Goal: Task Accomplishment & Management: Manage account settings

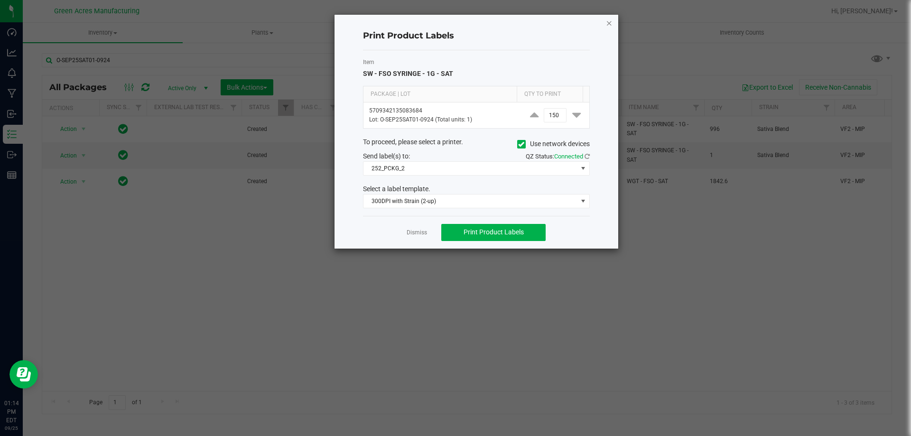
click at [607, 21] on icon "button" at bounding box center [609, 22] width 7 height 11
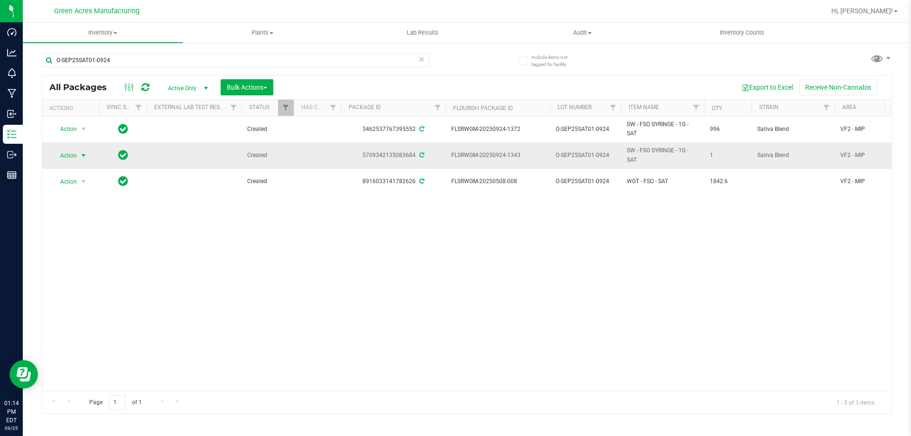
click at [75, 156] on span "Action" at bounding box center [65, 155] width 26 height 13
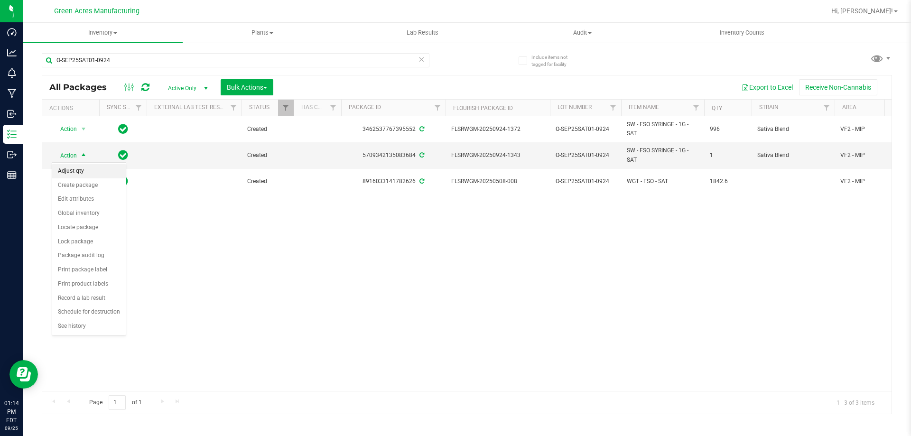
click at [73, 172] on li "Adjust qty" at bounding box center [89, 171] width 74 height 14
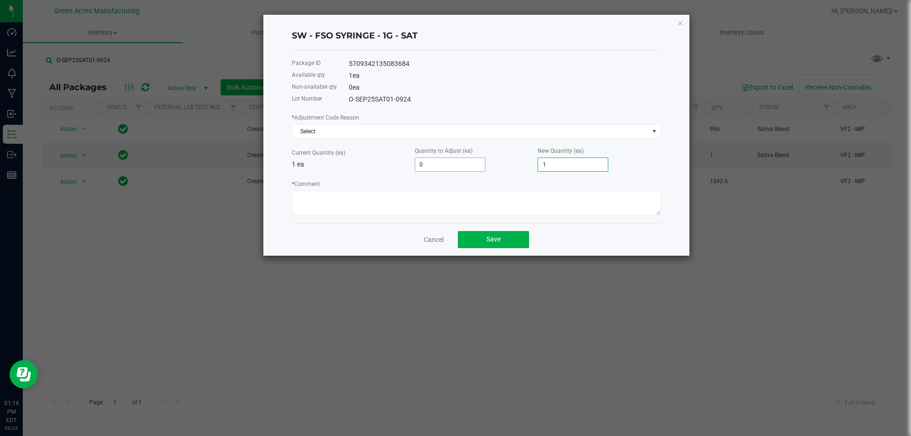
drag, startPoint x: 560, startPoint y: 167, endPoint x: 479, endPoint y: 171, distance: 80.7
click at [482, 171] on div "Current Quantity (ea) 1 ea Quantity to Adjust (ea) 0 New Quantity (ea) 1" at bounding box center [476, 159] width 369 height 26
type input "-1"
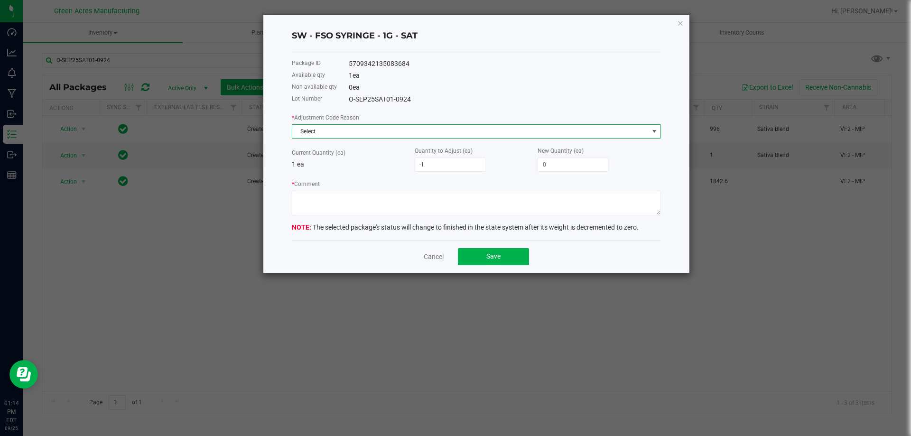
click at [498, 131] on span "Select" at bounding box center [470, 131] width 356 height 13
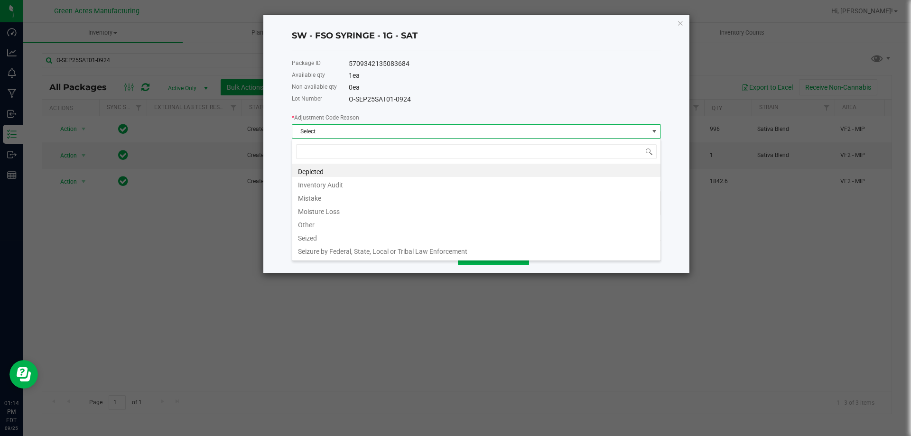
scroll to position [14, 369]
click at [307, 226] on li "Other" at bounding box center [476, 223] width 368 height 13
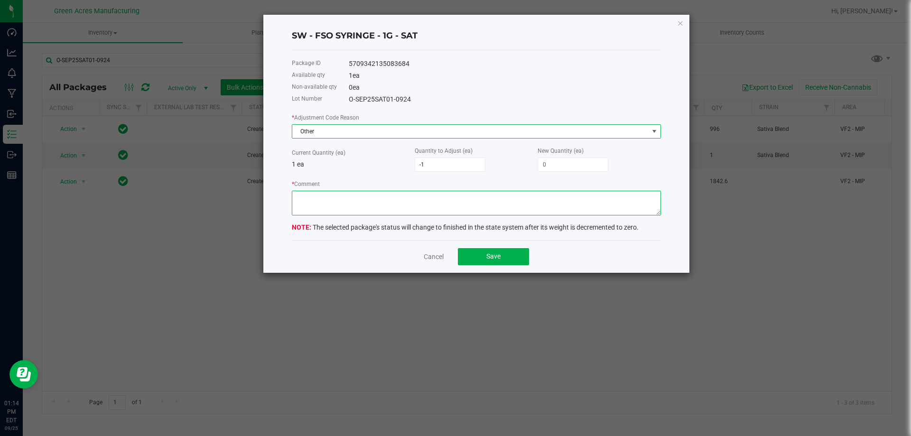
click at [312, 208] on textarea "* Comment" at bounding box center [476, 203] width 369 height 25
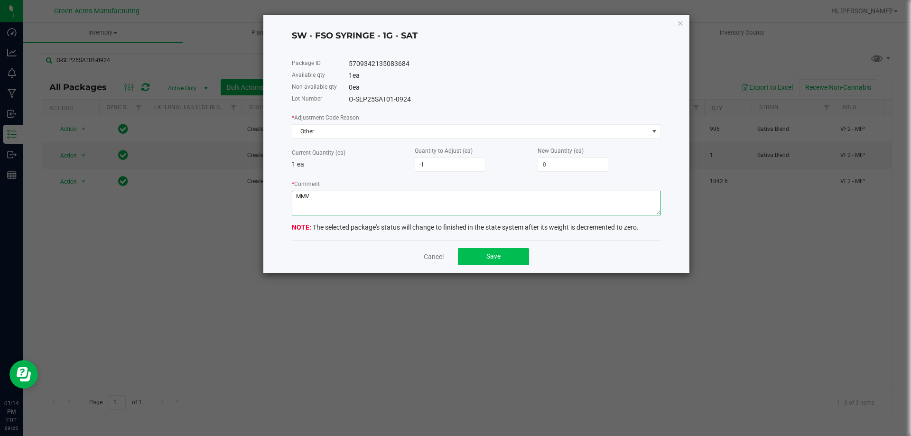
type textarea "MMV"
click at [498, 252] on button "Save" at bounding box center [493, 256] width 71 height 17
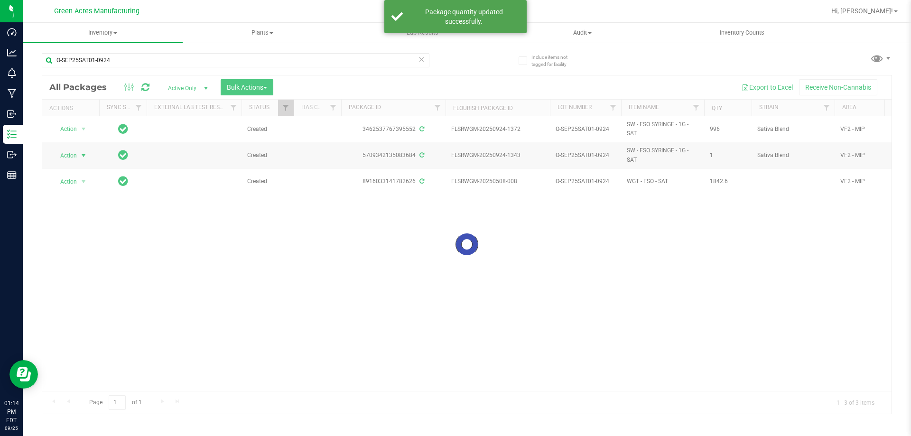
click at [312, 240] on div at bounding box center [466, 244] width 849 height 338
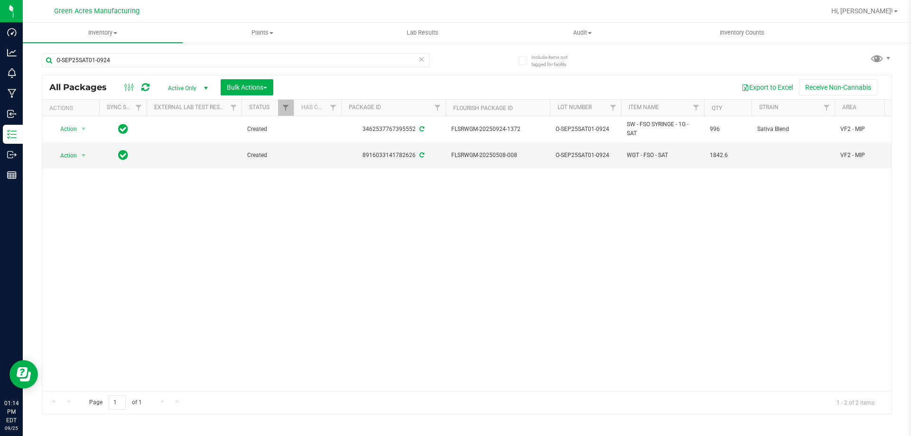
click at [731, 223] on div "Action Action Adjust qty Create package Edit attributes Global inventory Locate…" at bounding box center [466, 253] width 849 height 275
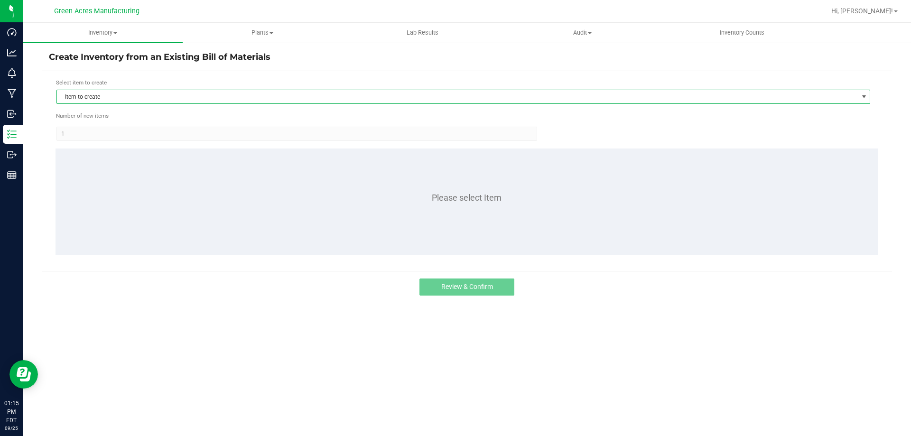
click at [318, 94] on span "Item to create" at bounding box center [457, 96] width 801 height 13
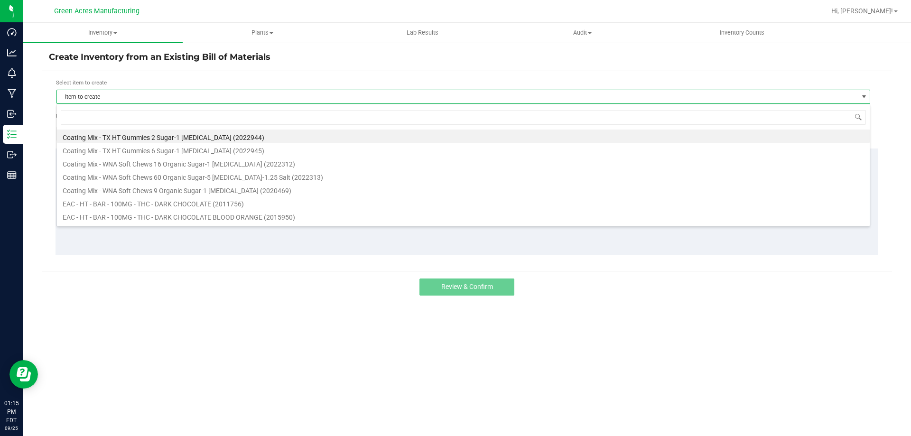
scroll to position [14, 813]
type input "S"
type input "FSO"
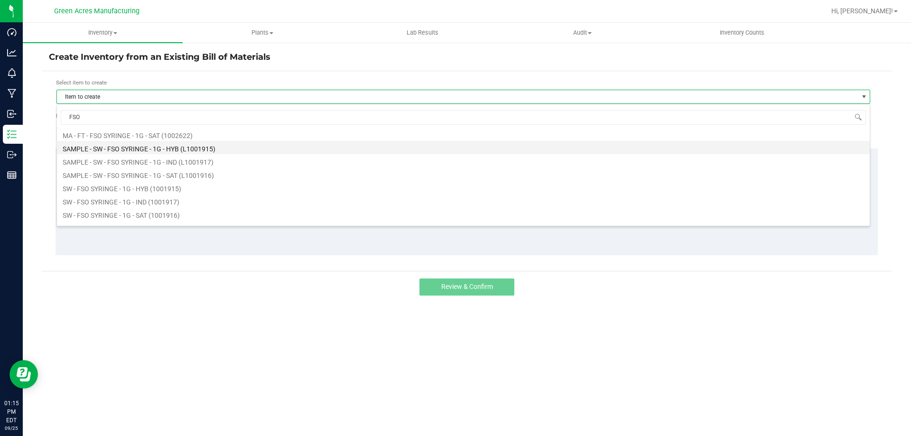
scroll to position [142, 0]
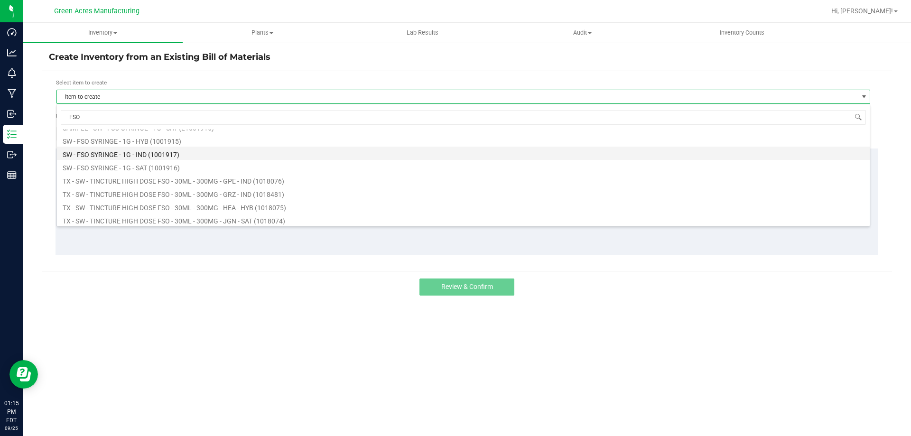
click at [147, 156] on li "SW - FSO SYRINGE - 1G - IND (1001917)" at bounding box center [463, 153] width 812 height 13
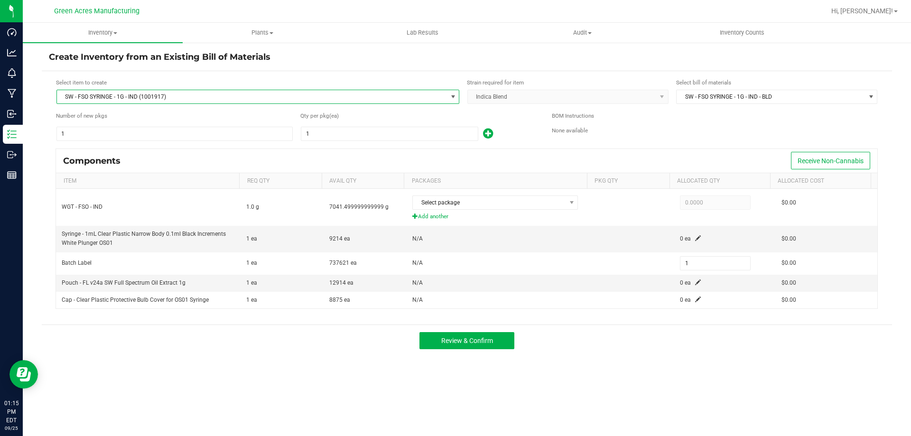
click at [191, 92] on span "SW - FSO SYRINGE - 1G - IND (1001917)" at bounding box center [252, 96] width 390 height 13
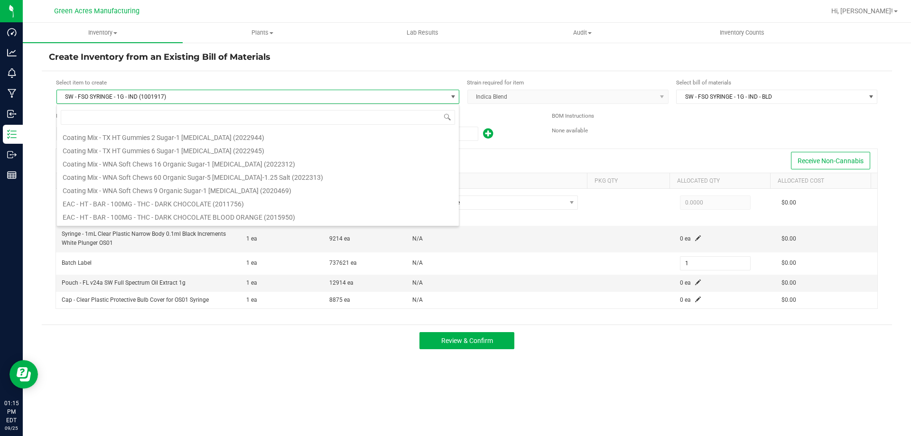
scroll to position [14, 403]
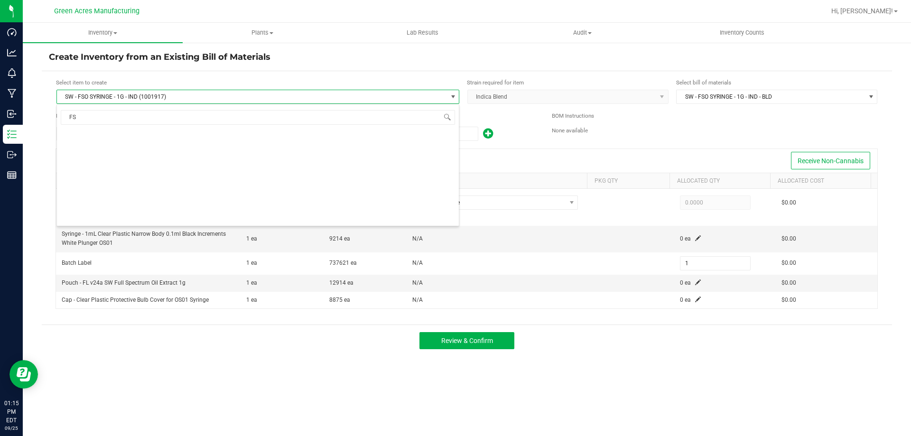
type input "FSO"
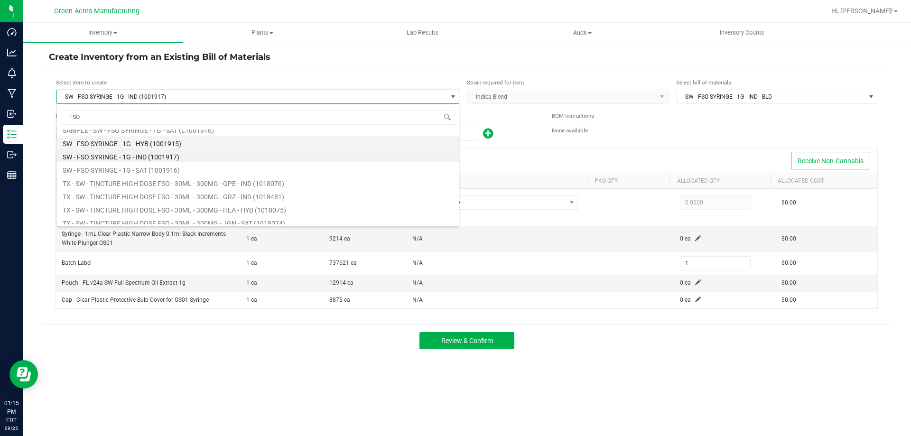
scroll to position [123, 0]
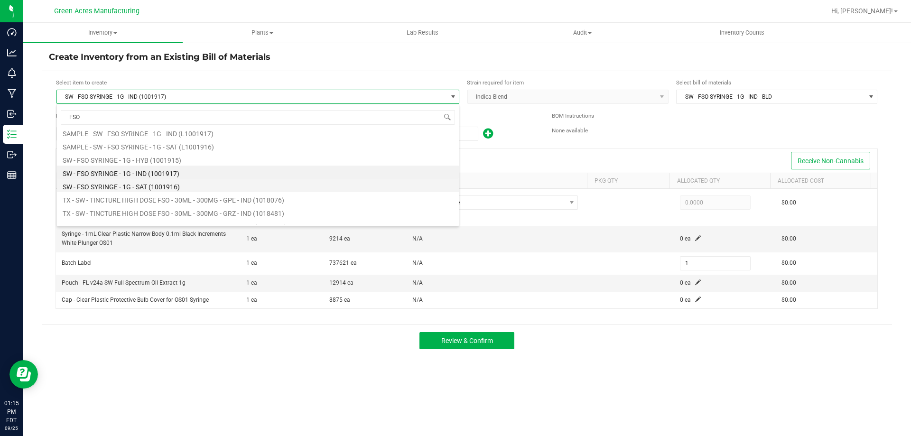
click at [161, 186] on li "SW - FSO SYRINGE - 1G - SAT (1001916)" at bounding box center [258, 185] width 402 height 13
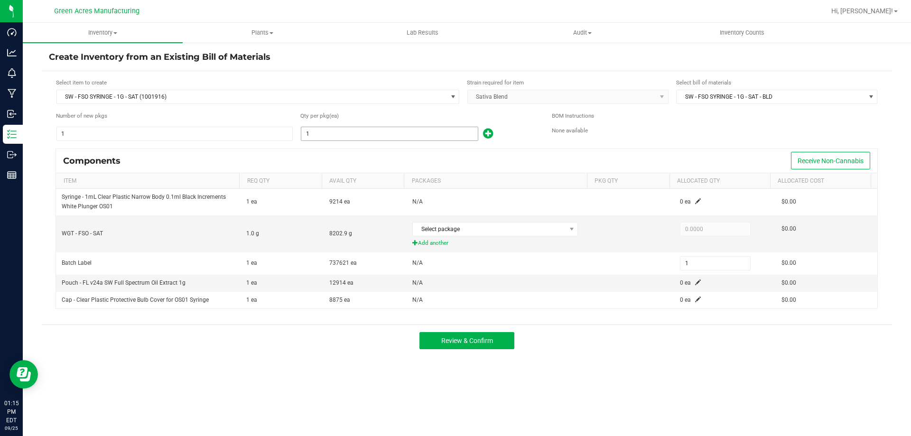
click at [348, 130] on input "1" at bounding box center [389, 133] width 176 height 13
click at [395, 135] on input "1" at bounding box center [389, 133] width 176 height 13
type input "18"
type input "181"
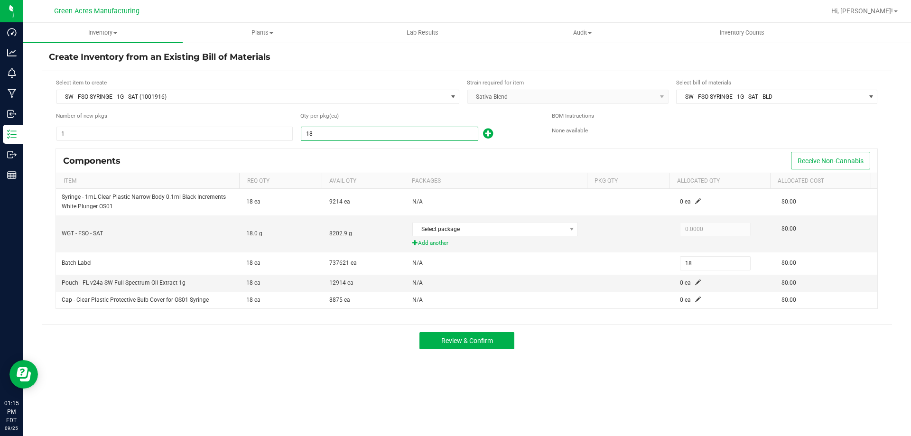
type input "181"
type input "1816"
type input "1,816"
click at [447, 227] on span "Select package" at bounding box center [489, 228] width 153 height 13
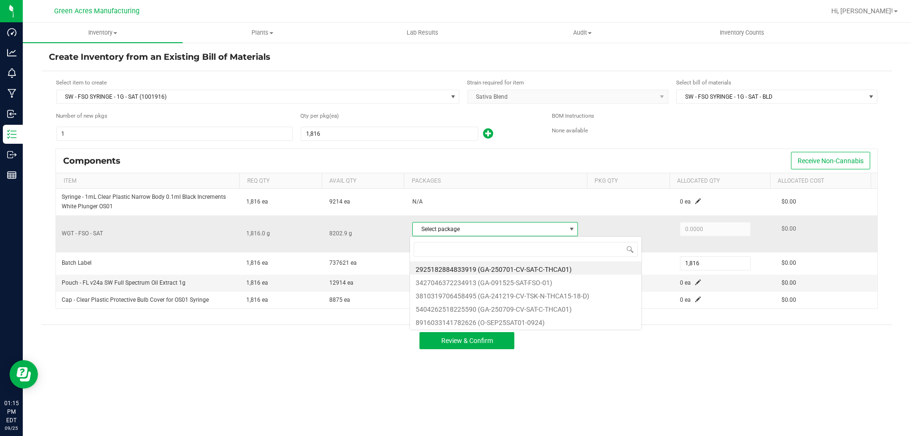
scroll to position [14, 164]
click at [543, 322] on li "8916033141782626 (O-SEP25SAT01-0924)" at bounding box center [525, 320] width 231 height 13
type input "1,816.0000"
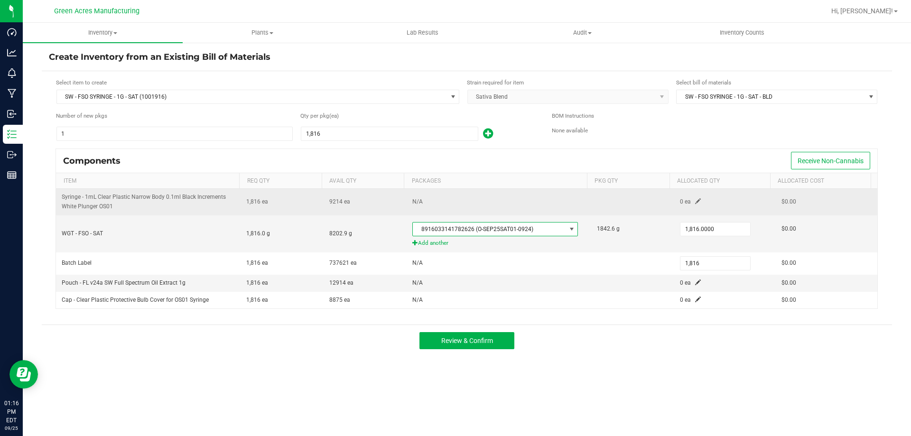
click at [695, 201] on span at bounding box center [698, 201] width 6 height 6
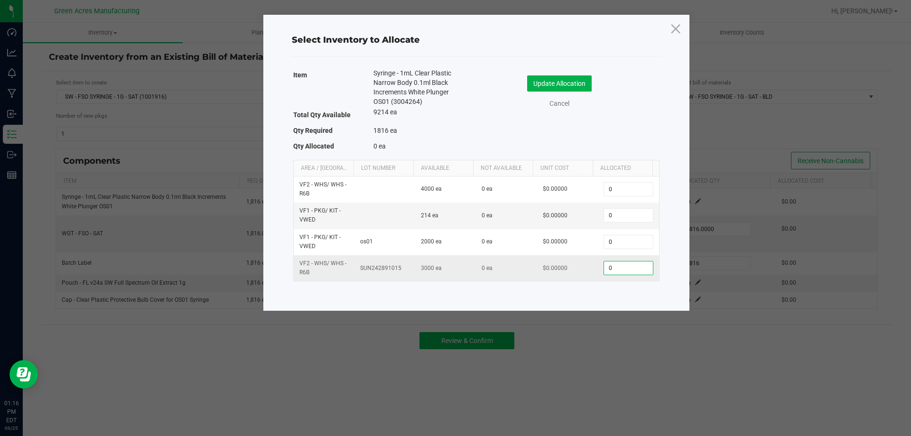
click at [627, 264] on input "0" at bounding box center [628, 267] width 48 height 13
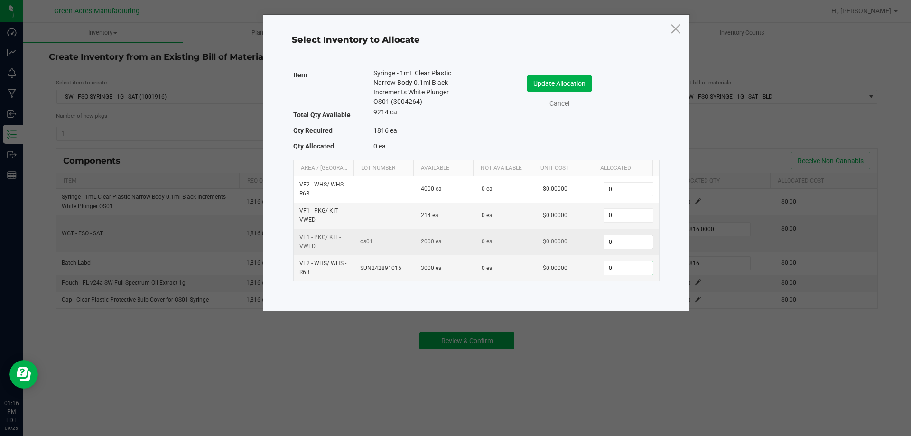
click at [628, 239] on input "0" at bounding box center [628, 241] width 48 height 13
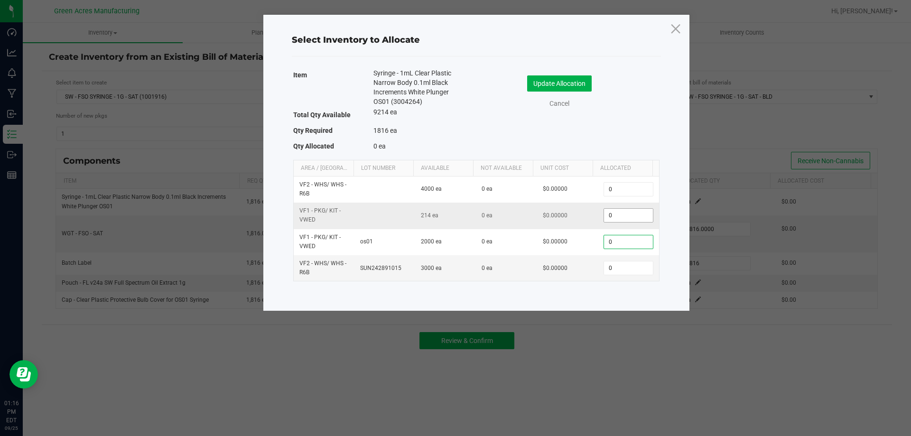
click at [625, 220] on input "0" at bounding box center [628, 215] width 48 height 13
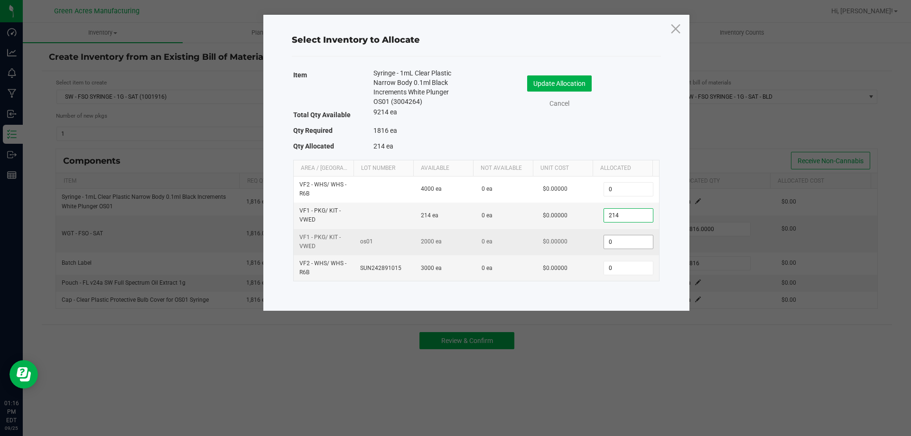
type input "214"
click at [611, 241] on input "0" at bounding box center [628, 241] width 48 height 13
click at [604, 240] on input "2" at bounding box center [628, 241] width 48 height 13
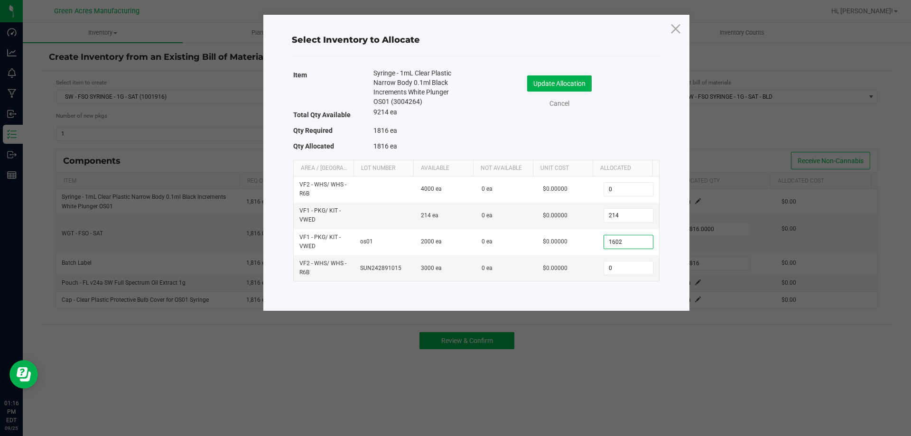
type input "1,602"
click at [550, 73] on div "Update Allocation Cancel" at bounding box center [567, 93] width 169 height 50
click at [556, 84] on button "Update Allocation" at bounding box center [559, 83] width 65 height 16
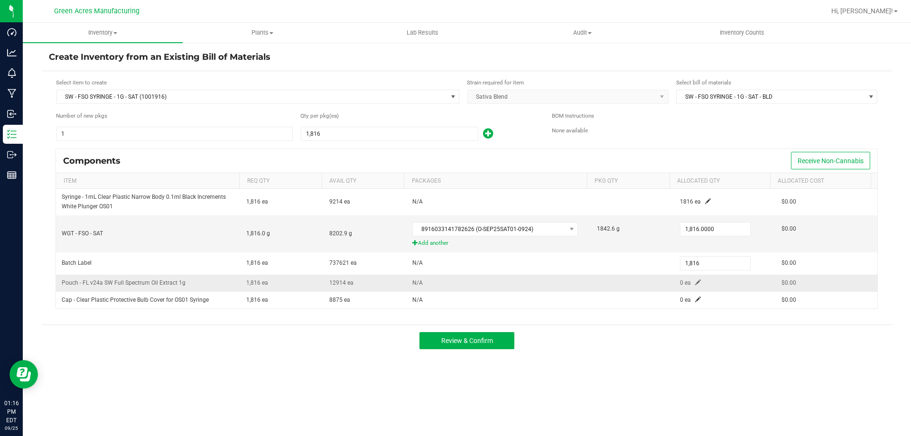
click at [695, 279] on span at bounding box center [698, 282] width 6 height 6
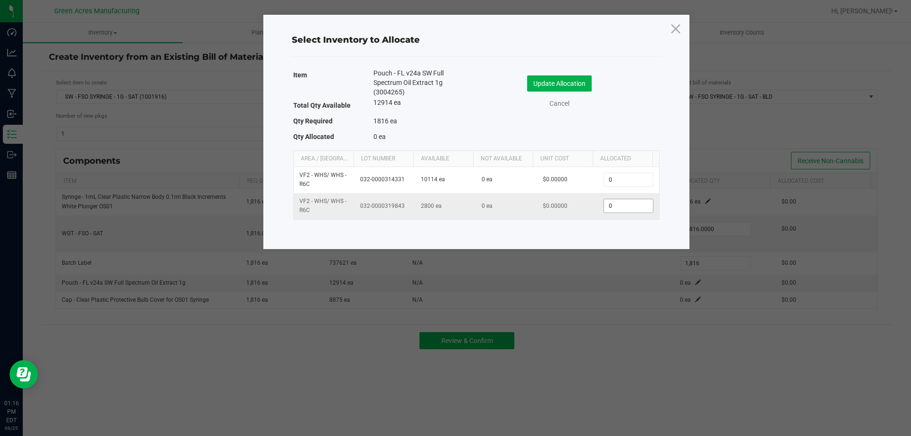
click at [624, 202] on input "0" at bounding box center [628, 205] width 48 height 13
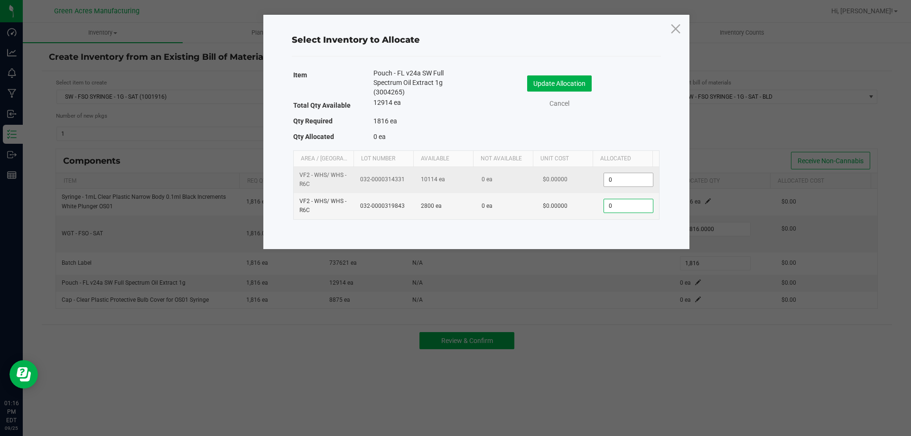
click at [620, 176] on input "0" at bounding box center [628, 179] width 48 height 13
type input "1"
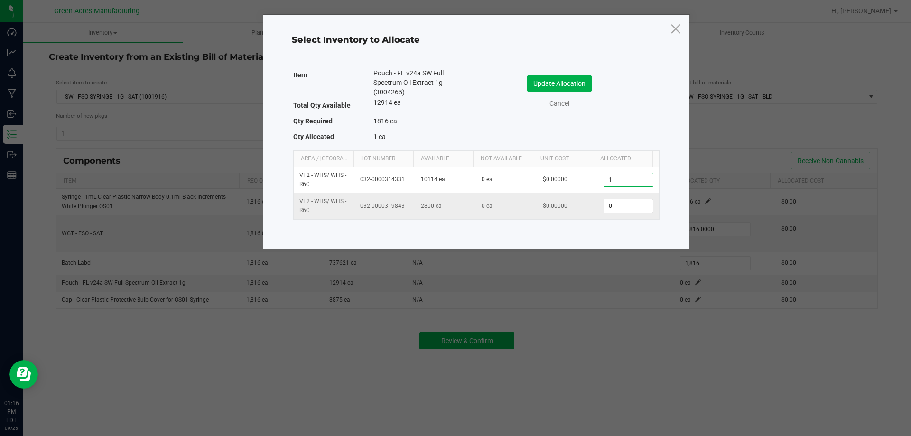
click at [620, 210] on input "0" at bounding box center [628, 205] width 48 height 13
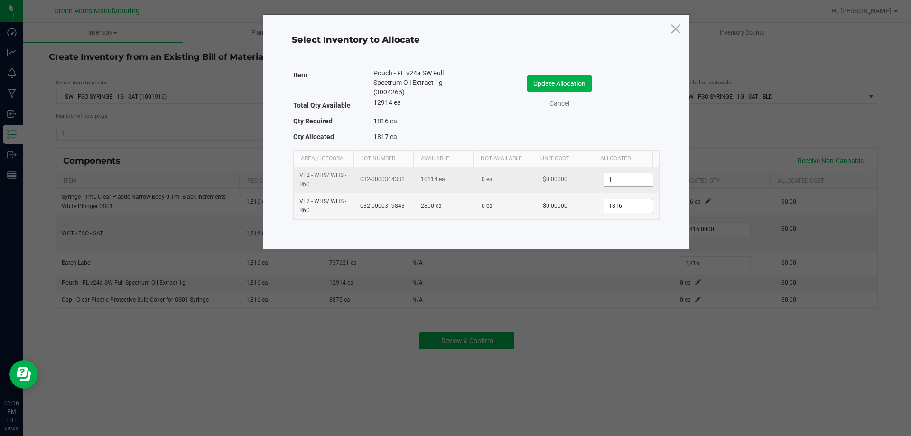
type input "1,816"
click at [636, 182] on input "1" at bounding box center [628, 179] width 48 height 13
type input "0"
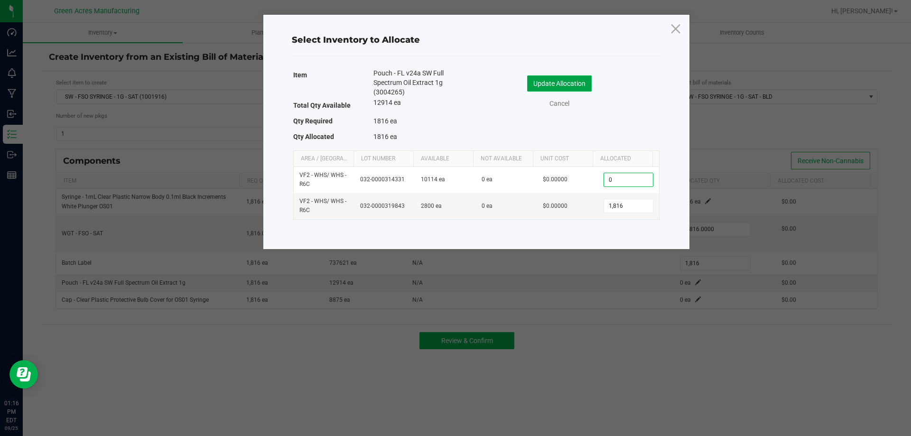
click at [558, 78] on button "Update Allocation" at bounding box center [559, 83] width 65 height 16
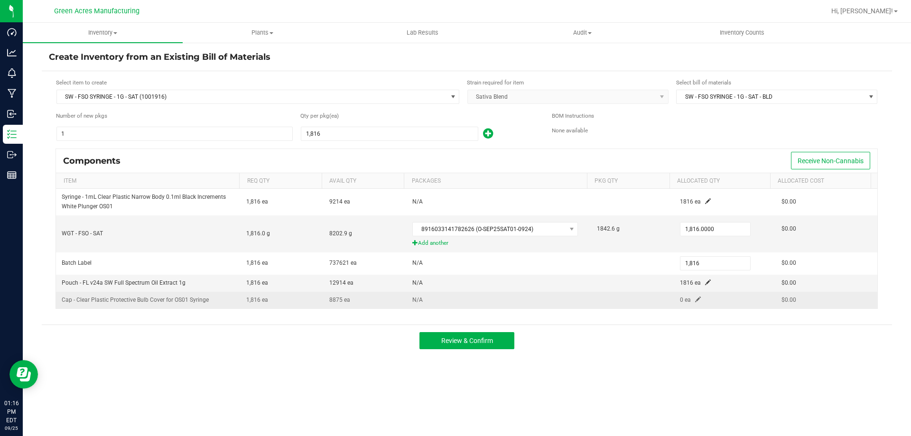
click at [695, 301] on span at bounding box center [698, 299] width 6 height 6
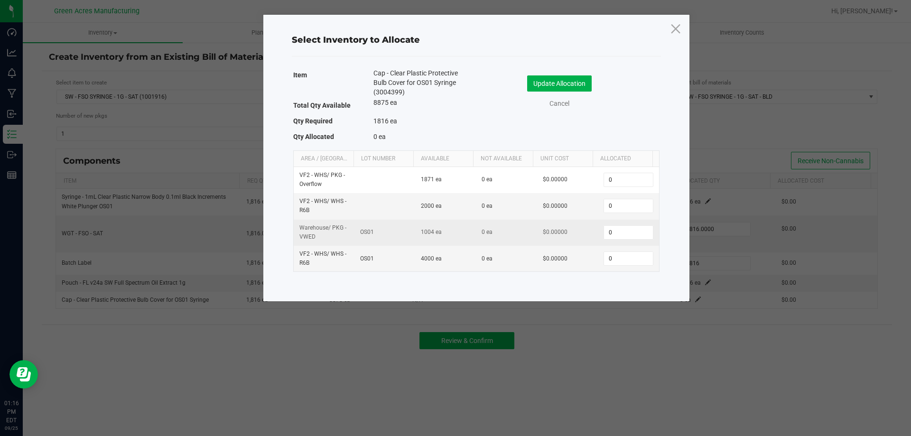
click at [624, 240] on td "0" at bounding box center [628, 233] width 61 height 26
click at [622, 232] on input "0" at bounding box center [628, 232] width 48 height 13
type input "1,000"
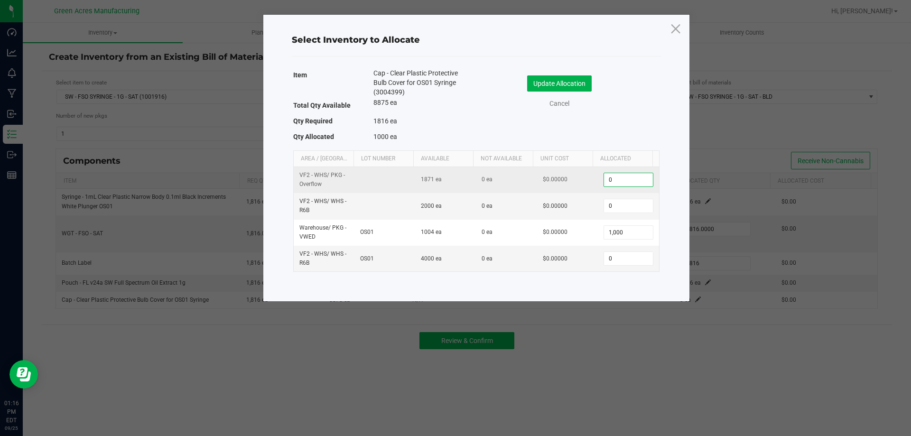
click at [609, 183] on input "0" at bounding box center [628, 179] width 48 height 13
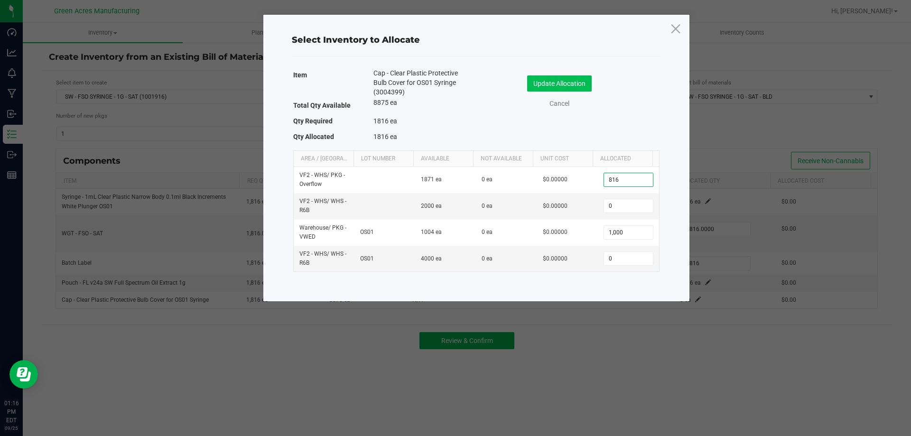
type input "816"
click at [575, 84] on button "Update Allocation" at bounding box center [559, 83] width 65 height 16
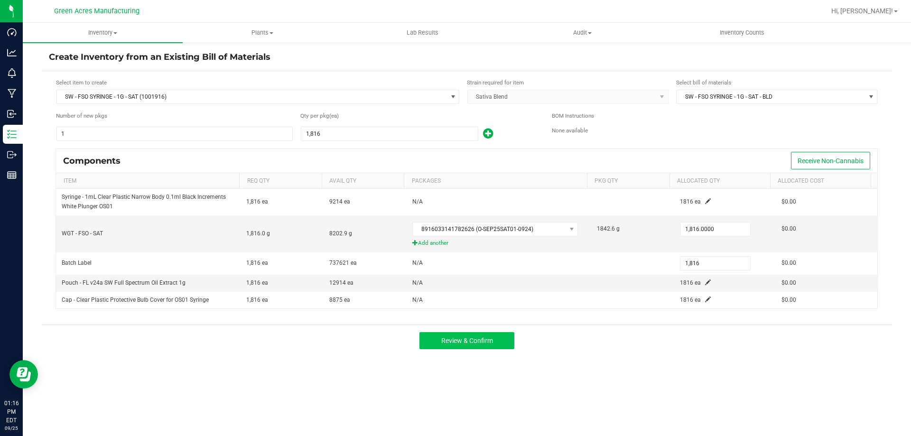
click at [489, 350] on div "Review & Confirm" at bounding box center [467, 340] width 850 height 32
click at [482, 338] on span "Review & Confirm" at bounding box center [467, 341] width 52 height 8
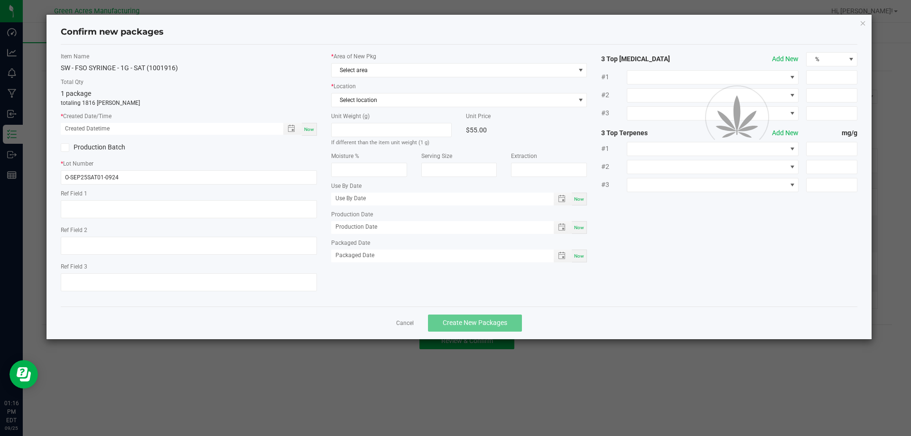
type textarea "Jar1"
type textarea "19.6%/2.65%"
type textarea ".511"
click at [310, 132] on span "Now" at bounding box center [309, 129] width 10 height 5
type input "09/25/2025 01:16 PM"
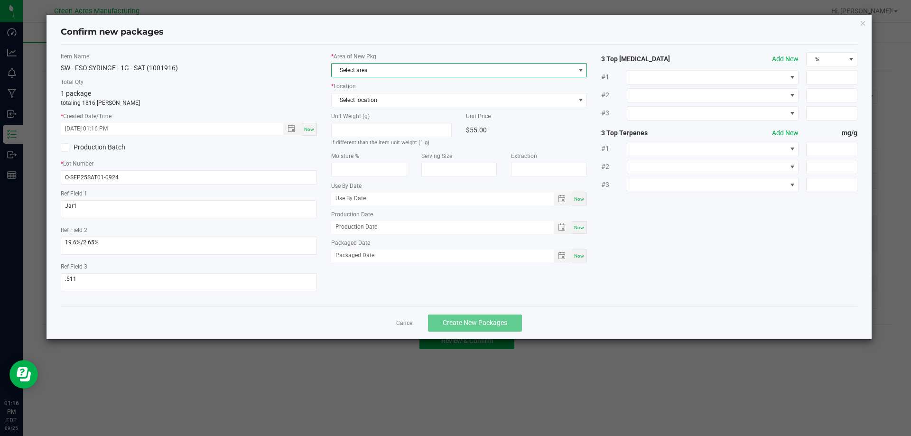
click at [396, 73] on span "Select area" at bounding box center [453, 70] width 243 height 13
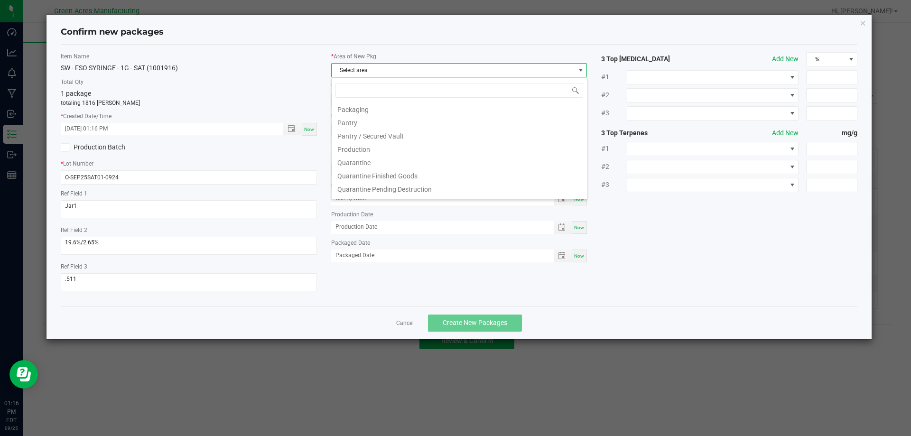
scroll to position [239, 0]
click at [391, 148] on li "Pantry / Secured Vault" at bounding box center [459, 148] width 255 height 13
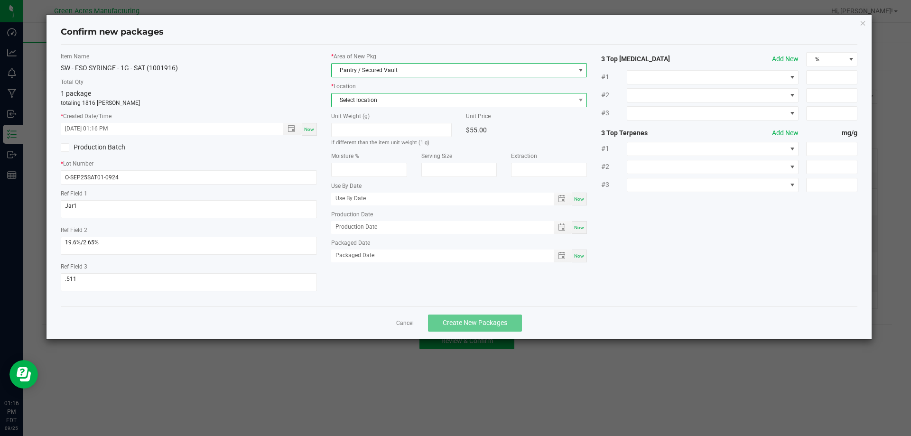
click at [372, 100] on span "Select location" at bounding box center [453, 99] width 243 height 13
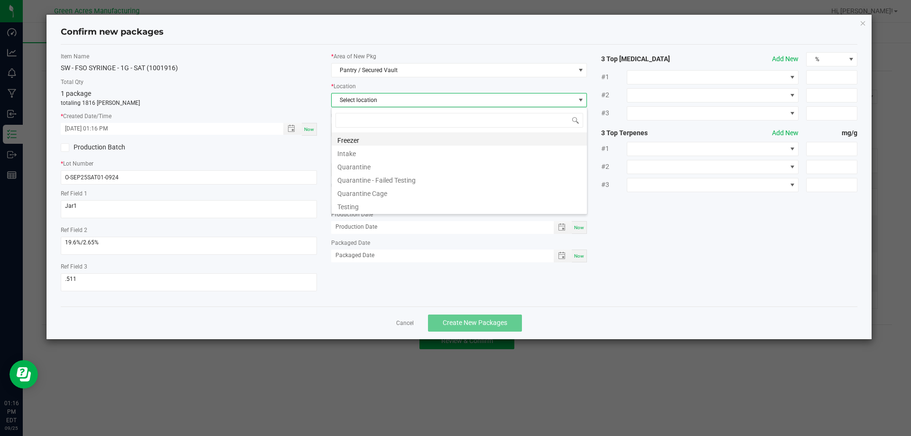
scroll to position [14, 256]
click at [380, 155] on li "Intake" at bounding box center [459, 152] width 255 height 13
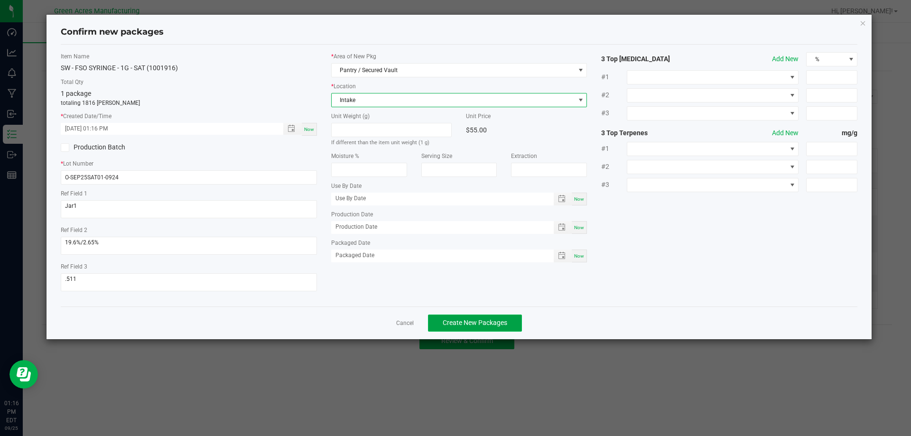
click at [497, 316] on button "Create New Packages" at bounding box center [475, 322] width 94 height 17
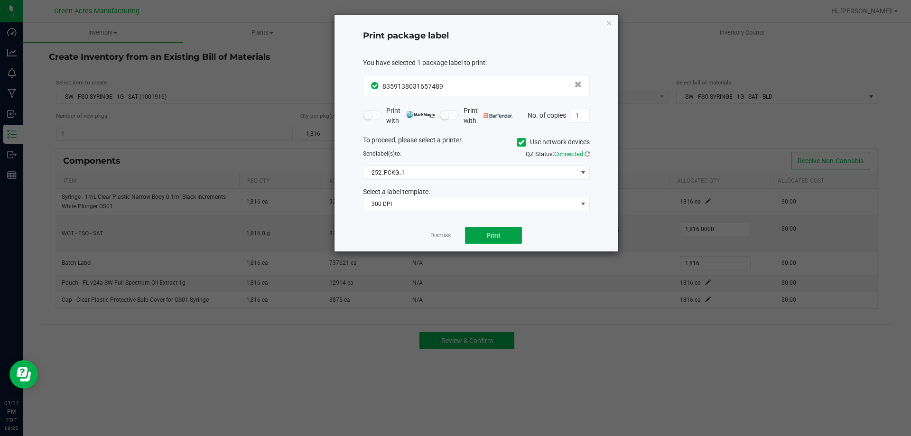
click at [508, 230] on button "Print" at bounding box center [493, 235] width 57 height 17
click at [512, 227] on button "Print" at bounding box center [493, 235] width 57 height 17
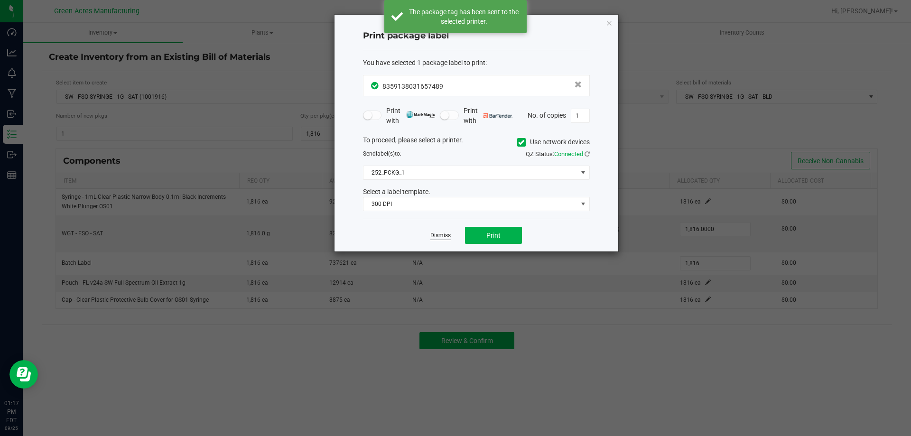
click at [443, 237] on link "Dismiss" at bounding box center [440, 235] width 20 height 8
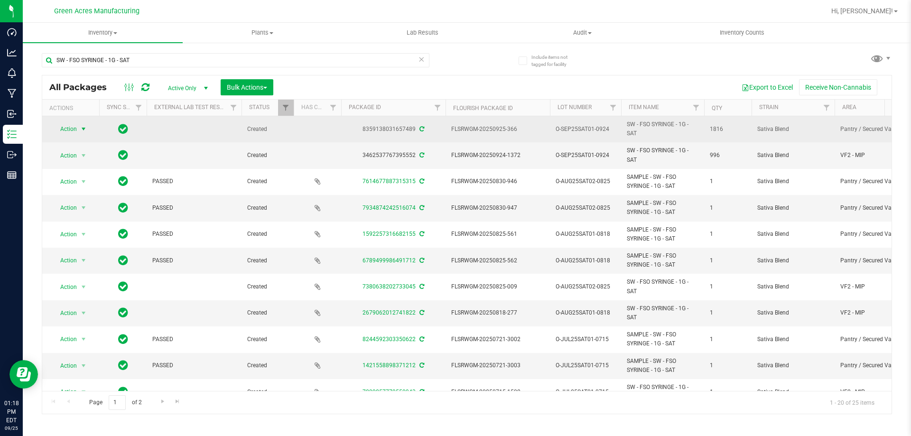
click at [78, 130] on span "select" at bounding box center [84, 128] width 12 height 13
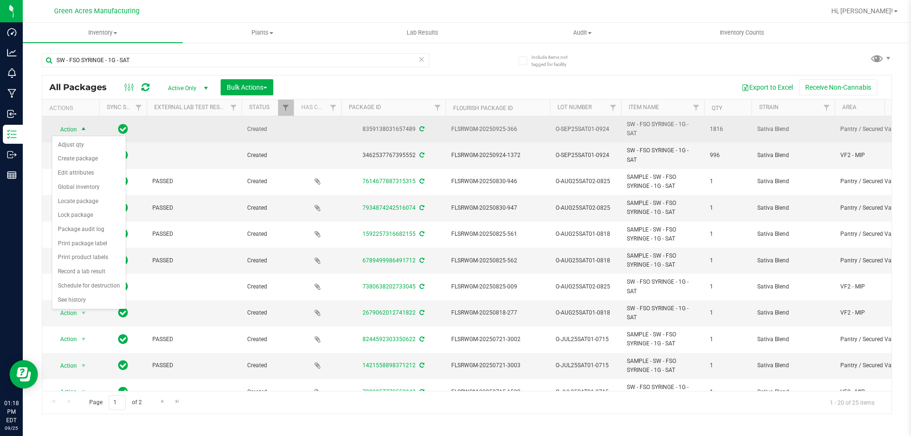
click at [78, 130] on span "select" at bounding box center [84, 129] width 12 height 13
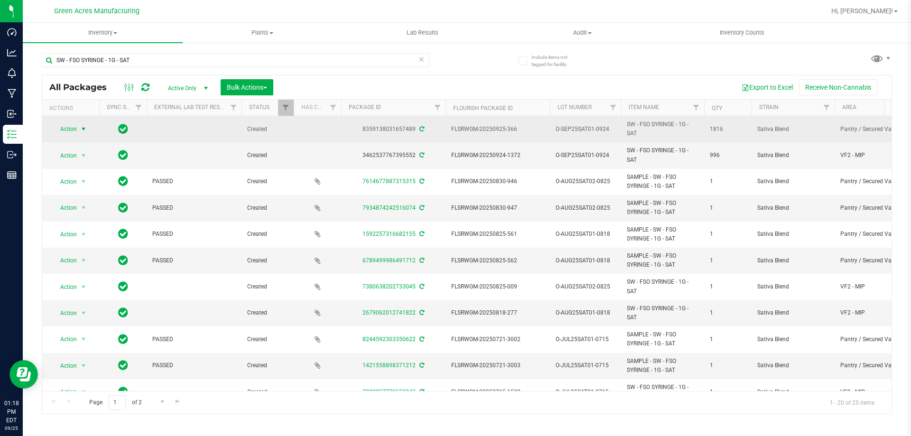
click at [78, 130] on span "select" at bounding box center [84, 128] width 12 height 13
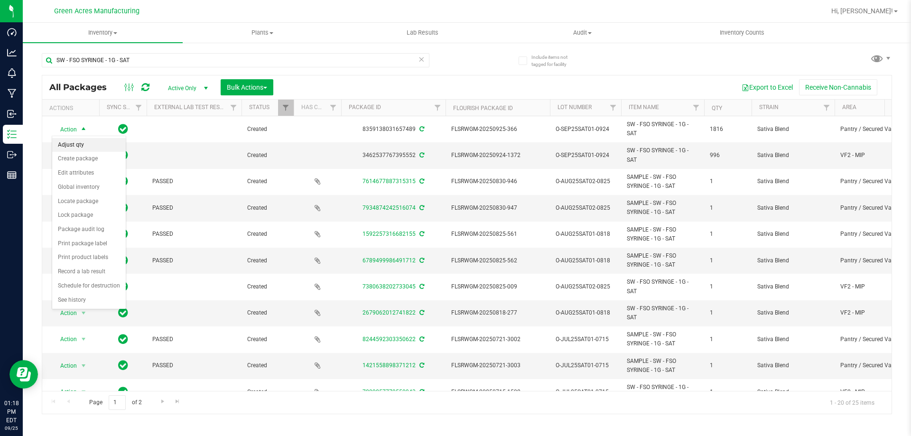
click at [80, 147] on li "Adjust qty" at bounding box center [89, 145] width 74 height 14
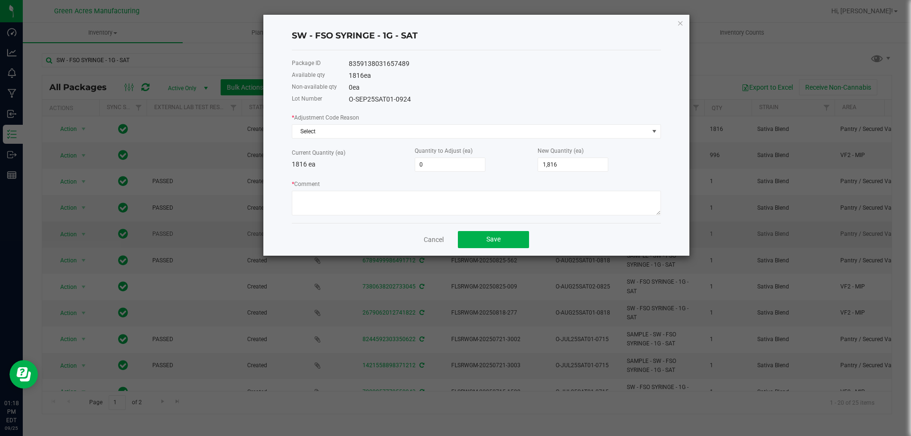
click at [429, 235] on link "Cancel" at bounding box center [434, 239] width 20 height 9
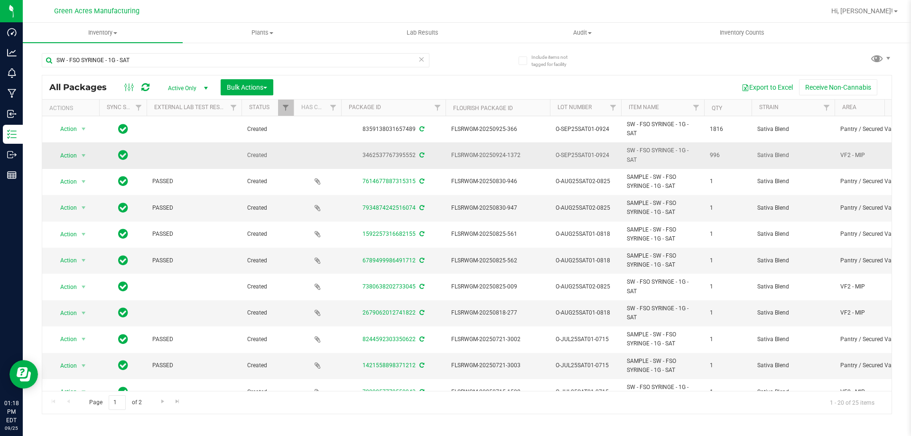
drag, startPoint x: 415, startPoint y: 154, endPoint x: 362, endPoint y: 152, distance: 52.7
click at [362, 152] on div "3462537767395552" at bounding box center [393, 155] width 107 height 9
copy div "3462537767395552"
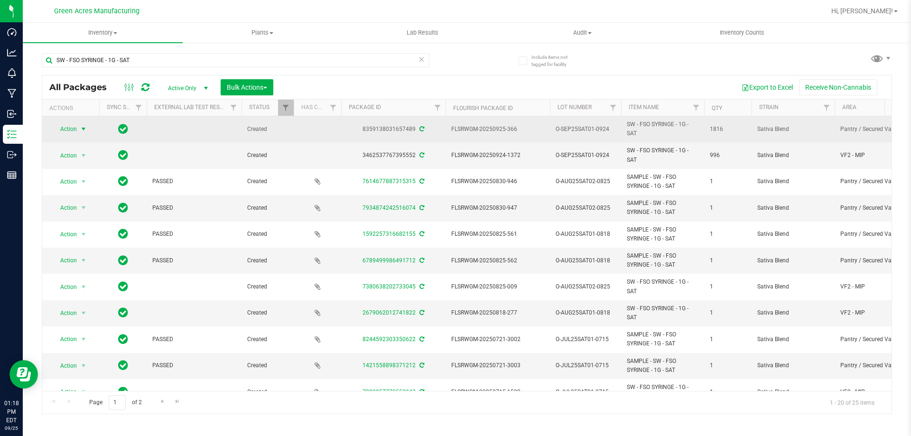
click at [75, 129] on span "Action" at bounding box center [65, 128] width 26 height 13
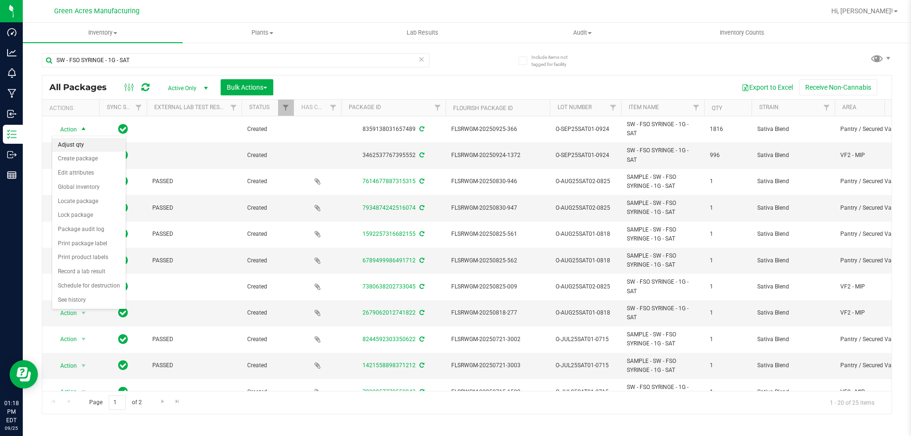
click at [84, 146] on li "Adjust qty" at bounding box center [89, 145] width 74 height 14
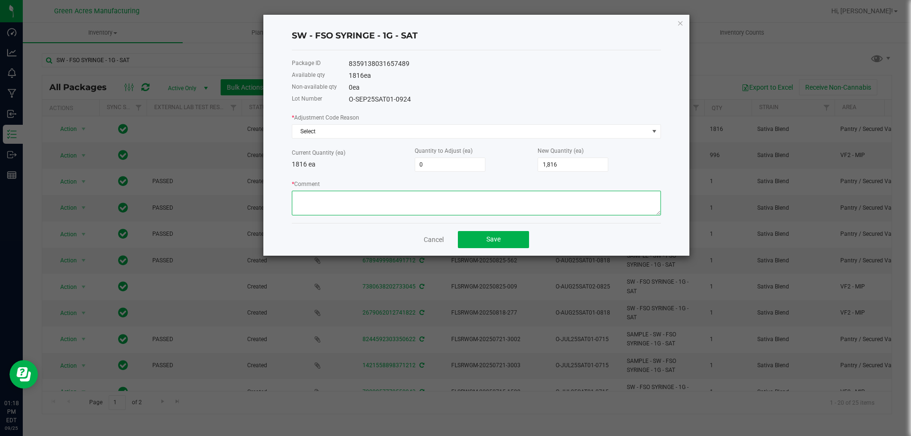
click at [366, 198] on textarea "* Comment" at bounding box center [476, 203] width 369 height 25
paste textarea "3462537767395552"
drag, startPoint x: 379, startPoint y: 201, endPoint x: 349, endPoint y: 230, distance: 42.3
click at [349, 230] on div "SW - FSO SYRINGE - 1G - SAT Package ID 8359138031657489 Available qty 1816 ea N…" at bounding box center [476, 135] width 426 height 241
click at [296, 197] on textarea "* Comment" at bounding box center [476, 203] width 369 height 25
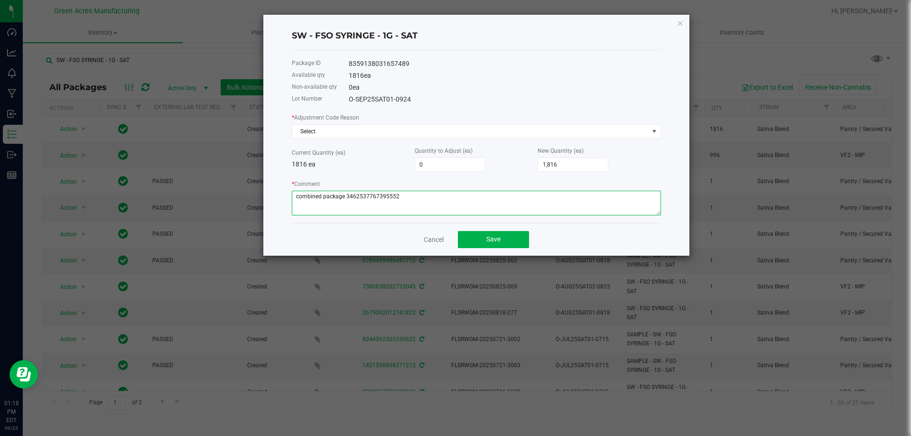
click at [474, 205] on textarea "* Comment" at bounding box center [476, 203] width 369 height 25
drag, startPoint x: 503, startPoint y: 194, endPoint x: 285, endPoint y: 196, distance: 217.7
click at [285, 196] on div "SW - FSO SYRINGE - 1G - SAT Package ID 8359138031657489 Available qty 1816 ea N…" at bounding box center [476, 135] width 426 height 241
type textarea "combined package 3462537767395552 to complete total units completed. MMV"
type input "1816"
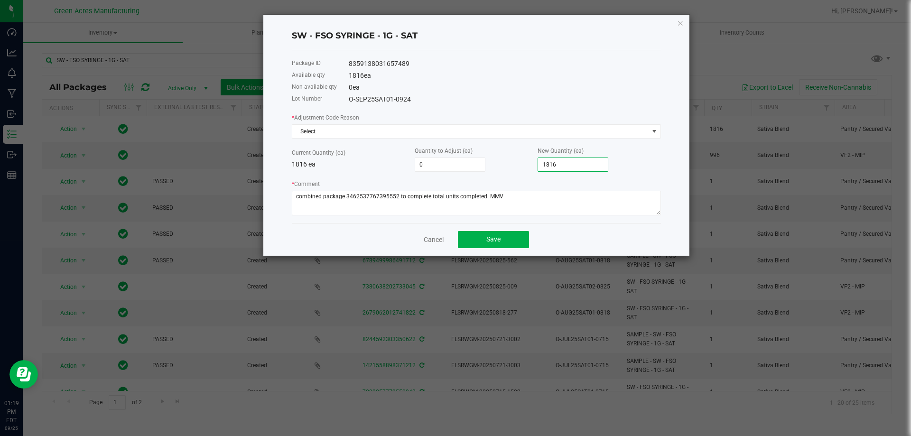
drag, startPoint x: 532, startPoint y: 175, endPoint x: 469, endPoint y: 180, distance: 63.3
click at [469, 180] on div "* Adjustment Code Reason Select Current Quantity (ea) 1816 ea Quantity to Adjus…" at bounding box center [476, 163] width 369 height 103
drag, startPoint x: 564, startPoint y: 168, endPoint x: 484, endPoint y: 169, distance: 80.2
click at [484, 169] on div "Current Quantity (ea) 1816 ea Quantity to Adjust (ea) 0 New Quantity (ea) 1816" at bounding box center [476, 159] width 369 height 26
type input "-1,814"
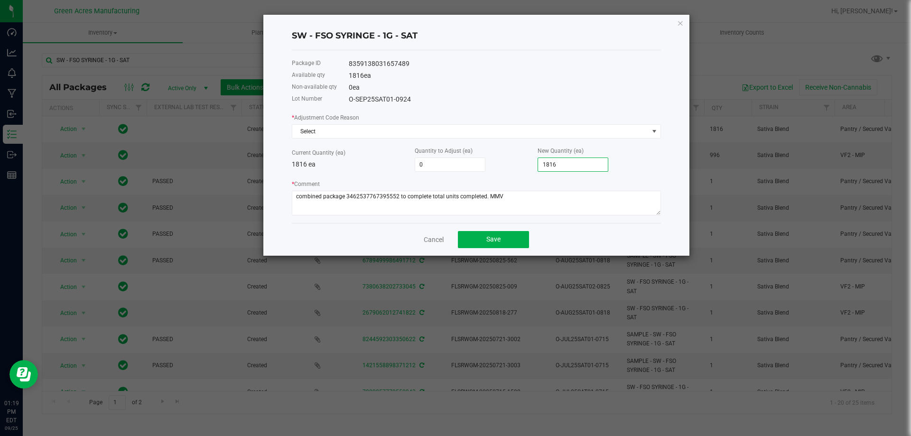
type input "2"
type input "-1,788"
type input "28"
type input "-1,535"
type input "281"
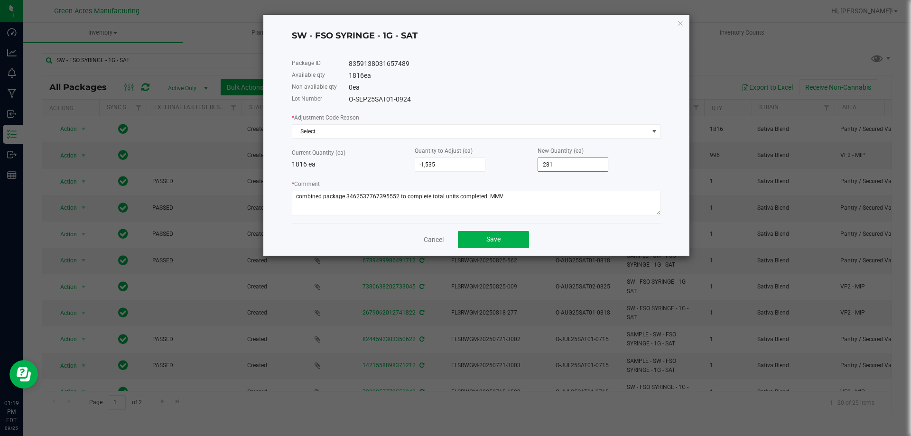
type input "996"
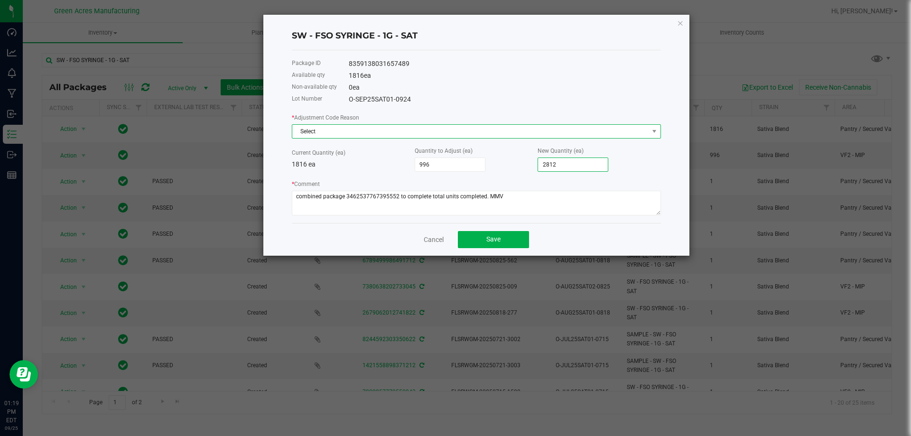
type input "2,812"
click at [524, 132] on span "Select" at bounding box center [470, 131] width 356 height 13
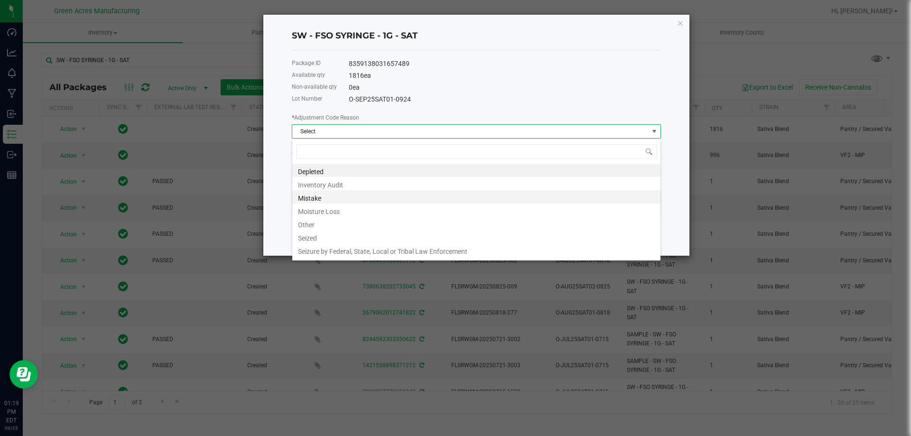
scroll to position [14, 369]
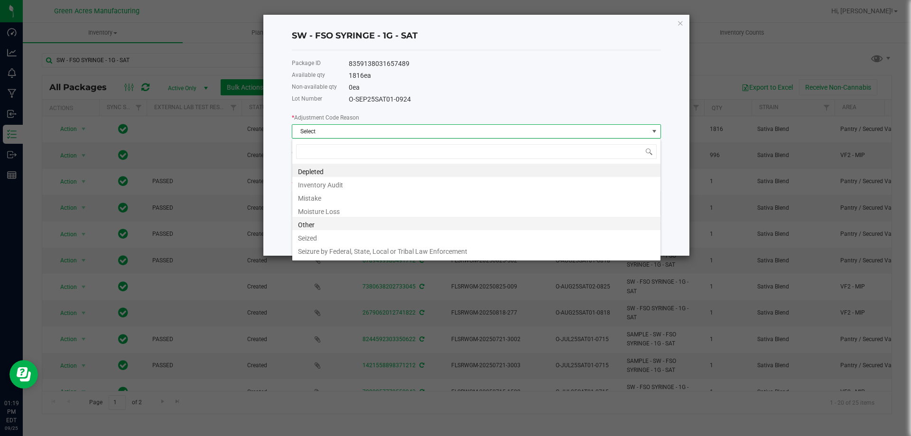
click at [320, 222] on li "Other" at bounding box center [476, 223] width 368 height 13
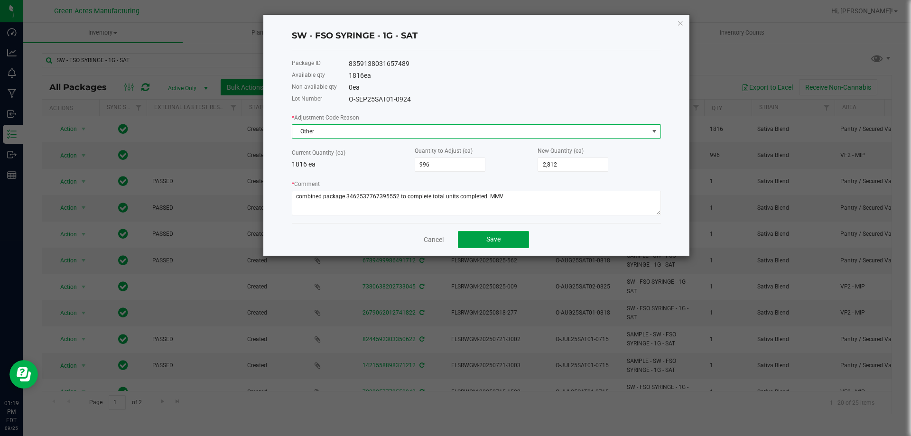
click at [514, 241] on button "Save" at bounding box center [493, 239] width 71 height 17
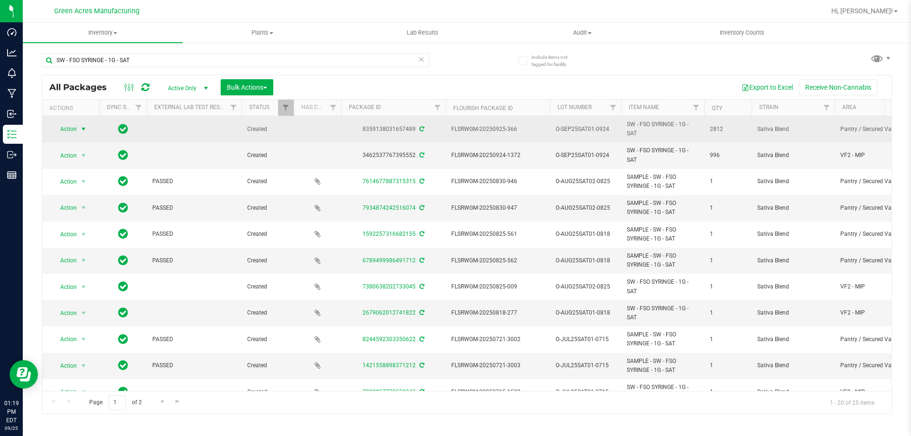
click at [71, 128] on span "Action" at bounding box center [65, 128] width 26 height 13
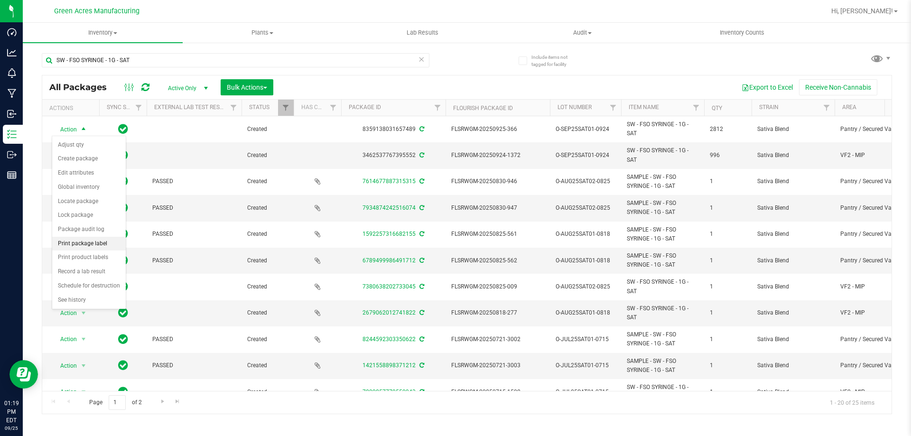
click at [102, 243] on li "Print package label" at bounding box center [89, 244] width 74 height 14
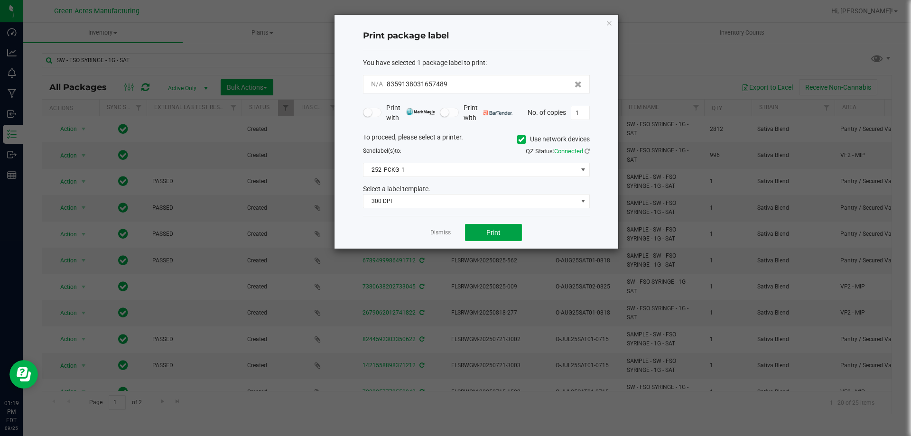
click at [500, 229] on span "Print" at bounding box center [493, 233] width 14 height 8
click at [506, 230] on button "Print" at bounding box center [493, 232] width 57 height 17
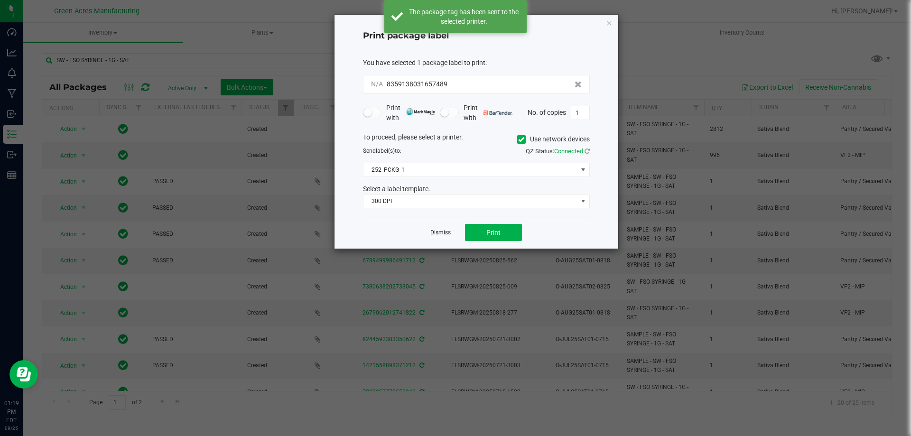
click at [443, 233] on link "Dismiss" at bounding box center [440, 233] width 20 height 8
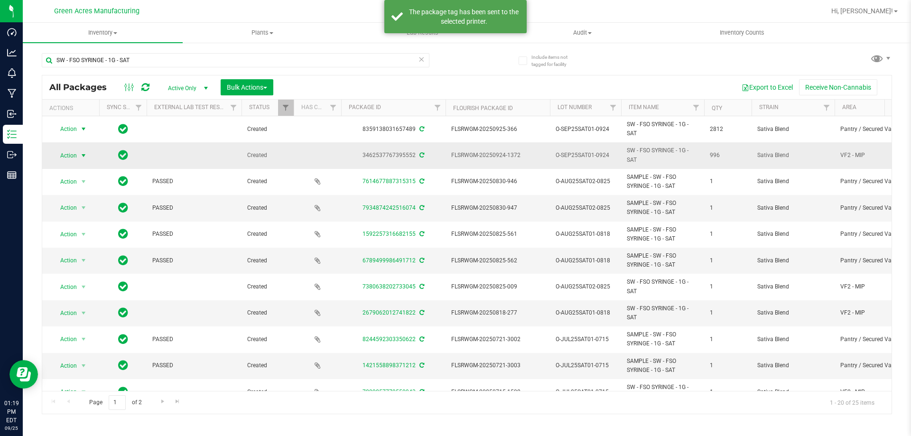
click at [72, 156] on span "Action" at bounding box center [65, 155] width 26 height 13
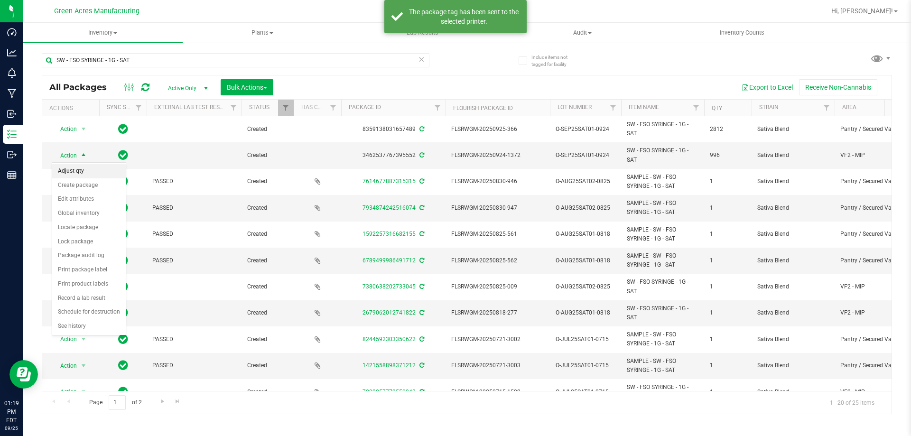
click at [91, 172] on li "Adjust qty" at bounding box center [89, 171] width 74 height 14
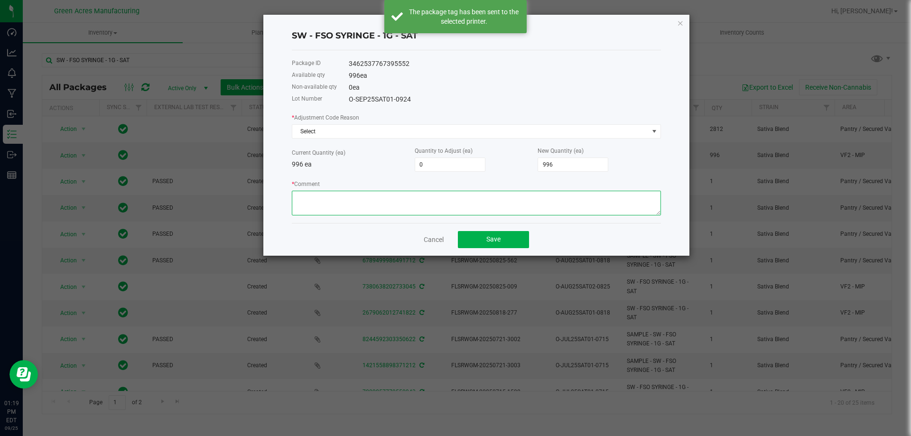
click at [507, 199] on textarea "* Comment" at bounding box center [476, 203] width 369 height 25
paste textarea "combined package 3462537767395552 to complete total units completed. MMV"
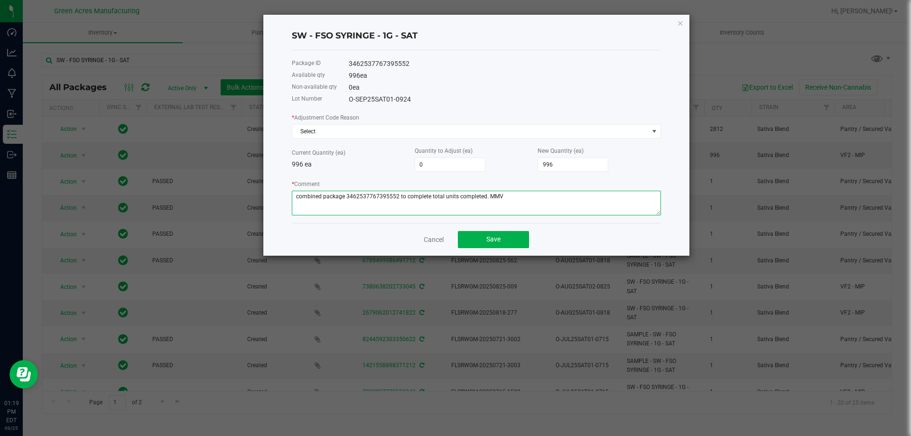
drag, startPoint x: 396, startPoint y: 196, endPoint x: 347, endPoint y: 202, distance: 49.1
click at [347, 202] on textarea "* Comment" at bounding box center [476, 203] width 369 height 25
type textarea "combined package 3462537767395552 to complete total units completed. MMV"
drag, startPoint x: 558, startPoint y: 161, endPoint x: 539, endPoint y: 164, distance: 19.7
click at [539, 164] on input "996" at bounding box center [573, 164] width 70 height 13
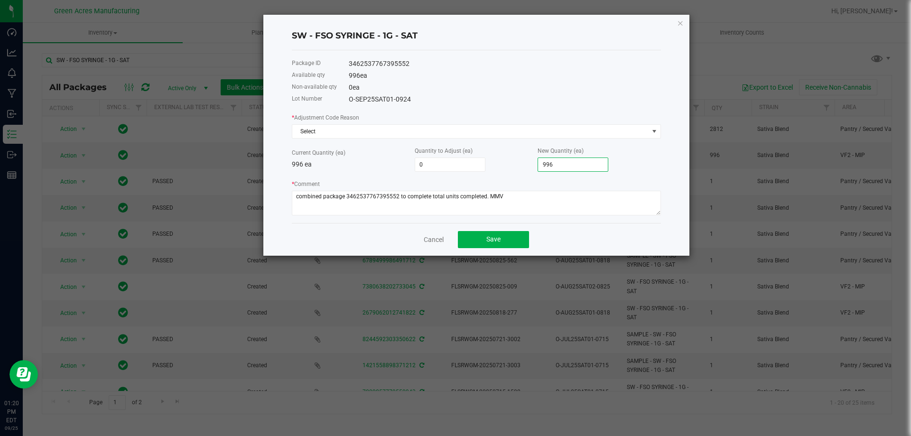
drag, startPoint x: 562, startPoint y: 168, endPoint x: 528, endPoint y: 167, distance: 33.7
click at [528, 167] on div "Current Quantity (ea) 996 ea Quantity to Adjust (ea) 0 New Quantity (ea) 996" at bounding box center [476, 159] width 369 height 26
type input "-996"
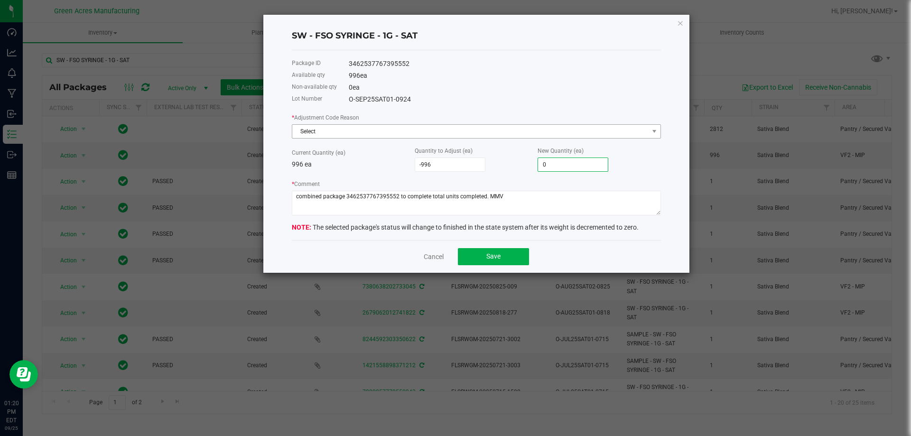
type input "0"
click at [470, 131] on span "Select" at bounding box center [470, 131] width 356 height 13
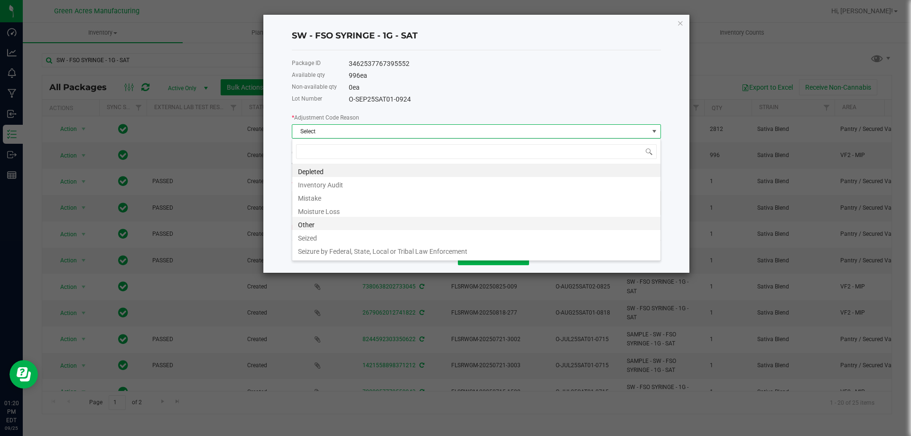
click at [334, 225] on li "Other" at bounding box center [476, 223] width 368 height 13
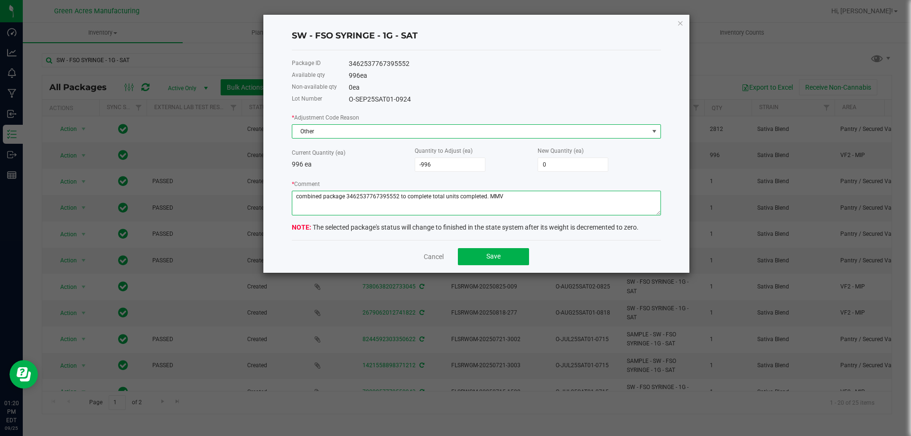
click at [322, 197] on textarea "* Comment" at bounding box center [476, 203] width 369 height 25
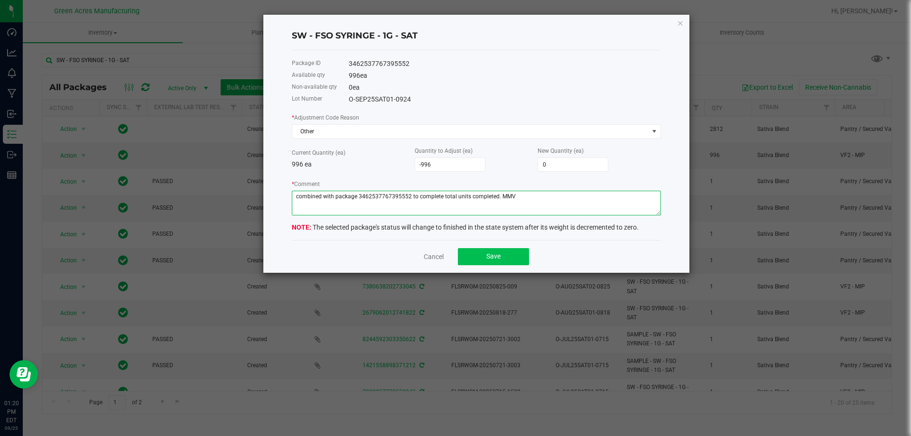
type textarea "combined with package 3462537767395552 to complete total units completed. MMV"
click at [517, 251] on button "Save" at bounding box center [493, 256] width 71 height 17
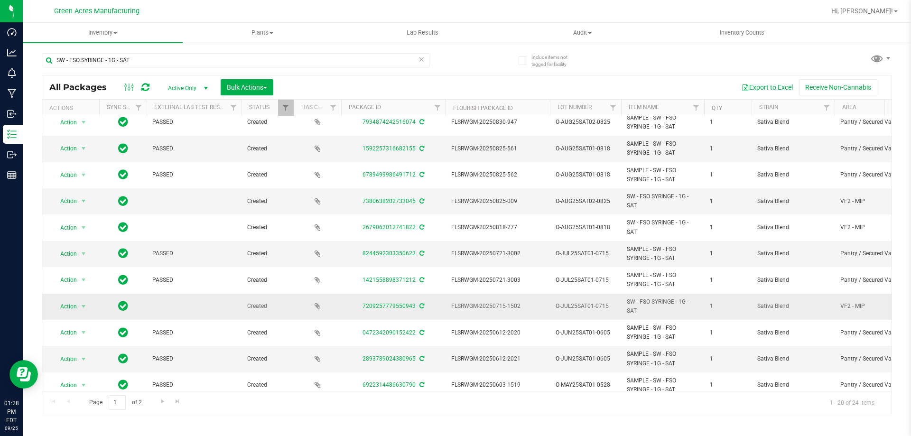
scroll to position [0, 0]
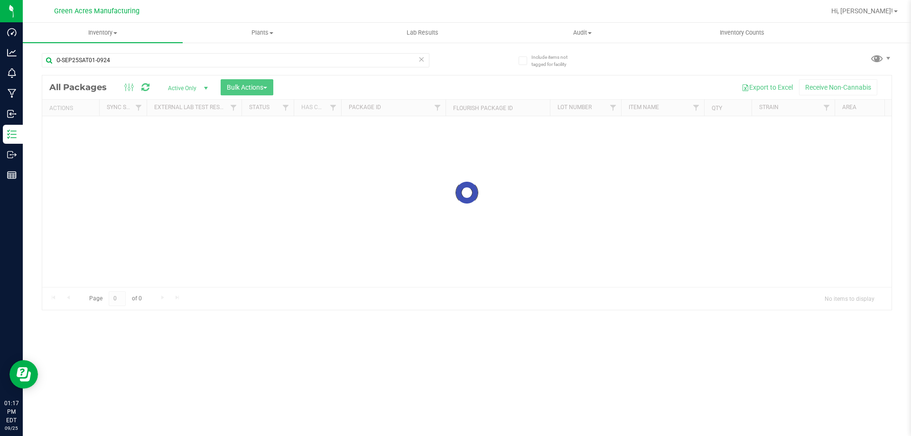
click at [206, 165] on div at bounding box center [466, 192] width 849 height 234
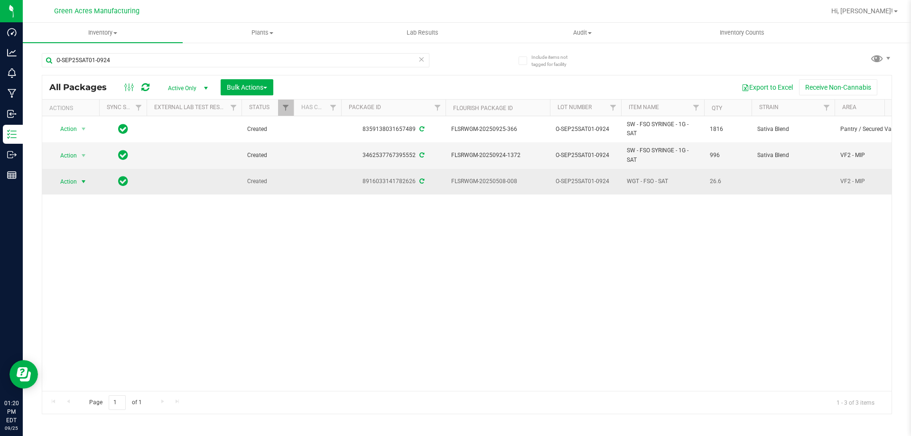
click at [81, 182] on span "select" at bounding box center [84, 182] width 8 height 8
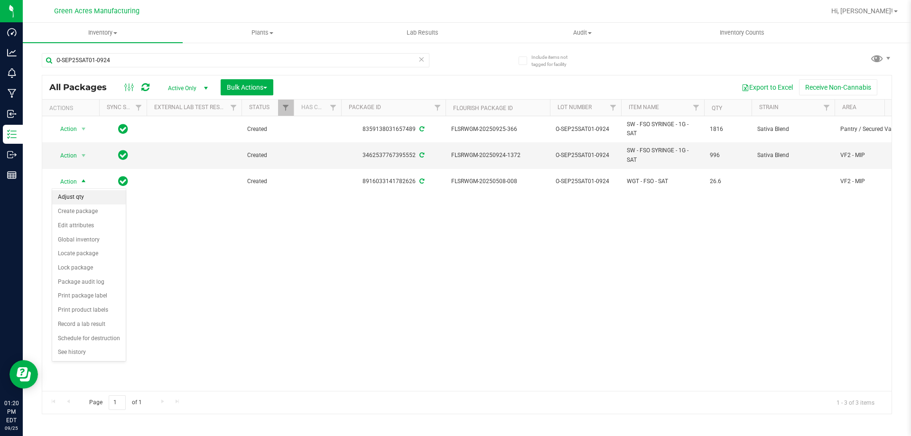
click at [82, 197] on li "Adjust qty" at bounding box center [89, 197] width 74 height 14
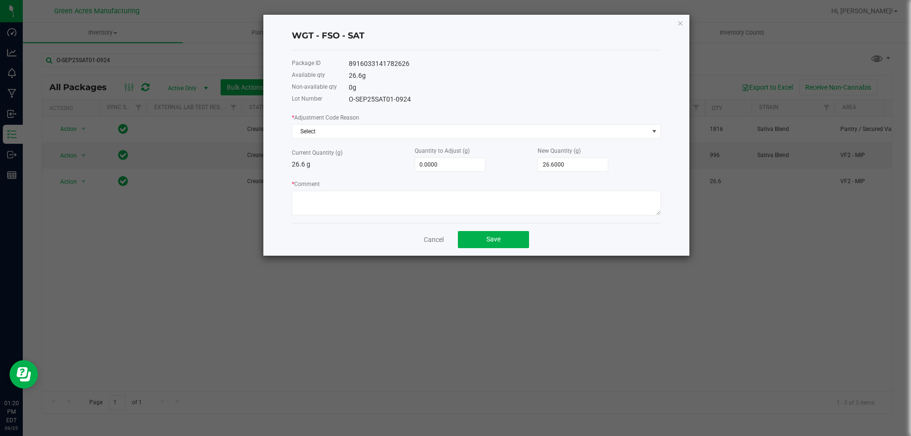
type input "26.6"
drag, startPoint x: 516, startPoint y: 159, endPoint x: 563, endPoint y: 165, distance: 47.8
click at [563, 165] on input "26.6" at bounding box center [573, 164] width 70 height 13
type input "-0.6000"
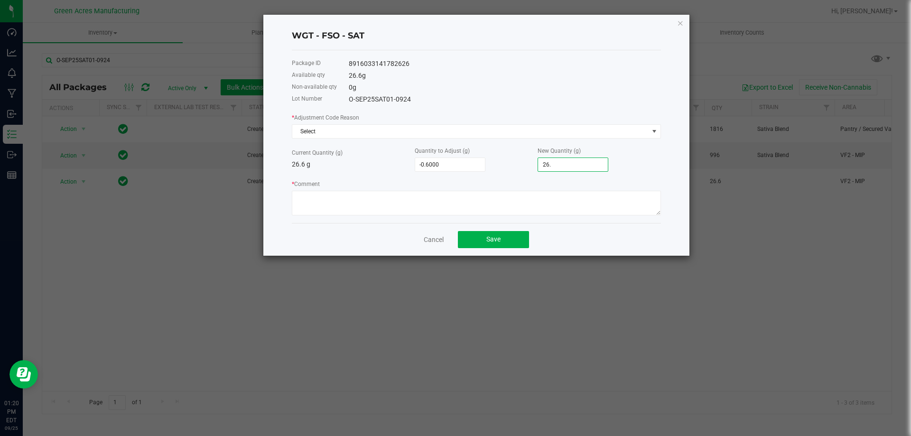
type input "26"
type input "-24.6000"
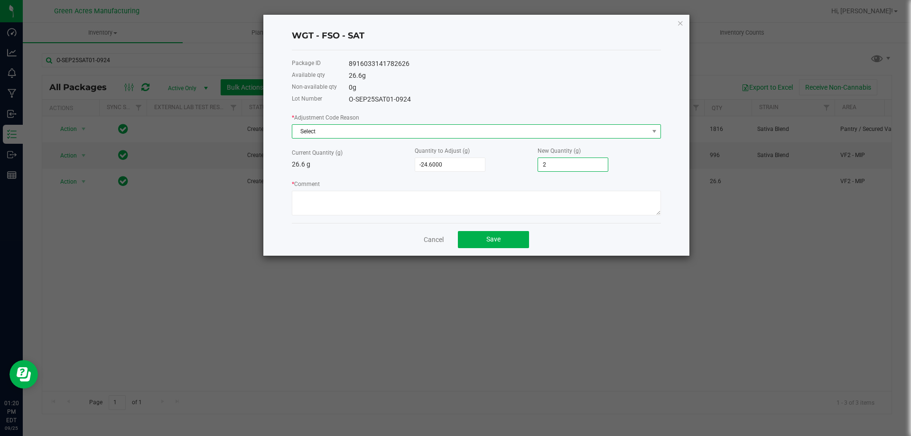
type input "2.0000"
click at [487, 130] on span "Select" at bounding box center [470, 131] width 356 height 13
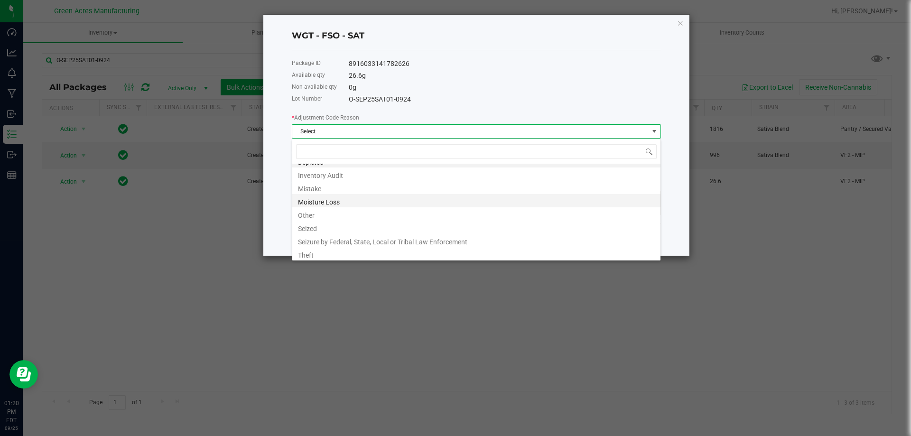
scroll to position [11, 0]
click at [344, 215] on li "Other" at bounding box center [476, 211] width 368 height 13
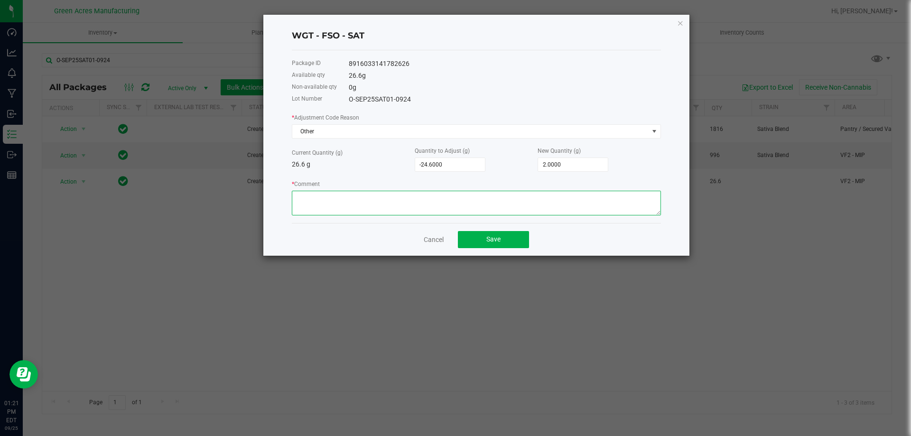
click at [343, 205] on textarea "* Comment" at bounding box center [476, 203] width 369 height 25
type textarea "MMV"
click at [500, 243] on button "Save" at bounding box center [493, 239] width 71 height 17
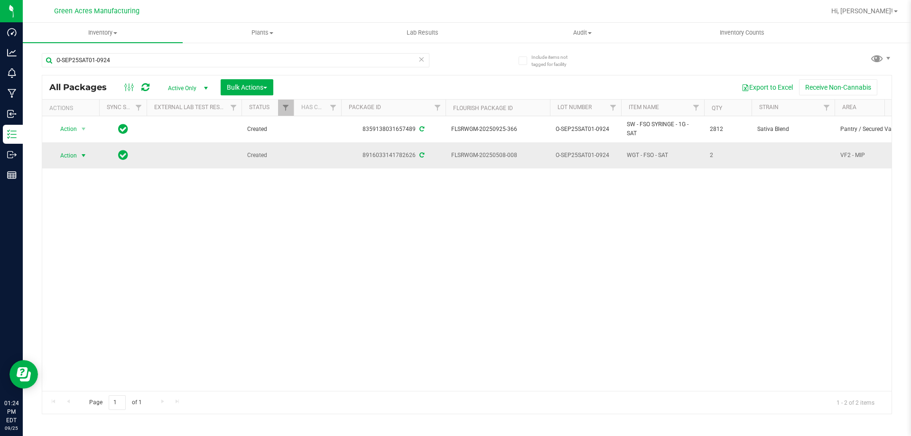
click at [65, 157] on span "Action" at bounding box center [65, 155] width 26 height 13
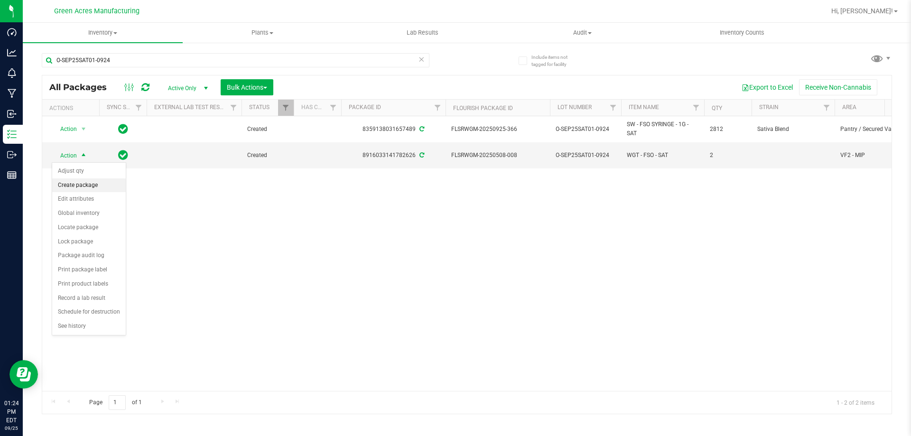
click at [91, 186] on li "Create package" at bounding box center [89, 185] width 74 height 14
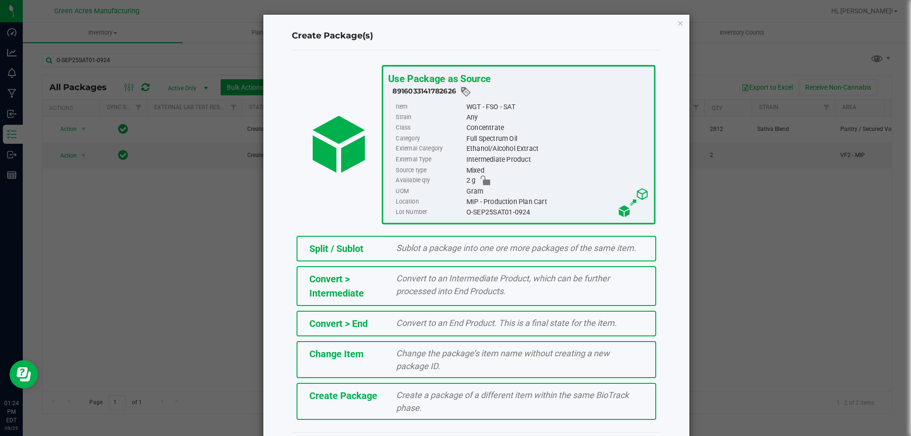
click at [342, 409] on div "Create Package Create a package of a different item within the same BioTrack ph…" at bounding box center [476, 401] width 360 height 37
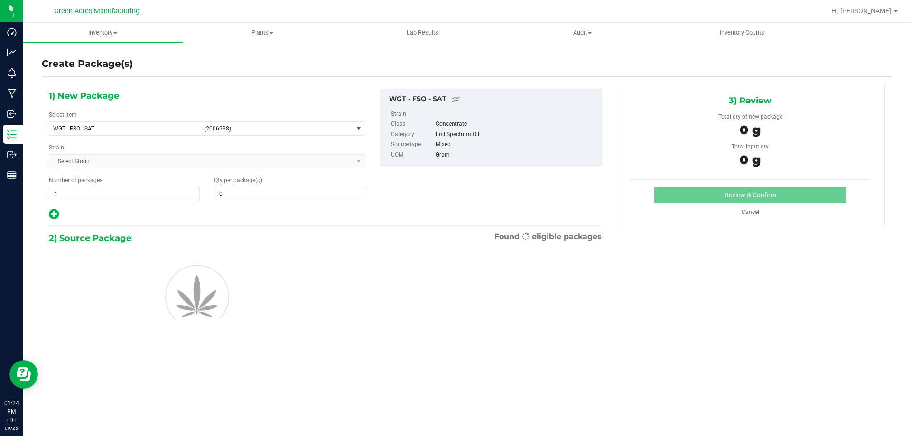
type input "0.0000"
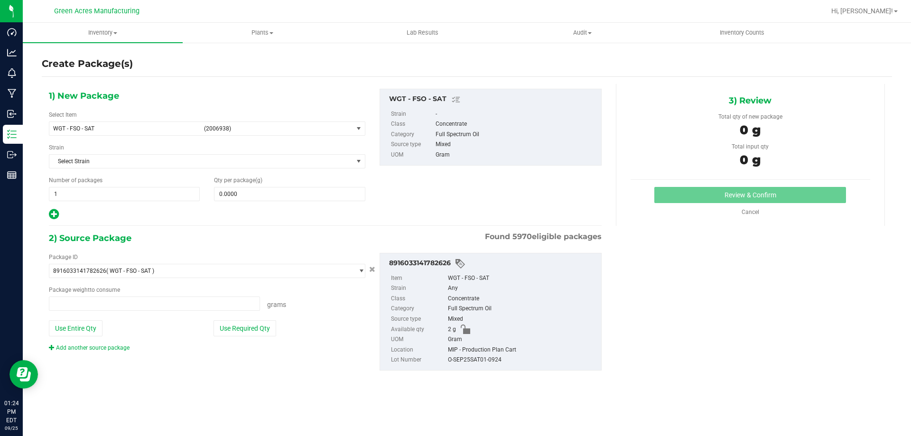
type input "0.0000 g"
click at [203, 119] on div "Select Item WGT - FSO - SAT (2006938) 007UP - Flower 007UP - Waste 86 Moons - F…" at bounding box center [207, 123] width 316 height 25
click at [208, 127] on span "(2006938)" at bounding box center [276, 128] width 145 height 7
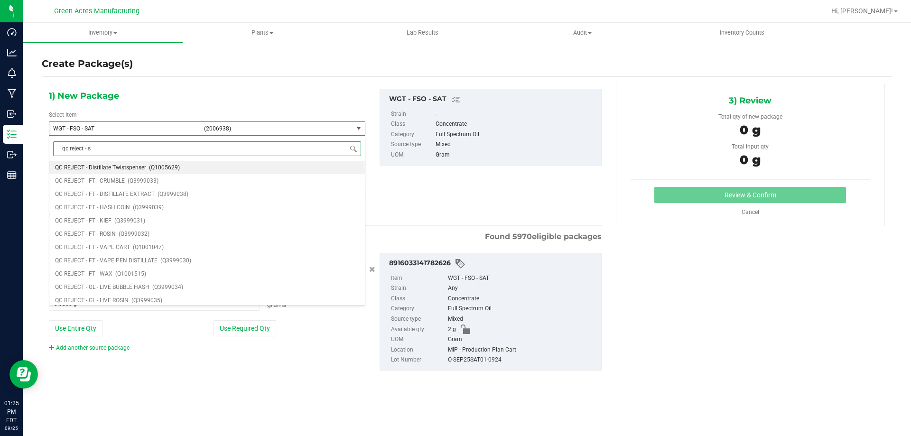
type input "qc reject - sw"
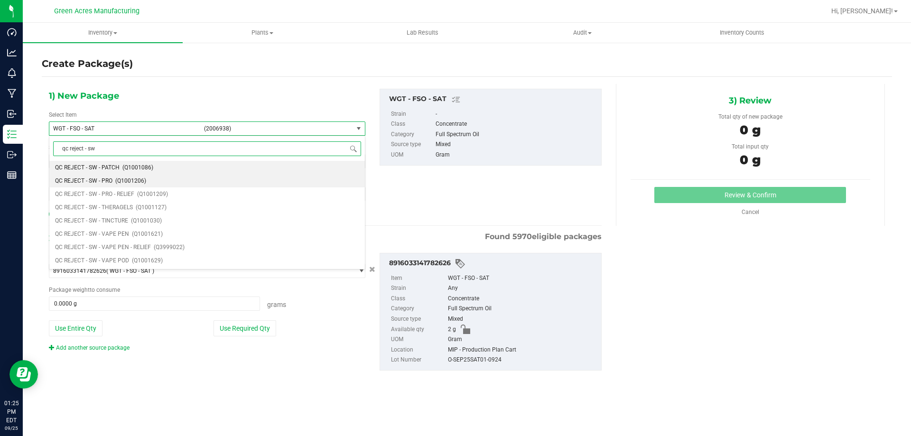
click at [142, 181] on span "(Q1001206)" at bounding box center [130, 180] width 31 height 7
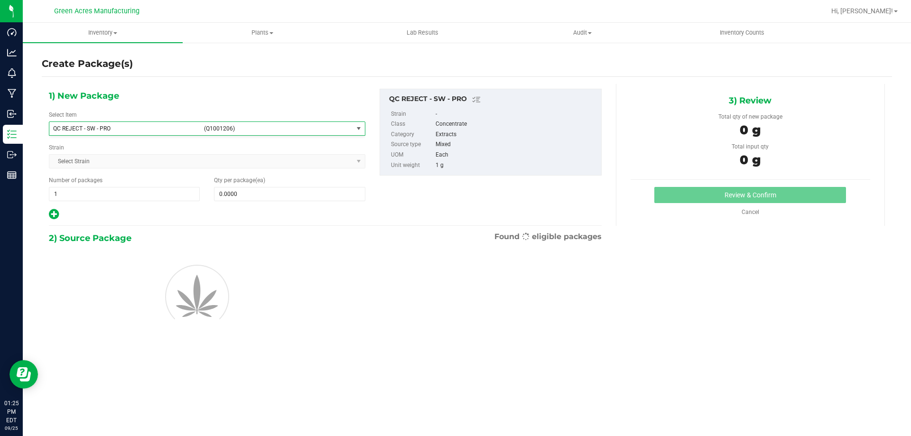
type input "0"
click at [245, 188] on span at bounding box center [289, 194] width 151 height 14
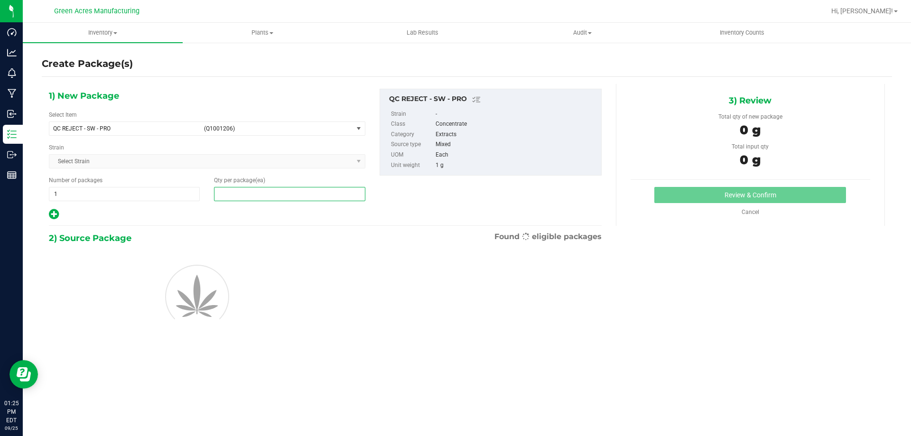
type input "1"
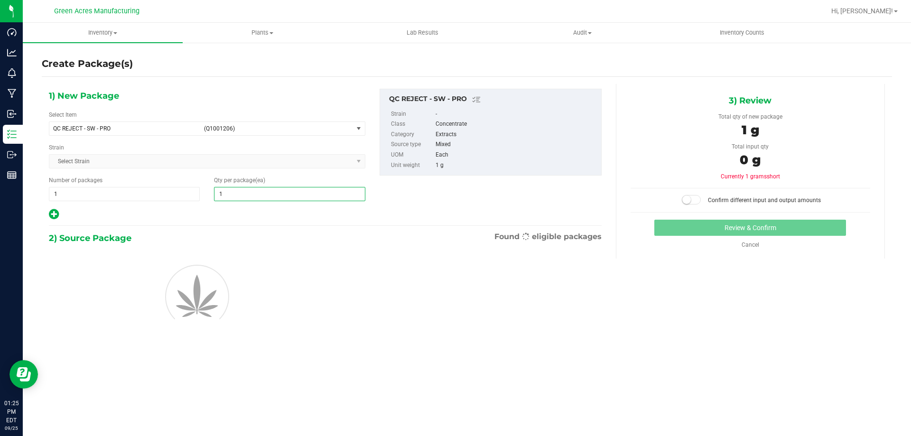
type input "1"
click at [264, 225] on hr at bounding box center [325, 225] width 553 height 1
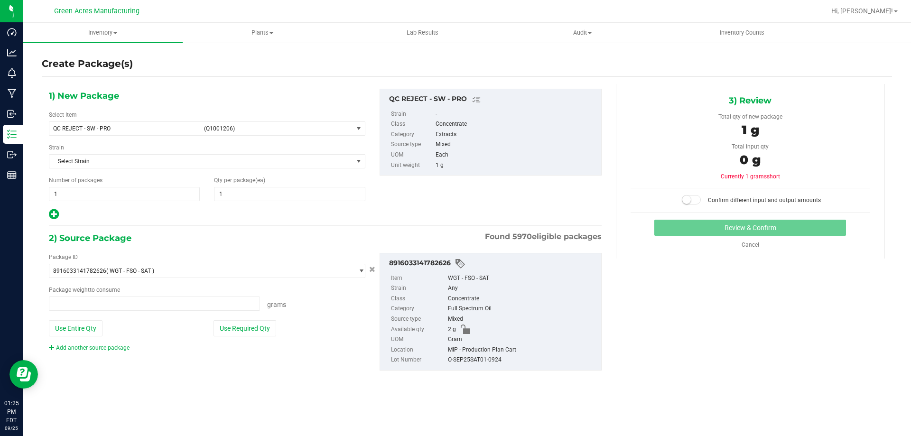
type input "0.0000 g"
drag, startPoint x: 257, startPoint y: 194, endPoint x: 141, endPoint y: 190, distance: 116.3
click at [141, 190] on div "Number of packages 1 1 Qty per package (ea) 1 1" at bounding box center [207, 188] width 331 height 25
type input "2"
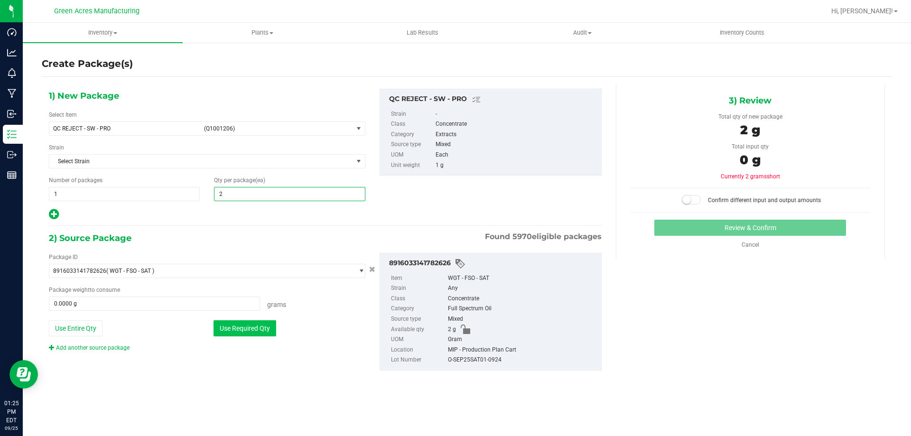
click at [261, 334] on button "Use Required Qty" at bounding box center [244, 328] width 63 height 16
type input "2.0000 g"
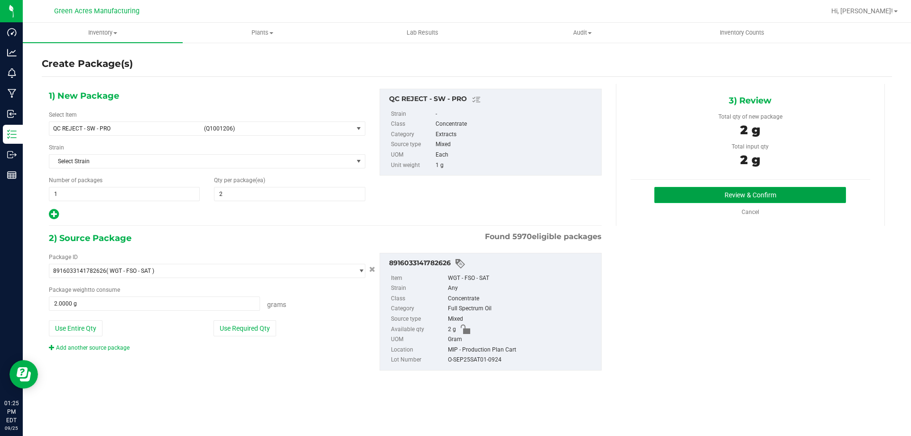
click at [716, 197] on button "Review & Confirm" at bounding box center [750, 195] width 192 height 16
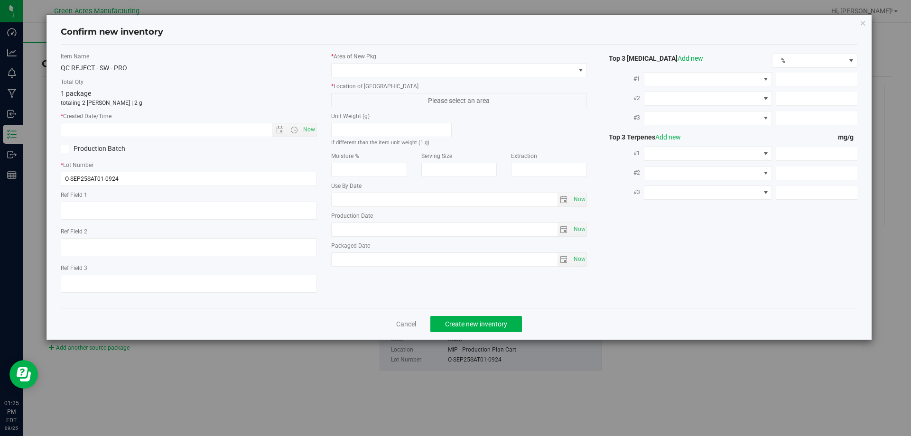
type textarea "Jar1"
type textarea "19.6%/2.65%"
type textarea ".511"
click at [306, 128] on span "Now" at bounding box center [309, 130] width 16 height 14
type input "9/25/2025 1:25 PM"
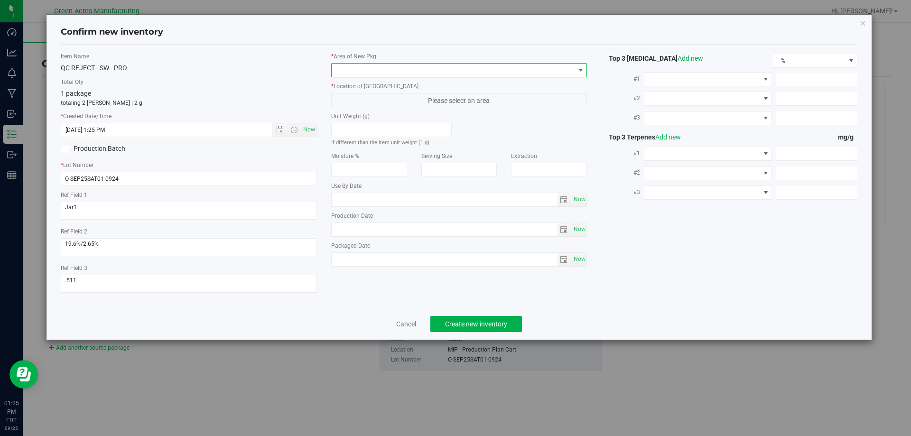
click at [386, 68] on span at bounding box center [453, 70] width 243 height 13
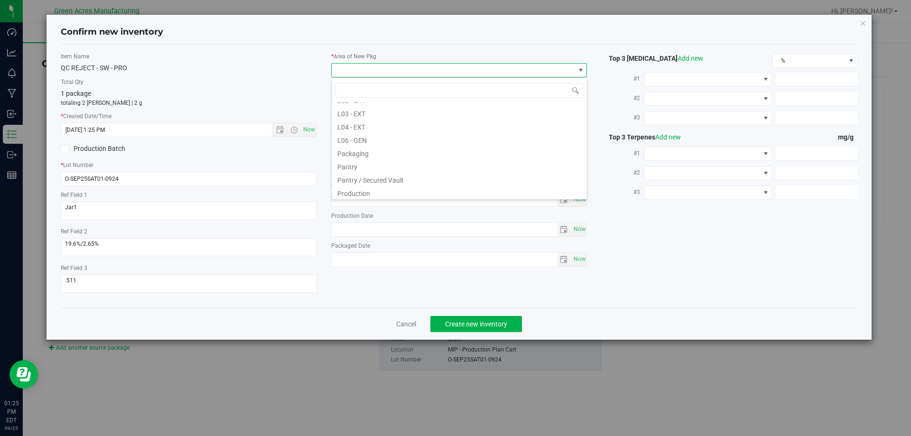
scroll to position [427, 0]
click at [375, 186] on li "VF2 - MIP" at bounding box center [459, 186] width 255 height 13
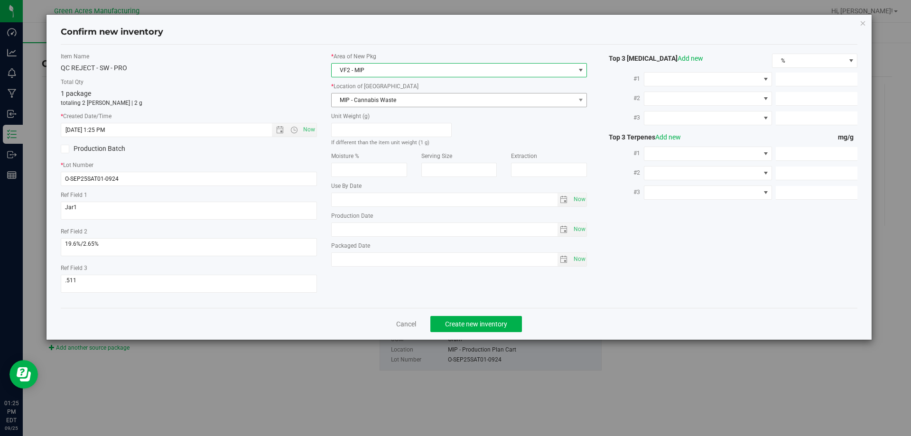
click at [372, 104] on span "MIP - Cannabis Waste" at bounding box center [453, 99] width 243 height 13
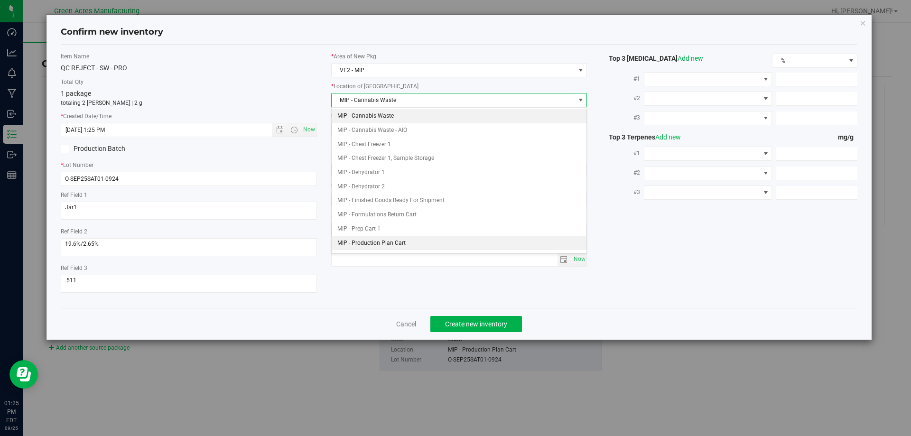
click at [372, 243] on li "MIP - Production Plan Cart" at bounding box center [459, 243] width 255 height 14
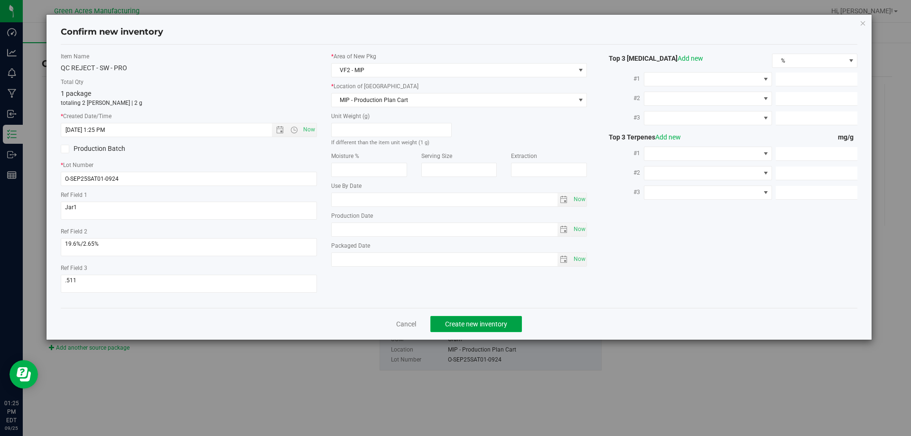
click at [456, 324] on span "Create new inventory" at bounding box center [476, 324] width 62 height 8
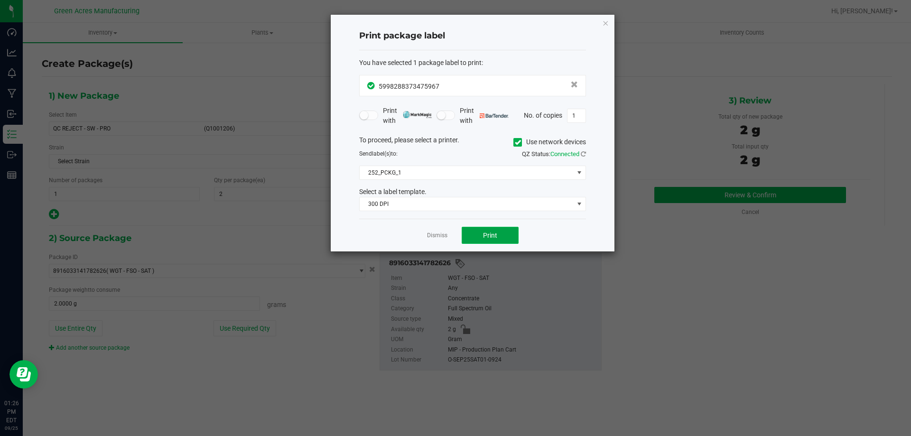
click at [481, 239] on button "Print" at bounding box center [489, 235] width 57 height 17
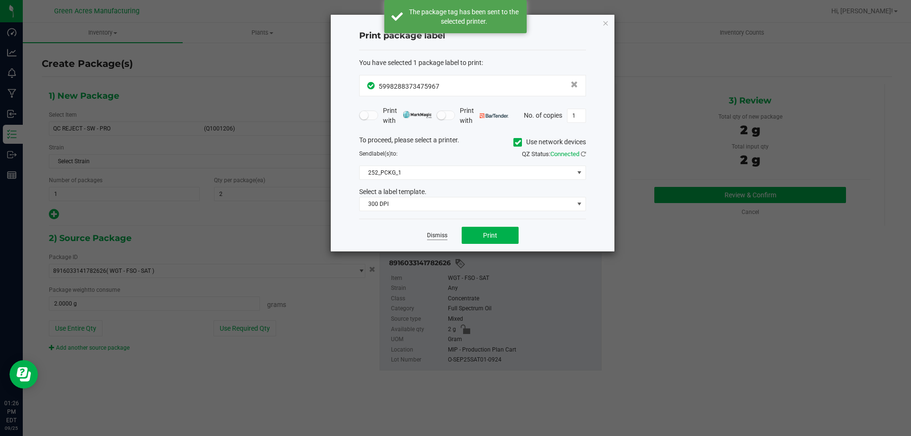
click at [438, 235] on link "Dismiss" at bounding box center [437, 235] width 20 height 8
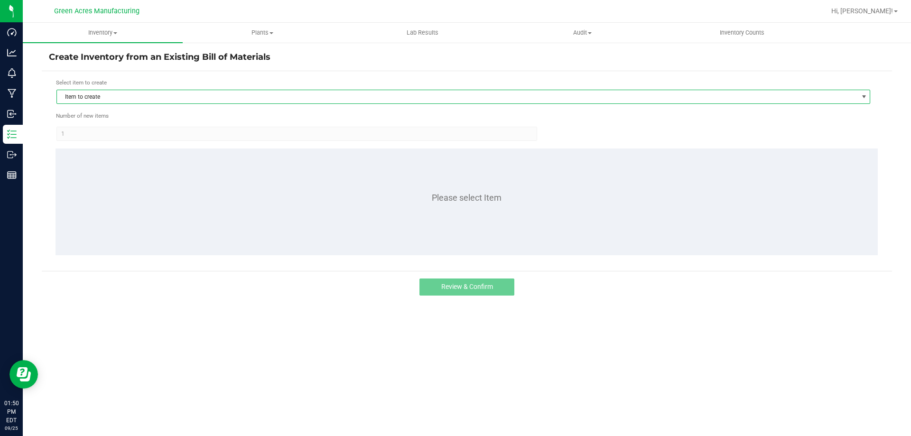
click at [310, 94] on span "Item to create" at bounding box center [457, 96] width 801 height 13
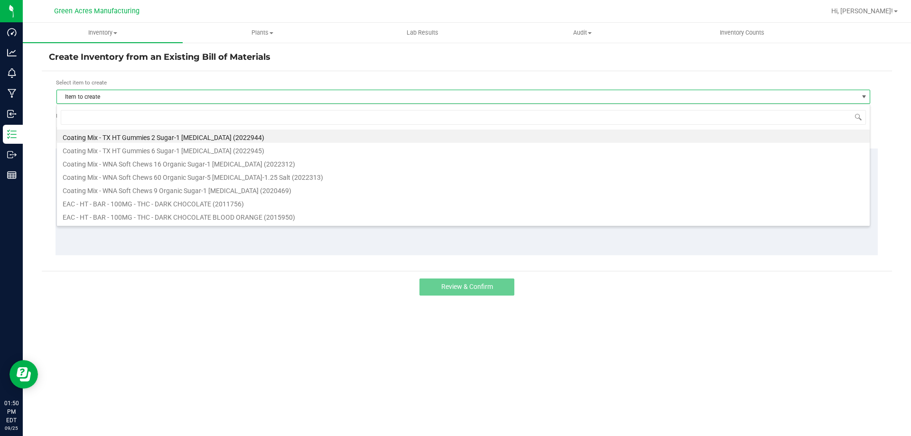
scroll to position [14, 813]
type input "soo"
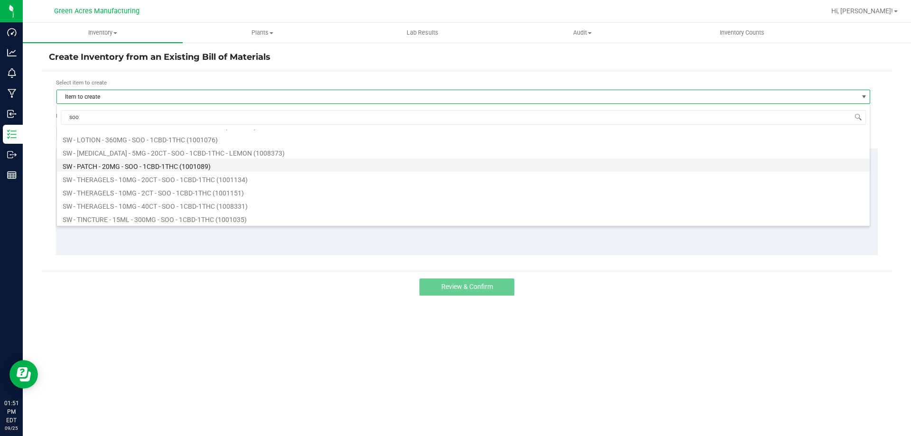
scroll to position [332, 0]
click at [156, 163] on li "SW - PATCH - 20MG - SOO - 1CBD-1THC (1001089)" at bounding box center [463, 162] width 812 height 13
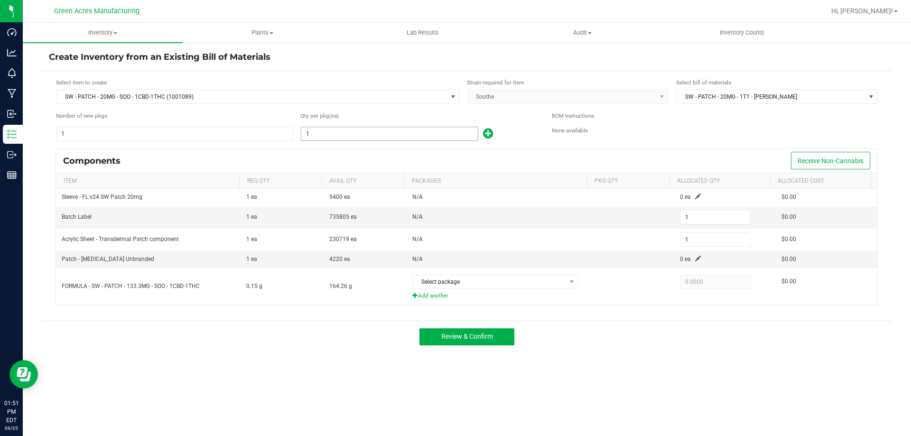
click at [346, 137] on input "1" at bounding box center [389, 133] width 176 height 13
type input "11"
type input "113"
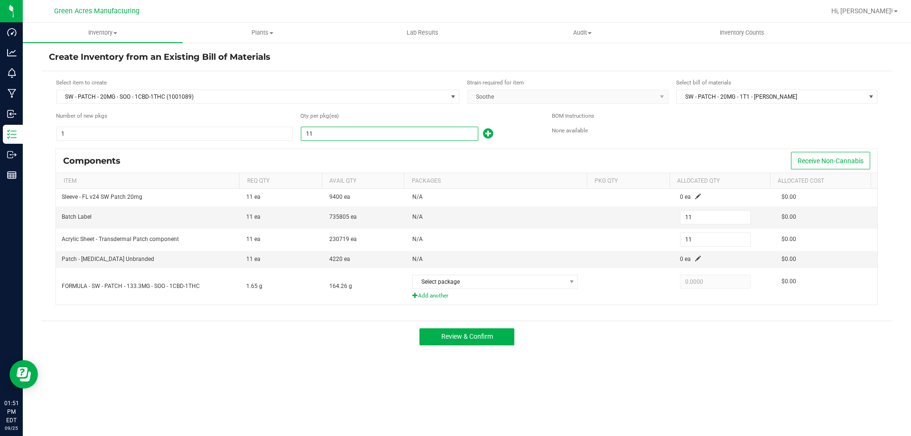
type input "113"
type input "1132"
type input "1,132"
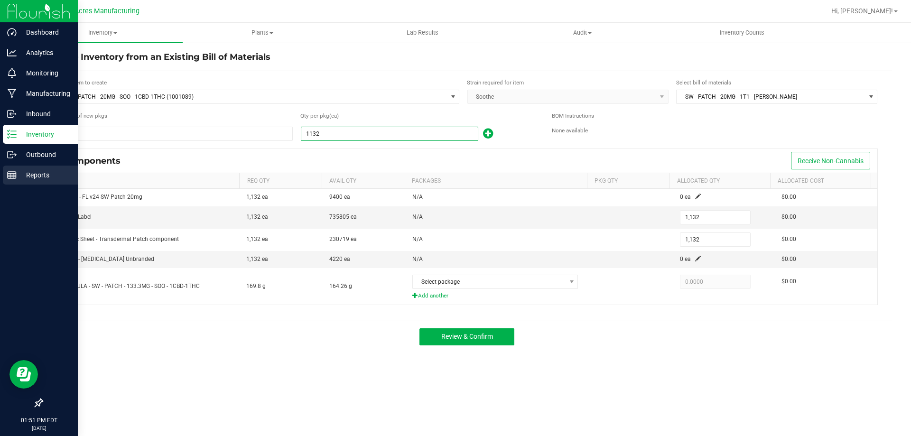
drag, startPoint x: 201, startPoint y: 145, endPoint x: 0, endPoint y: 166, distance: 201.7
click at [0, 166] on div "Dashboard Analytics Monitoring Manufacturing Inbound Inventory Outbound Reports…" at bounding box center [455, 218] width 911 height 436
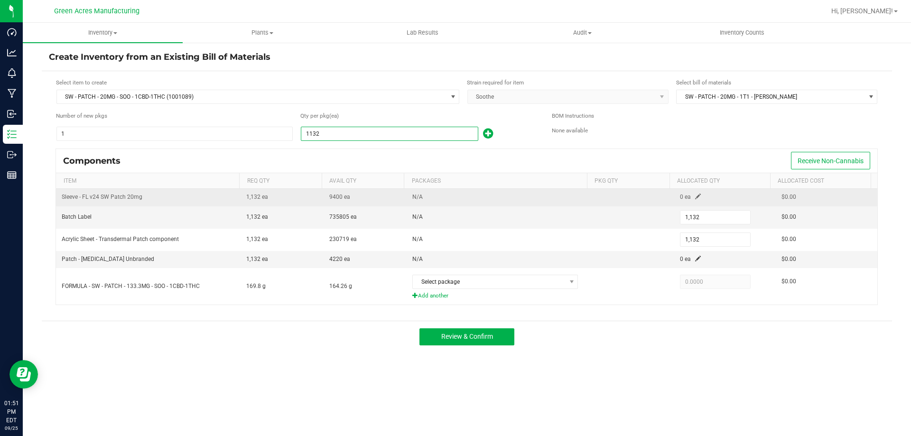
type input "1,132"
click at [695, 195] on span at bounding box center [698, 197] width 6 height 6
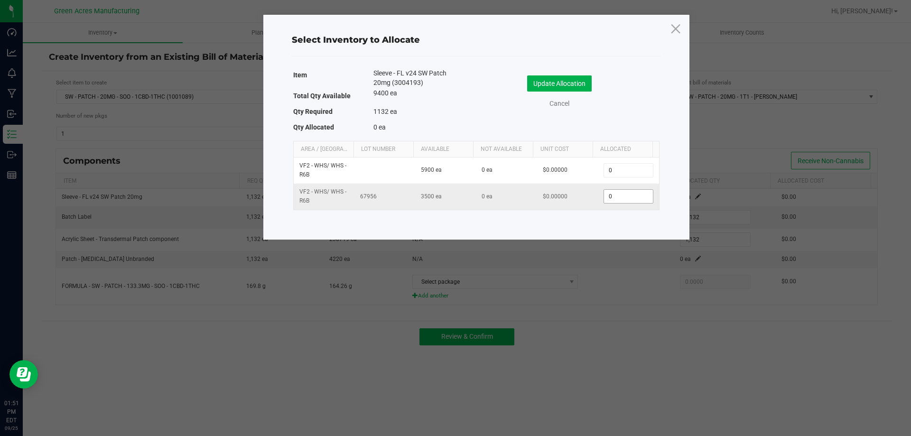
click at [631, 194] on input "0" at bounding box center [628, 196] width 48 height 13
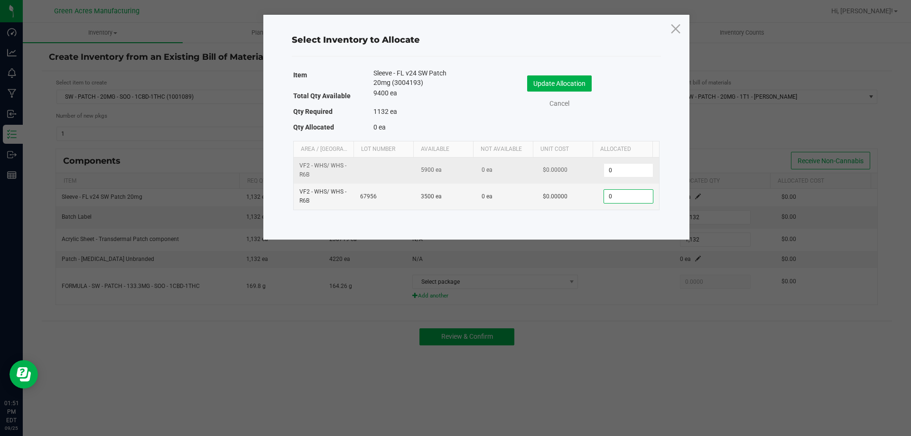
paste input "1132"
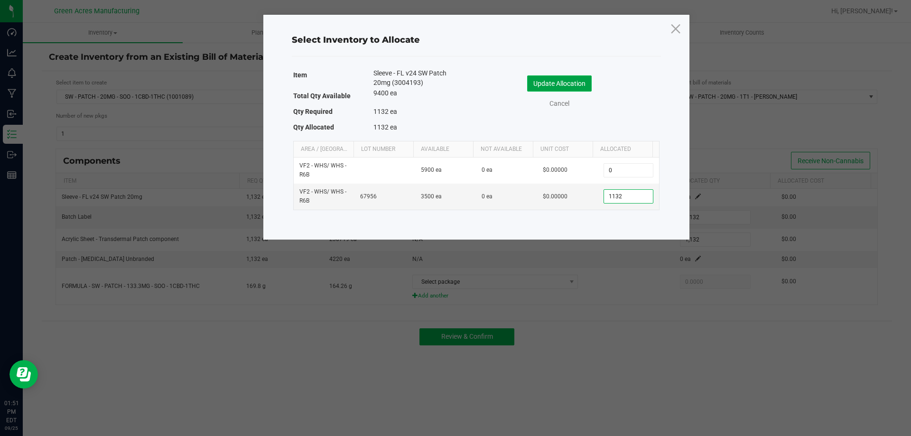
type input "1,132"
click at [553, 83] on button "Update Allocation" at bounding box center [559, 83] width 65 height 16
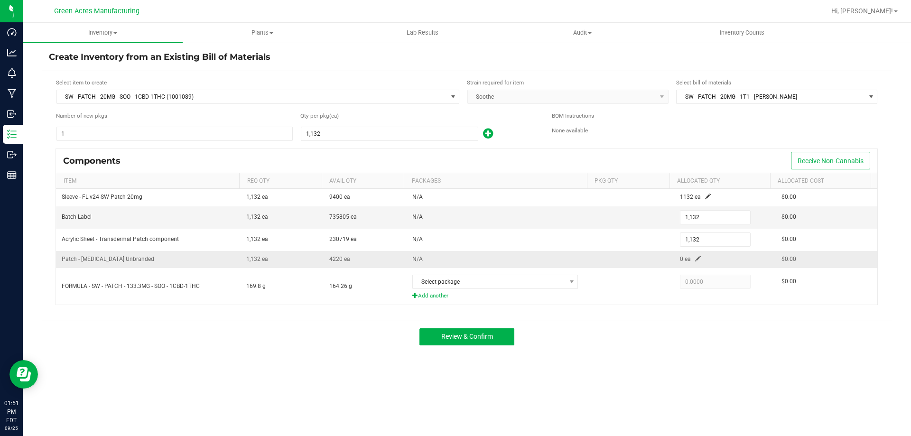
click at [695, 256] on span at bounding box center [698, 259] width 6 height 6
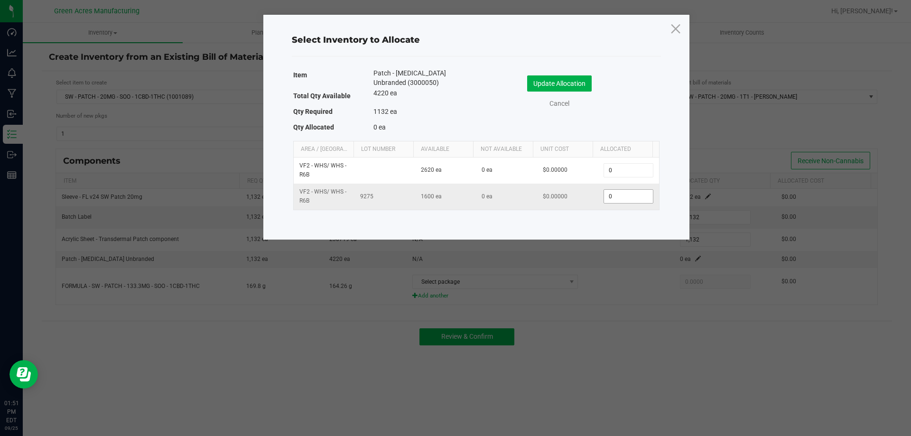
click at [631, 203] on span "0" at bounding box center [627, 196] width 49 height 14
click at [630, 199] on input "0" at bounding box center [628, 196] width 48 height 13
paste input "1132"
type input "1,132"
drag, startPoint x: 572, startPoint y: 84, endPoint x: 595, endPoint y: 164, distance: 83.0
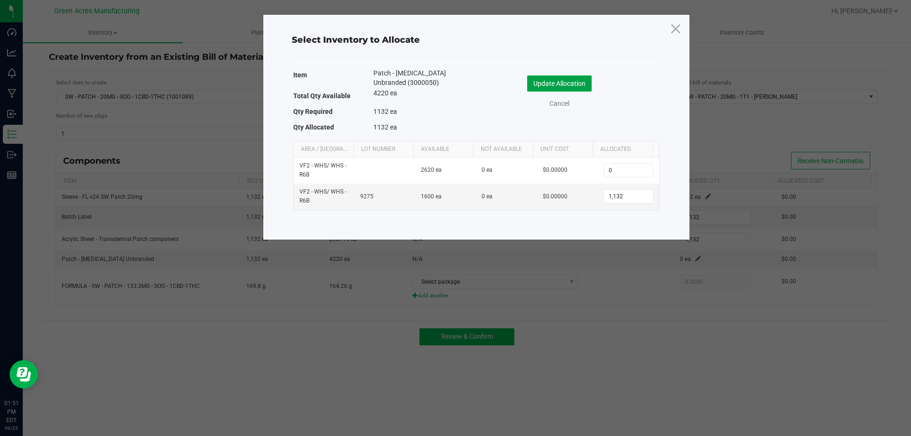
click at [572, 85] on button "Update Allocation" at bounding box center [559, 83] width 65 height 16
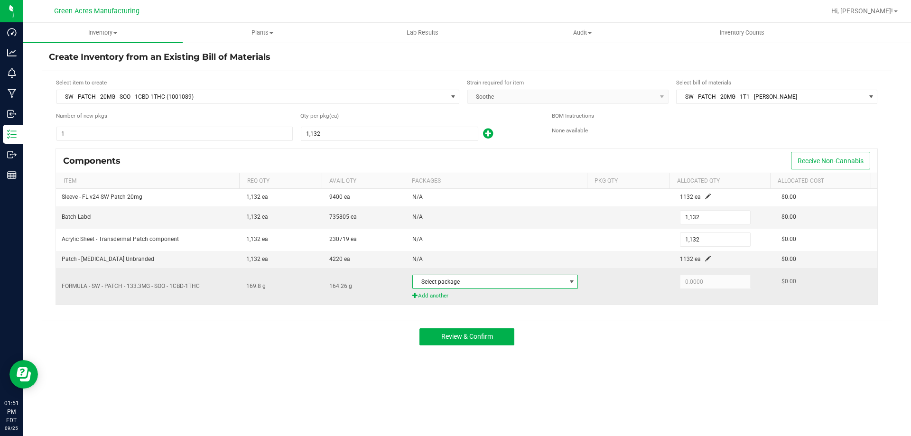
drag, startPoint x: 555, startPoint y: 275, endPoint x: 555, endPoint y: 280, distance: 5.7
click at [554, 276] on span "Select package" at bounding box center [489, 281] width 153 height 13
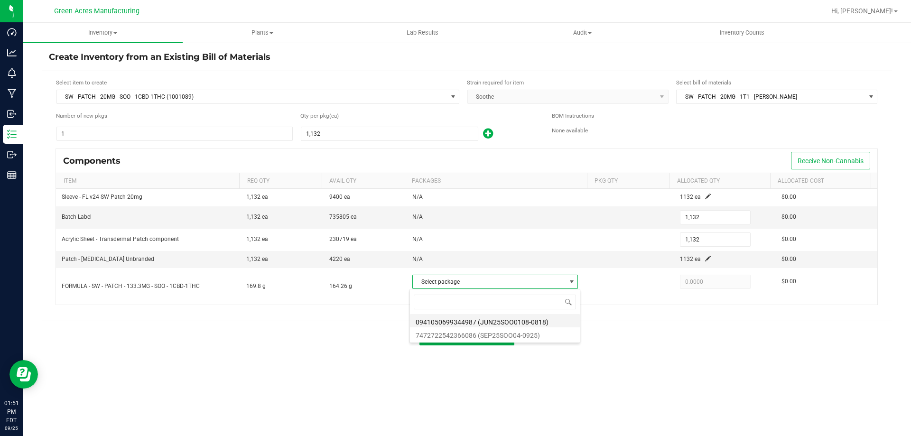
scroll to position [14, 164]
click at [536, 337] on li "7472722542366086 (SEP25SOO04-0925)" at bounding box center [495, 333] width 170 height 13
type input "163.2600"
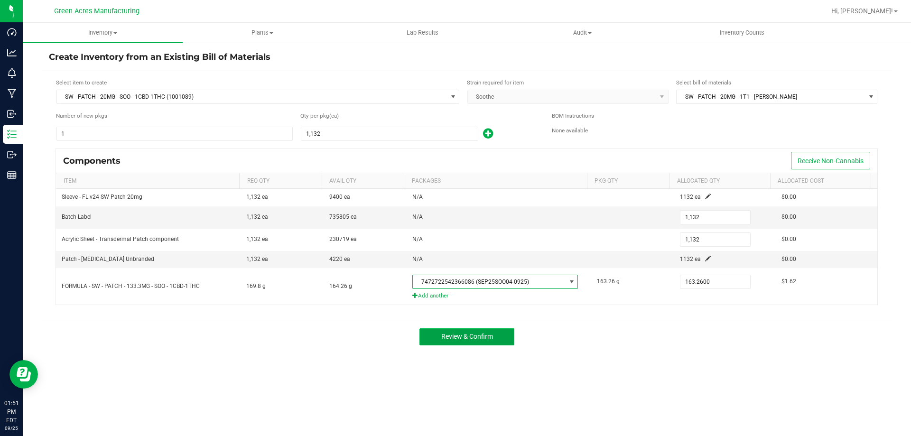
click at [479, 333] on span "Review & Confirm" at bounding box center [467, 336] width 52 height 8
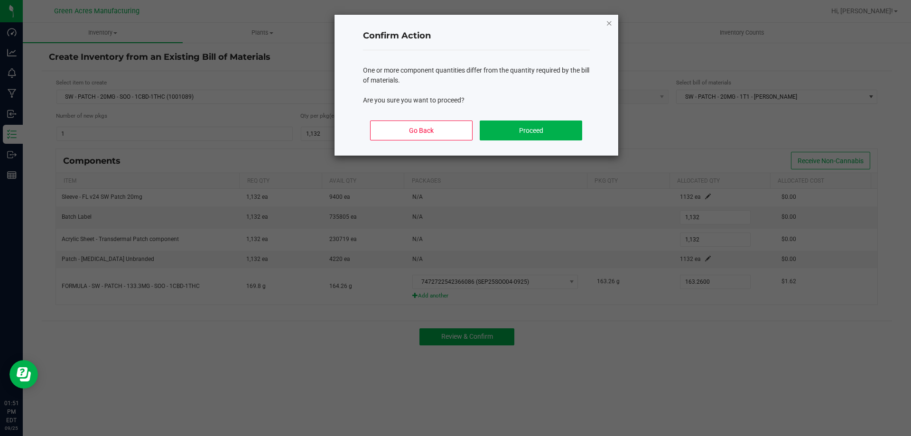
click at [607, 25] on icon "Close" at bounding box center [609, 22] width 7 height 11
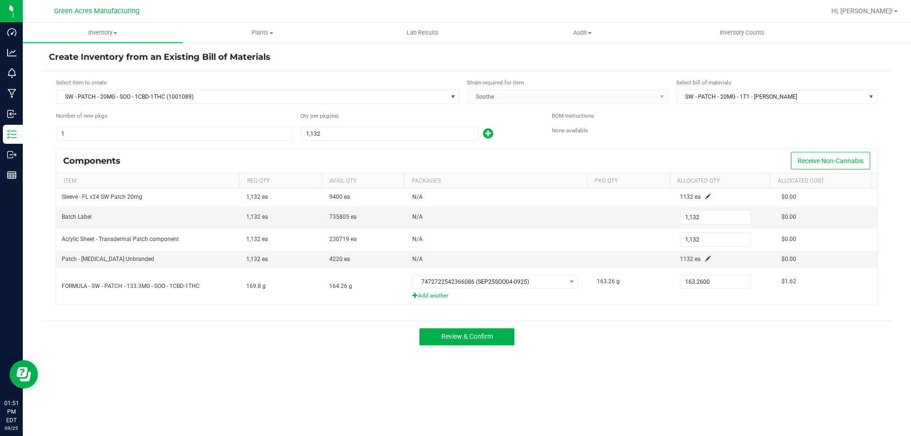
click at [679, 352] on div "Inventory All packages All inventory Waste log Create inventory Plants All plan…" at bounding box center [467, 229] width 888 height 413
click at [466, 340] on span "Review & Confirm" at bounding box center [467, 336] width 52 height 8
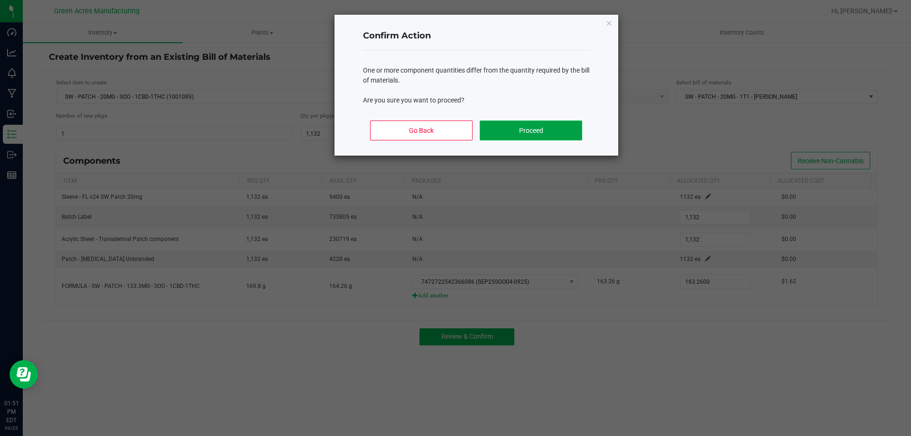
click at [525, 131] on button "Proceed" at bounding box center [531, 130] width 102 height 20
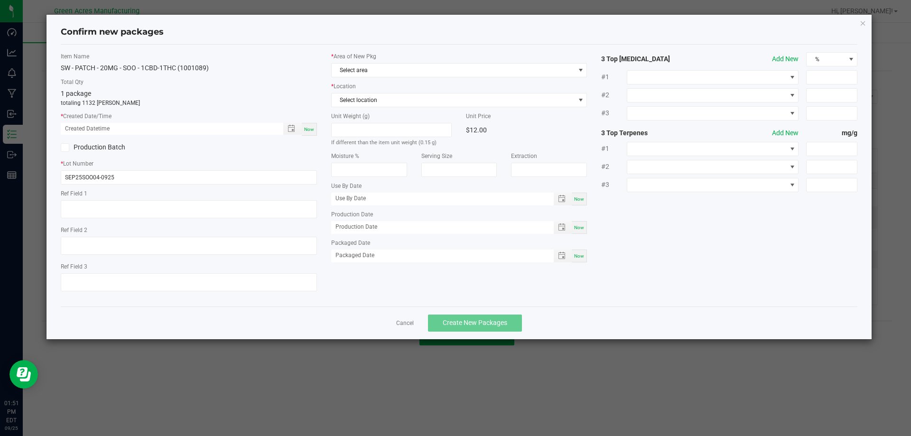
click at [309, 130] on span "Now" at bounding box center [309, 129] width 10 height 5
type input "09/25/2025 01:51 PM"
drag, startPoint x: 360, startPoint y: 73, endPoint x: 368, endPoint y: 75, distance: 7.5
click at [362, 72] on span "Select area" at bounding box center [453, 70] width 243 height 13
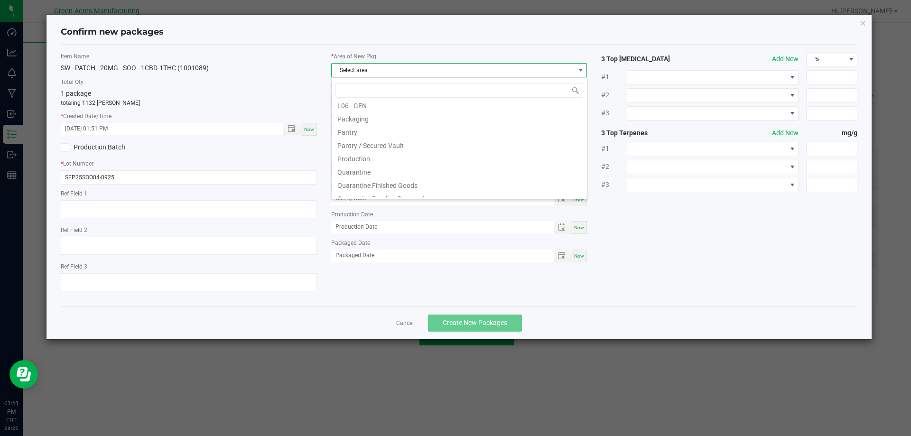
scroll to position [427, 0]
click at [383, 190] on li "VF2 - MIP" at bounding box center [459, 186] width 255 height 13
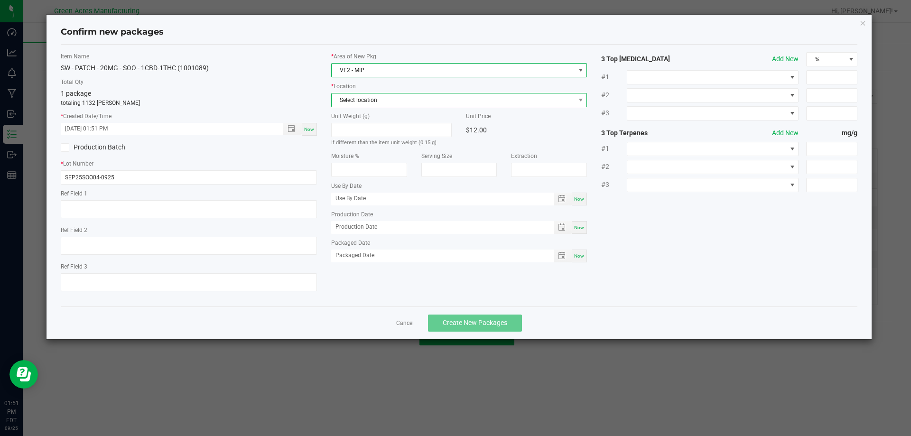
click at [364, 104] on span "Select location" at bounding box center [453, 99] width 243 height 13
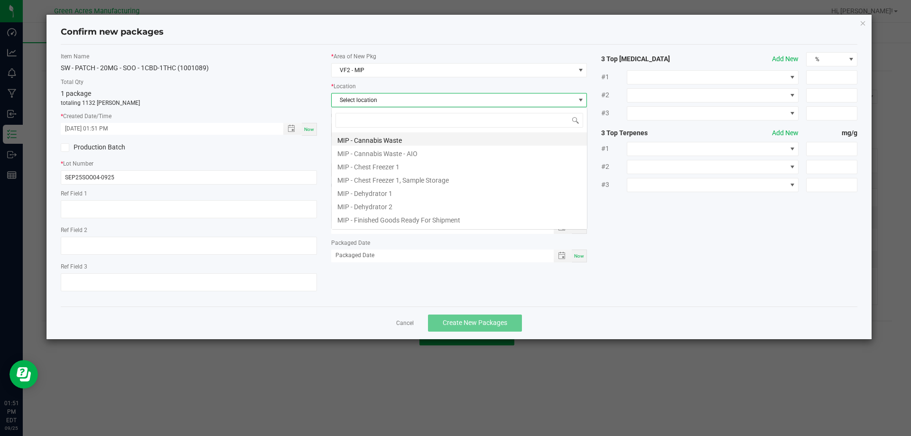
scroll to position [14, 256]
drag, startPoint x: 191, startPoint y: 87, endPoint x: 273, endPoint y: 114, distance: 86.5
click at [192, 87] on div "Total Qty 1 package totaling 1132 eaches" at bounding box center [189, 92] width 256 height 29
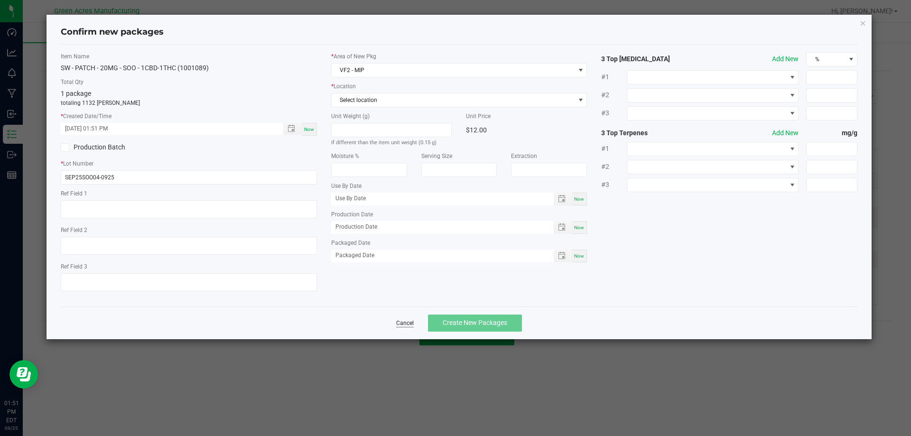
click at [403, 327] on link "Cancel" at bounding box center [405, 323] width 18 height 8
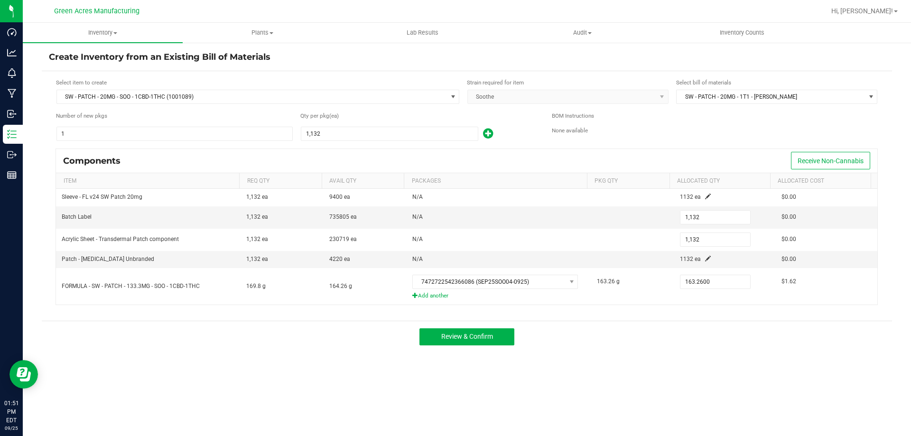
click at [307, 166] on div "Components Receive Non-Cannabis" at bounding box center [466, 161] width 821 height 24
click at [477, 348] on div "Review & Confirm" at bounding box center [467, 337] width 850 height 32
click at [450, 348] on div "Review & Confirm" at bounding box center [467, 337] width 850 height 32
click at [494, 326] on div "Review & Confirm" at bounding box center [467, 337] width 850 height 32
click at [492, 331] on button "Review & Confirm" at bounding box center [466, 336] width 95 height 17
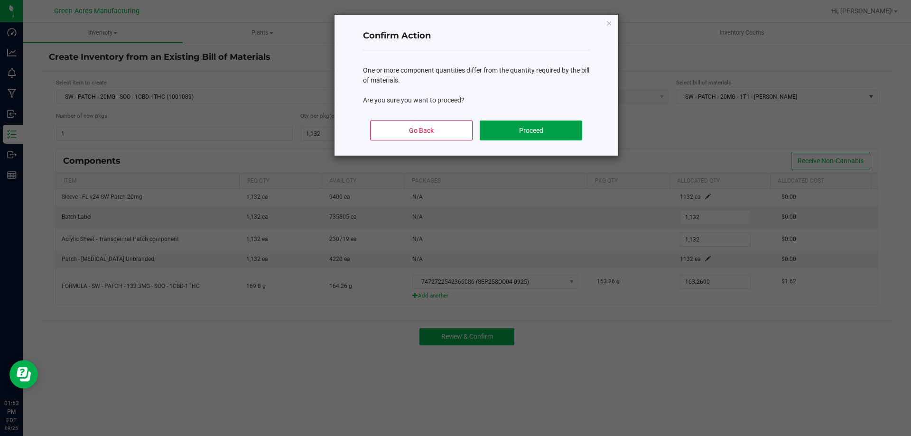
click at [564, 135] on button "Proceed" at bounding box center [531, 130] width 102 height 20
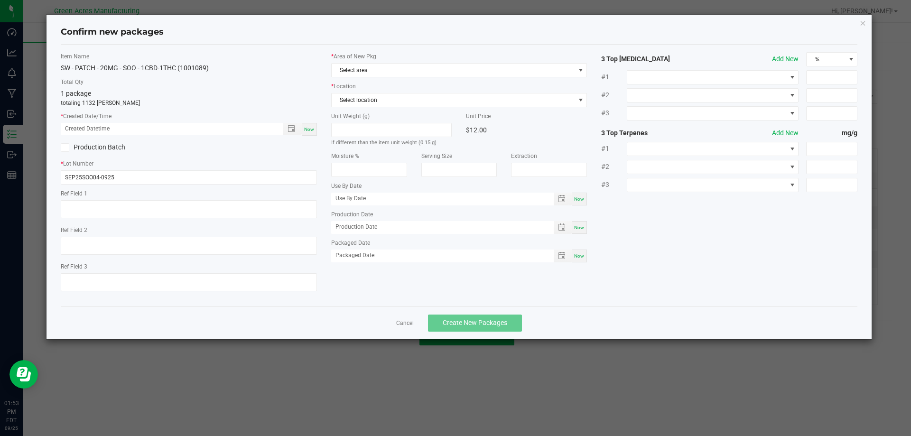
click at [305, 133] on div "Now" at bounding box center [309, 129] width 15 height 13
type input "09/25/2025 01:53 PM"
click at [398, 65] on span "Select area" at bounding box center [453, 70] width 243 height 13
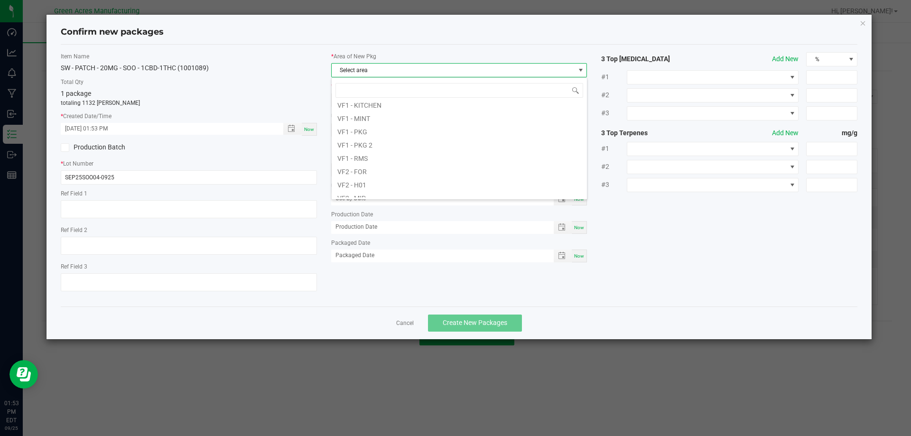
scroll to position [237, 0]
click at [389, 151] on li "Pantry / Secured Vault" at bounding box center [459, 150] width 255 height 13
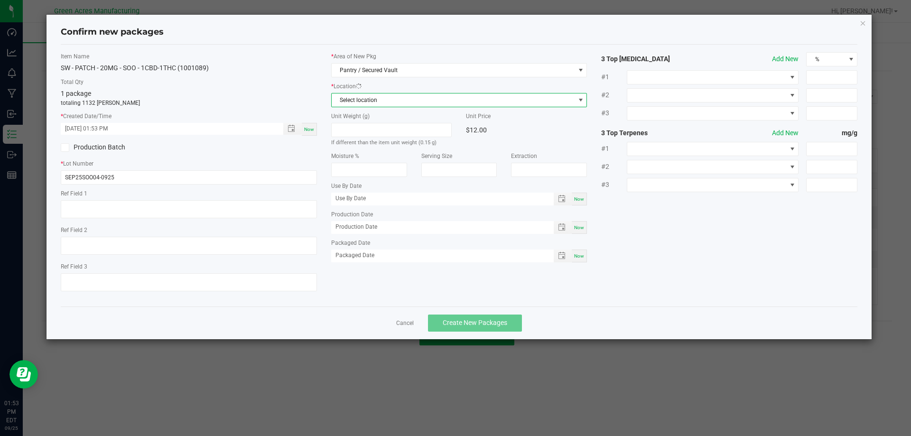
click at [387, 107] on span "Select location" at bounding box center [459, 100] width 256 height 14
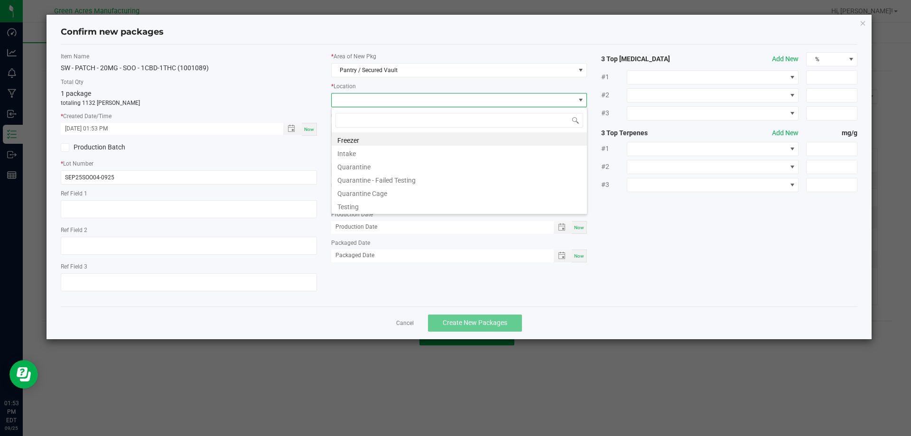
scroll to position [14, 256]
click at [383, 153] on li "Intake" at bounding box center [459, 152] width 255 height 13
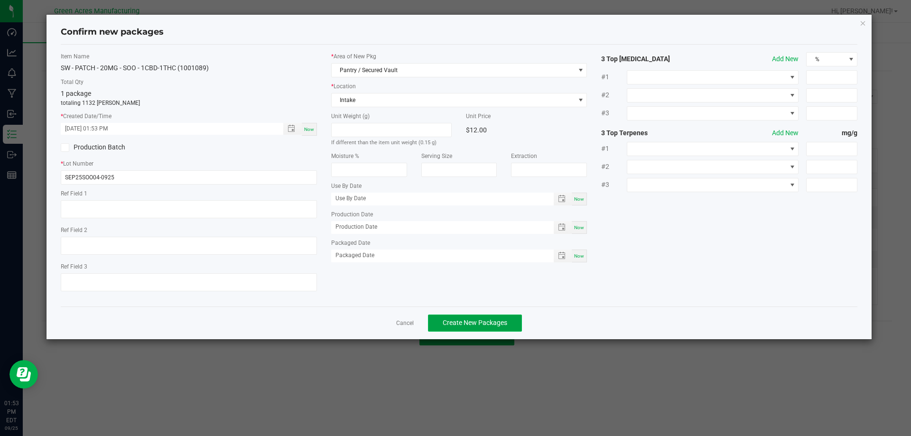
click at [458, 321] on span "Create New Packages" at bounding box center [475, 323] width 65 height 8
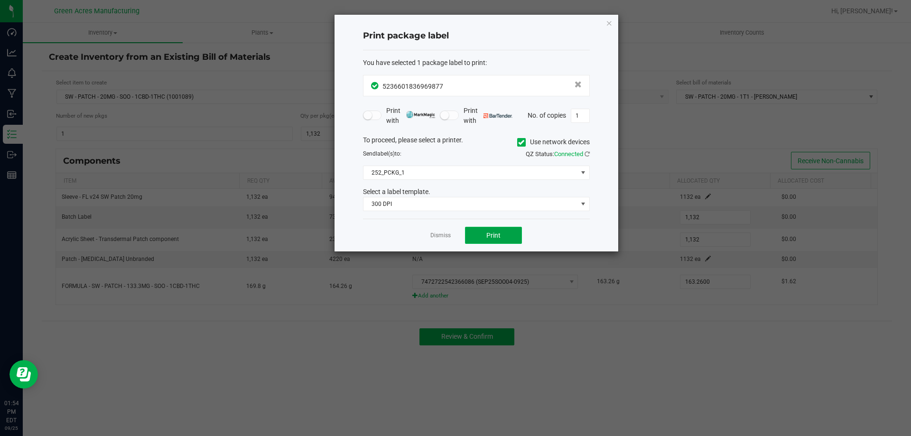
click at [495, 240] on button "Print" at bounding box center [493, 235] width 57 height 17
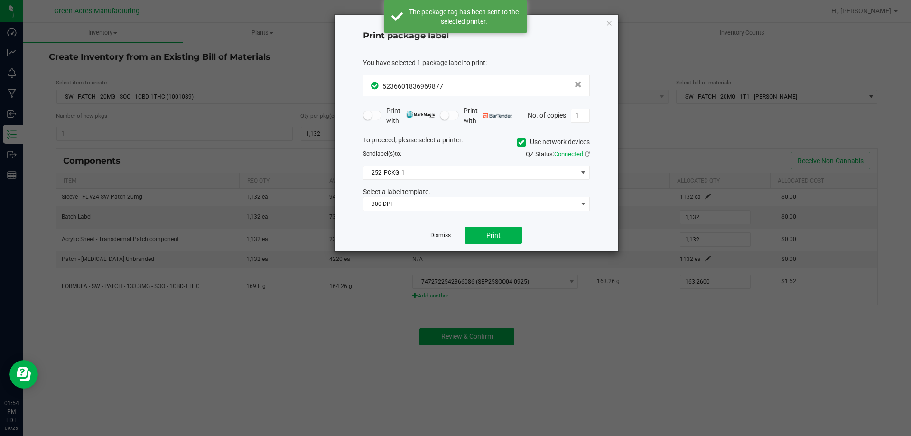
click at [441, 232] on link "Dismiss" at bounding box center [440, 235] width 20 height 8
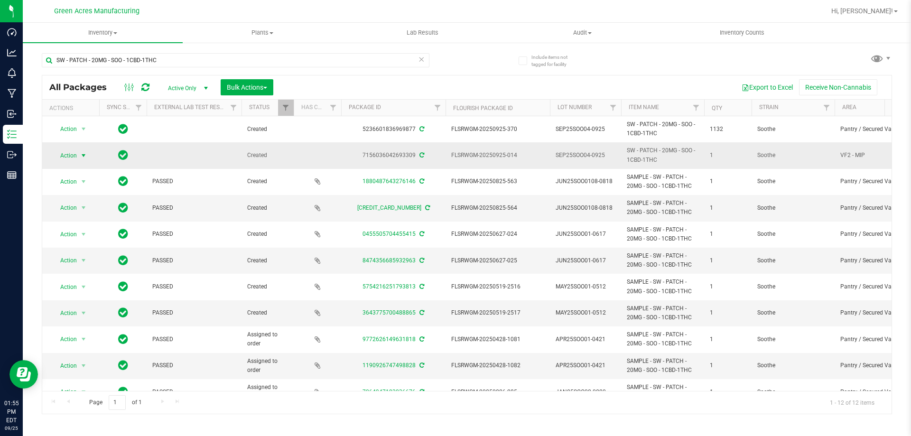
click at [63, 153] on span "Action" at bounding box center [65, 155] width 26 height 13
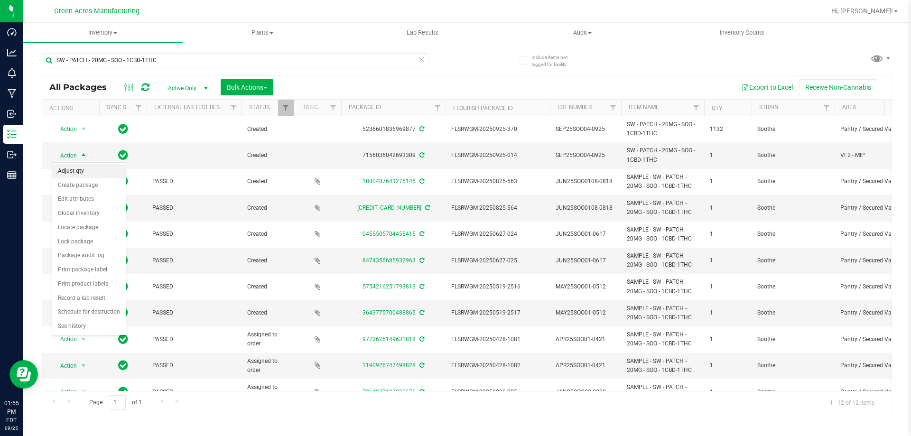
click at [70, 167] on li "Adjust qty" at bounding box center [89, 171] width 74 height 14
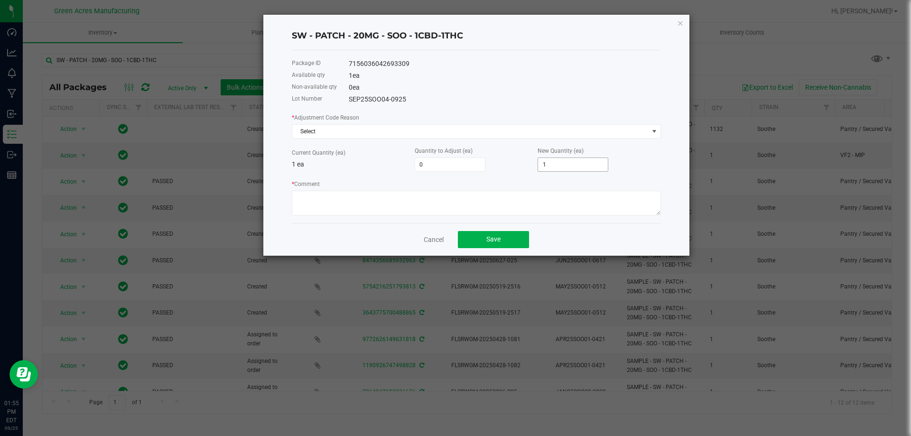
drag, startPoint x: 588, startPoint y: 166, endPoint x: 575, endPoint y: 166, distance: 12.3
click at [576, 166] on div "New Quantity (ea) 1" at bounding box center [598, 159] width 123 height 26
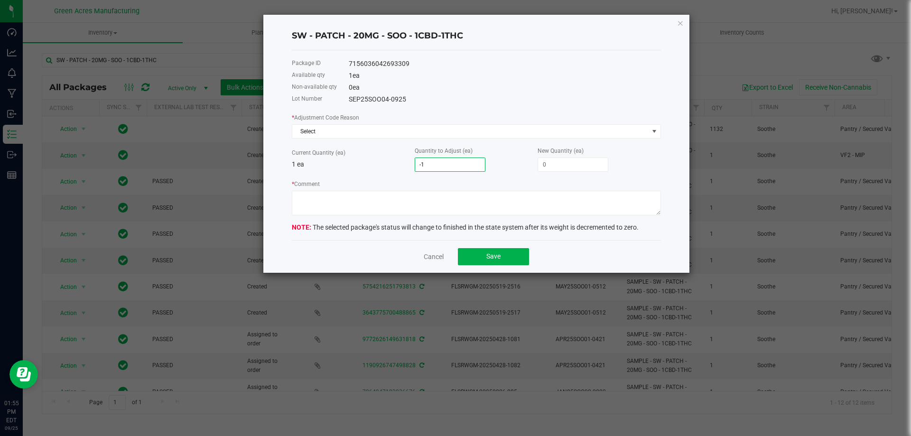
type input "0"
type input "1"
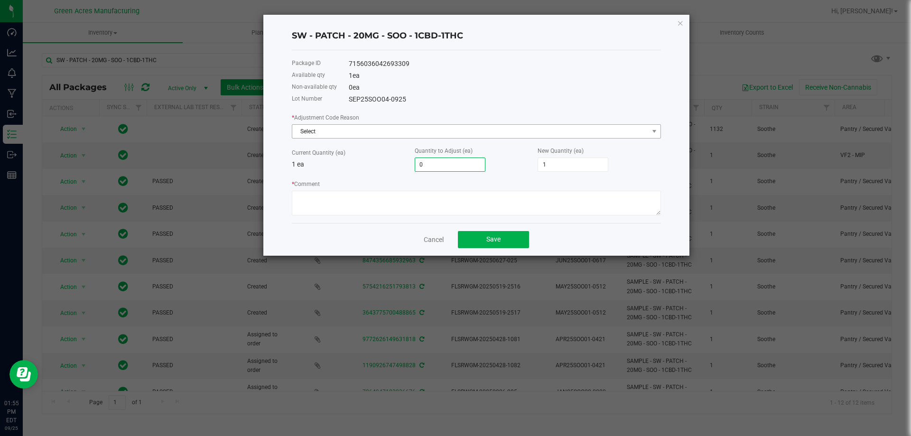
type input "0"
click at [386, 137] on span "Select" at bounding box center [470, 131] width 356 height 13
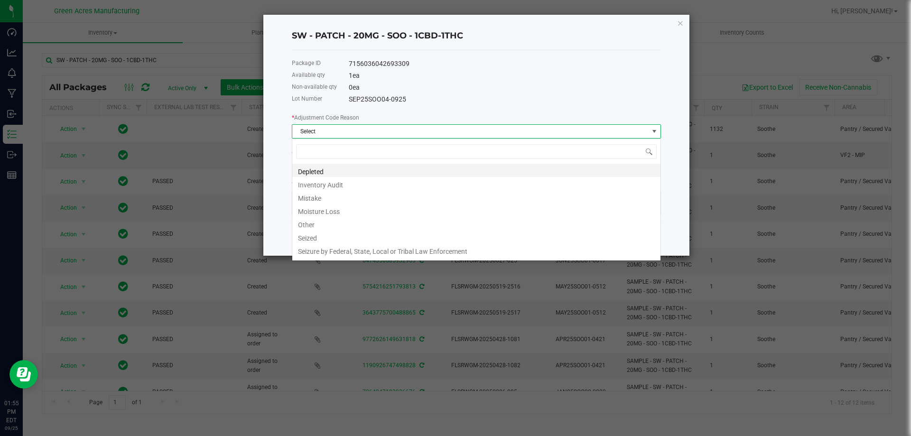
scroll to position [14, 369]
click at [351, 221] on li "Other" at bounding box center [476, 223] width 368 height 13
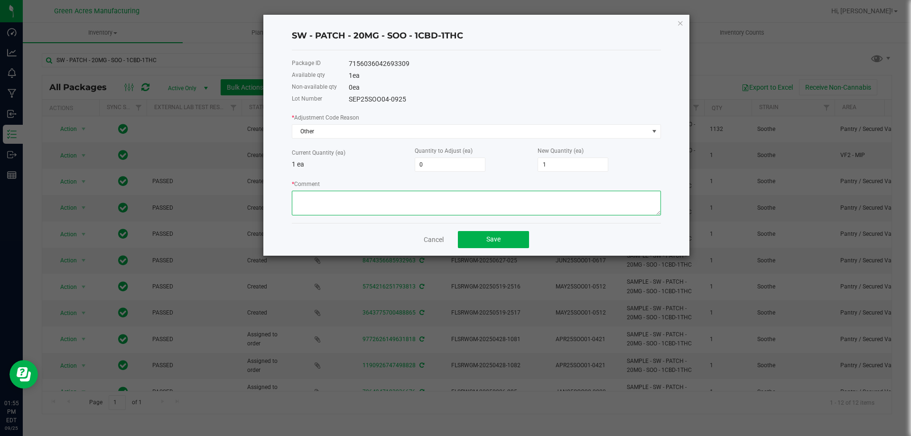
click at [354, 204] on textarea "* Comment" at bounding box center [476, 203] width 369 height 25
type textarea "MMV"
click at [530, 242] on div "Cancel Save" at bounding box center [476, 239] width 369 height 33
click at [520, 240] on button "Save" at bounding box center [493, 239] width 71 height 17
click at [471, 241] on button "Save" at bounding box center [493, 239] width 71 height 17
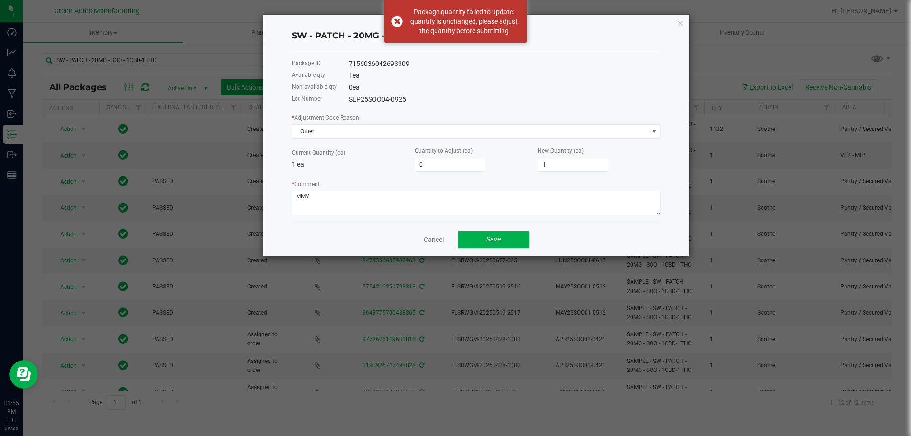
click at [428, 234] on app-cancel-button "Cancel" at bounding box center [434, 239] width 20 height 10
click at [432, 238] on link "Cancel" at bounding box center [434, 239] width 20 height 9
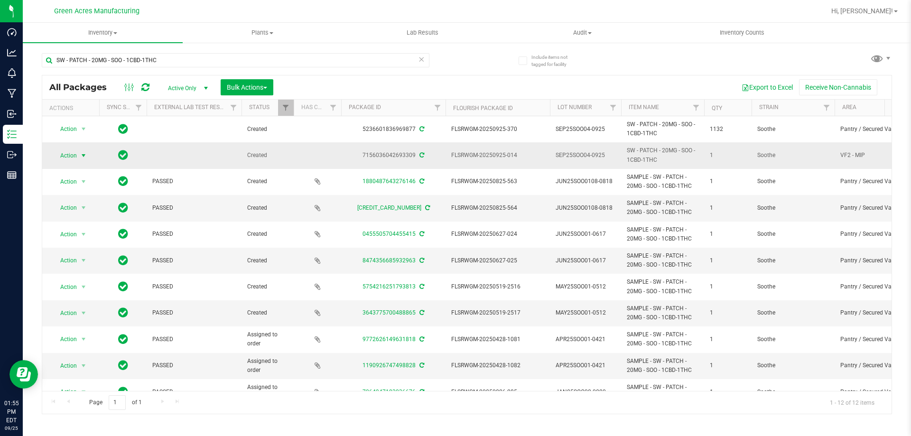
click at [59, 159] on span "Action" at bounding box center [65, 155] width 26 height 13
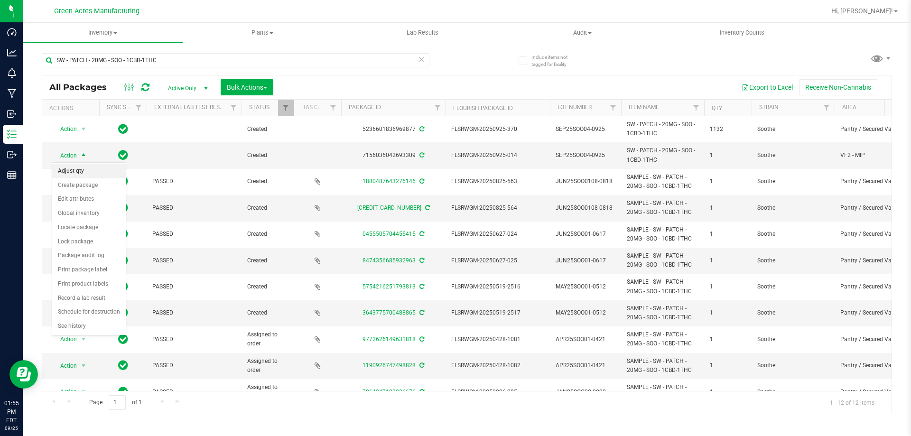
click at [80, 171] on li "Adjust qty" at bounding box center [89, 171] width 74 height 14
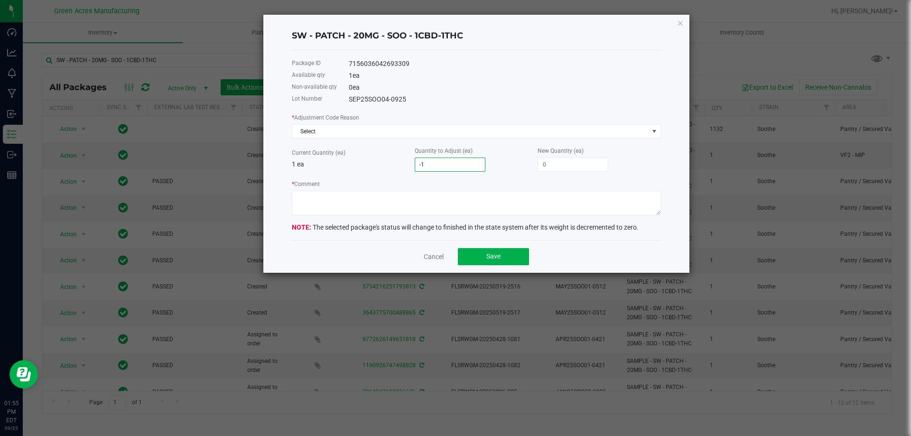
type input "0"
type input "1"
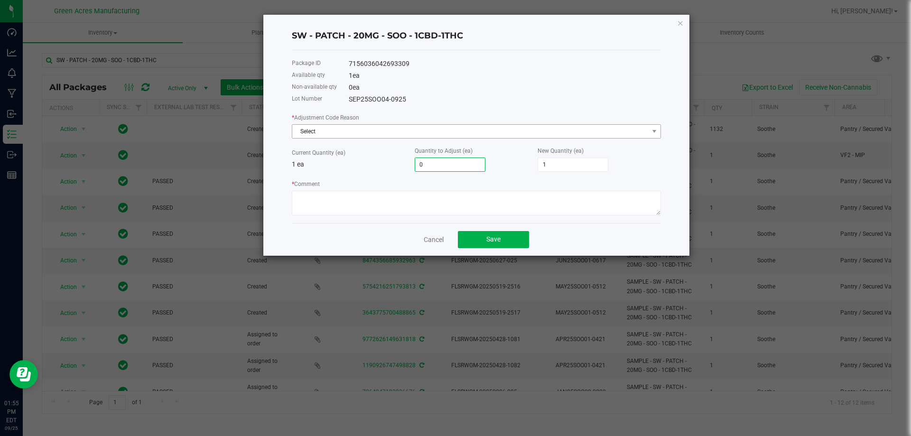
type input "0"
click at [392, 135] on span "Select" at bounding box center [470, 131] width 356 height 13
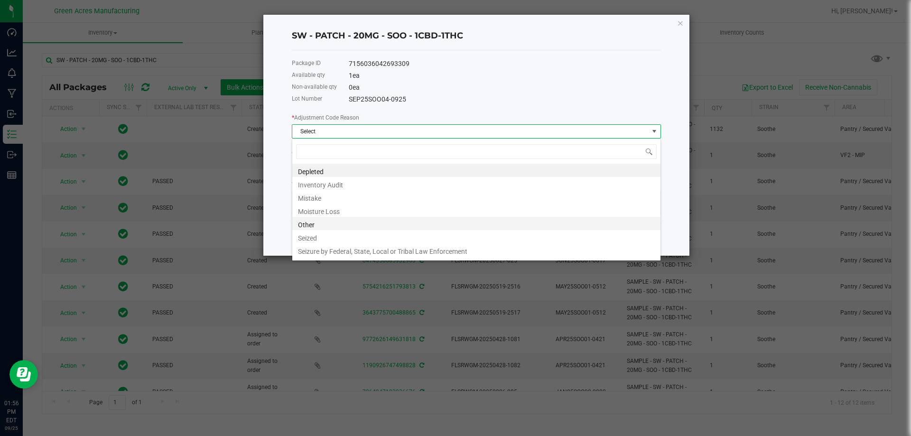
click at [343, 224] on li "Other" at bounding box center [476, 223] width 368 height 13
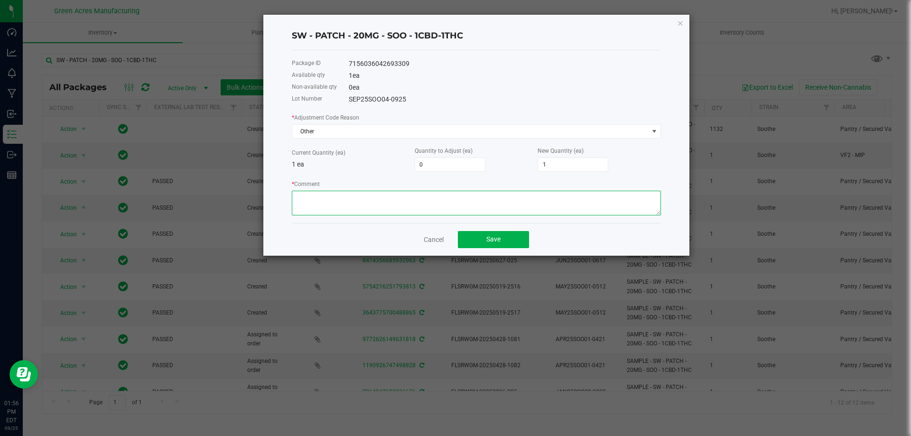
click at [339, 206] on textarea "* Comment" at bounding box center [476, 203] width 369 height 25
type textarea "MMV"
click at [489, 242] on span "Save" at bounding box center [493, 239] width 14 height 8
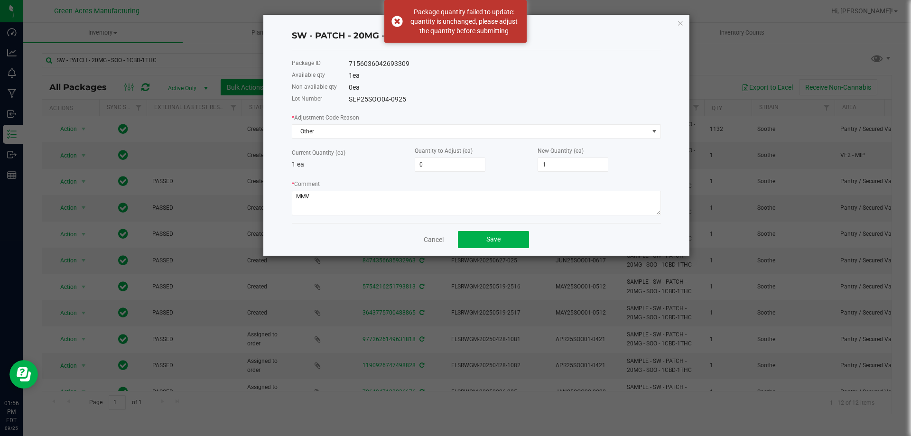
click at [684, 20] on div "SW - PATCH - 20MG - SOO - 1CBD-1THC Package ID 7156036042693309 Available qty 1…" at bounding box center [476, 135] width 426 height 241
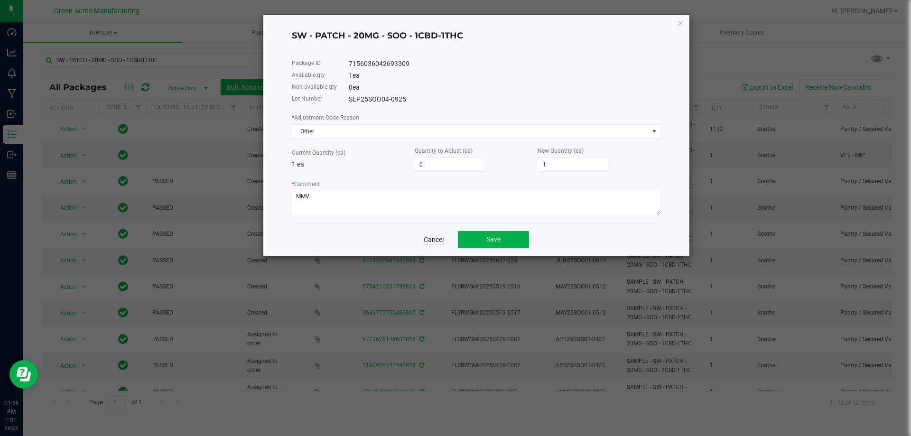
click at [430, 238] on link "Cancel" at bounding box center [434, 239] width 20 height 9
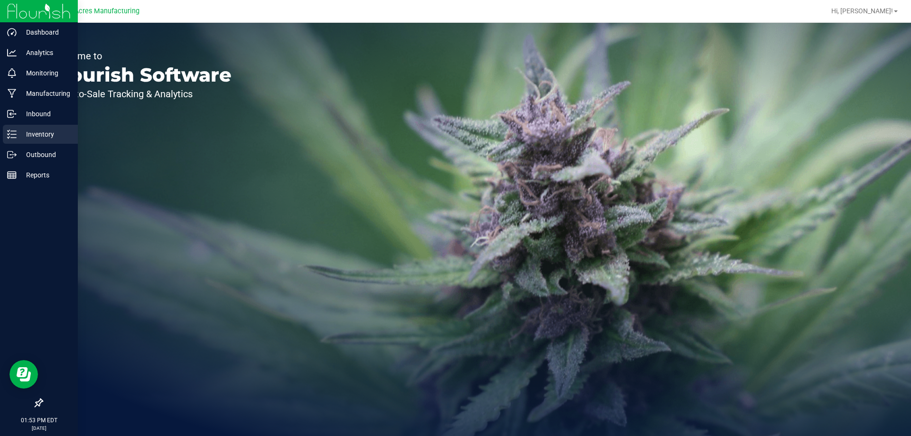
click at [16, 138] on line at bounding box center [13, 138] width 5 height 0
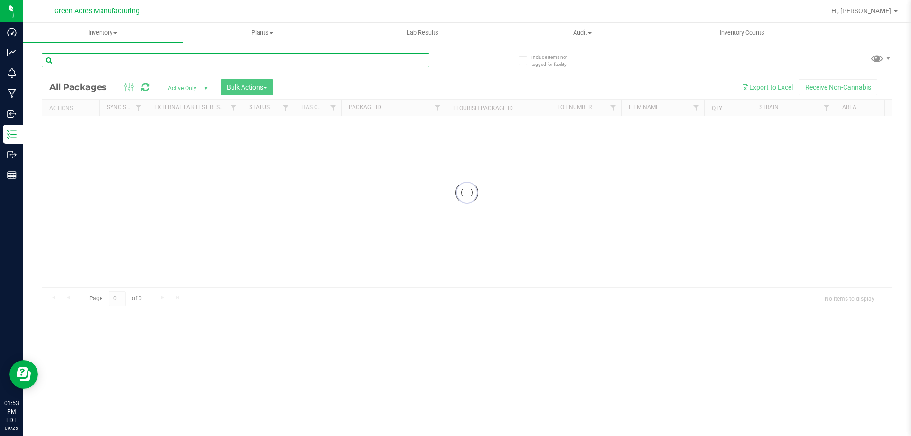
click at [244, 63] on input "text" at bounding box center [236, 60] width 388 height 14
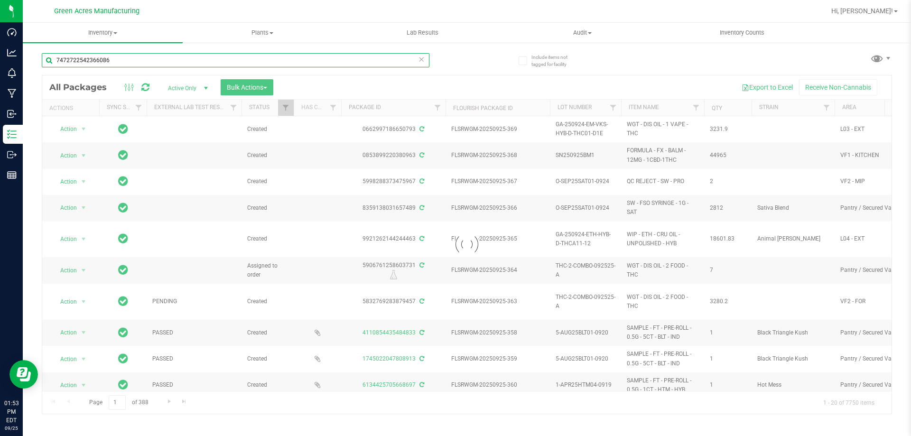
type input "7472722542366086"
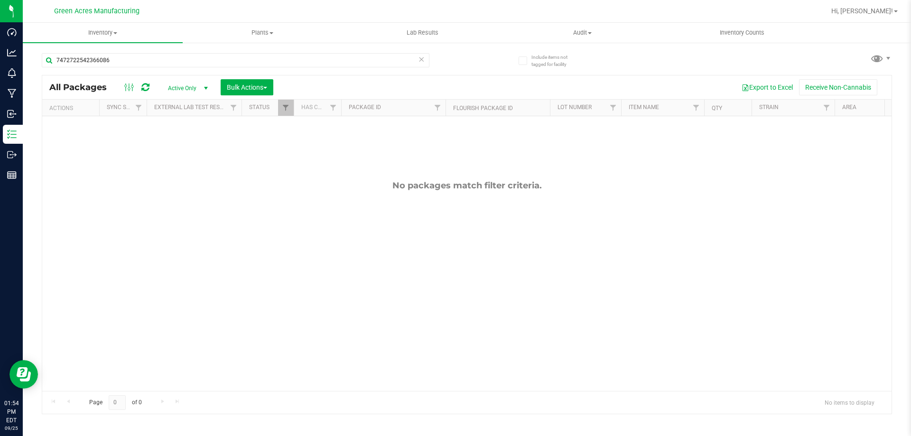
click at [201, 87] on span "select" at bounding box center [206, 88] width 12 height 13
click at [184, 143] on li "All" at bounding box center [185, 145] width 51 height 14
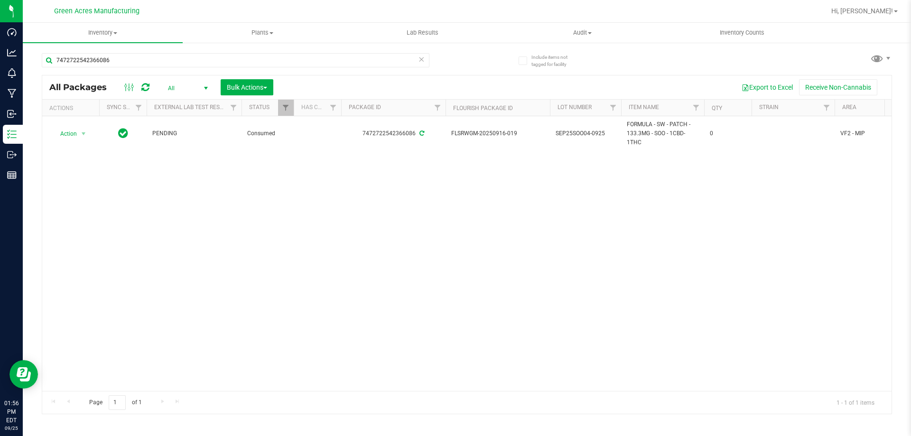
click at [302, 250] on div "Action Action Adjust qty Edit attributes Global inventory Locate package Packag…" at bounding box center [466, 253] width 849 height 275
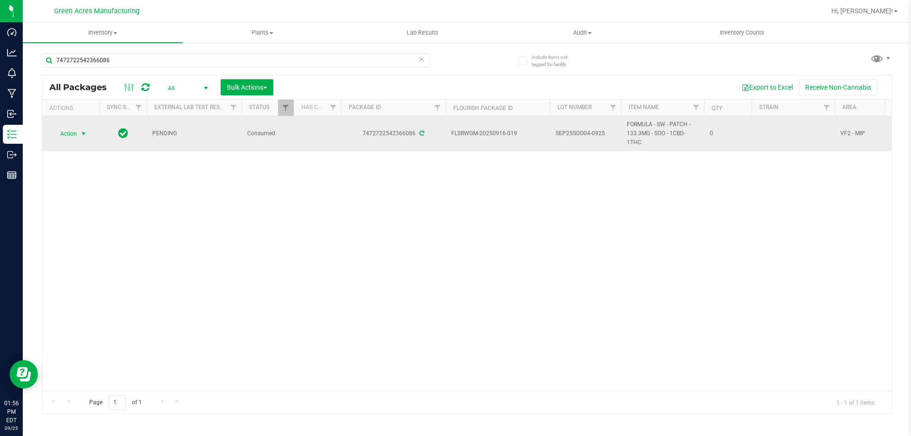
click at [65, 128] on span "Action" at bounding box center [65, 133] width 26 height 13
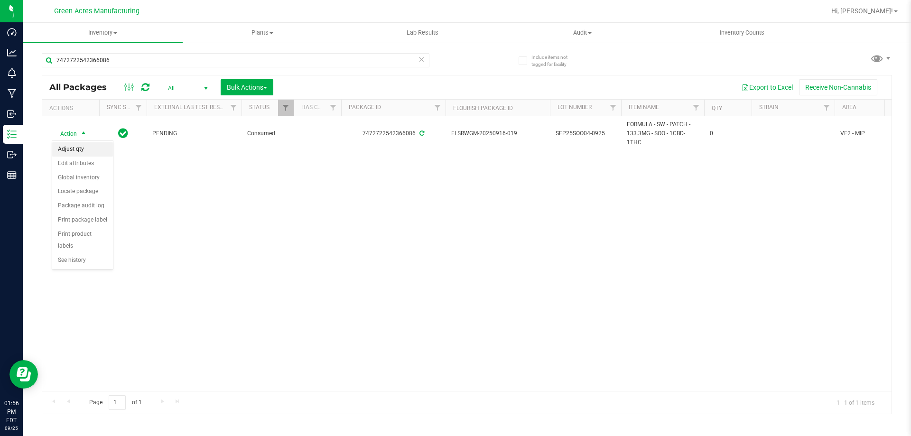
click at [70, 147] on li "Adjust qty" at bounding box center [82, 149] width 61 height 14
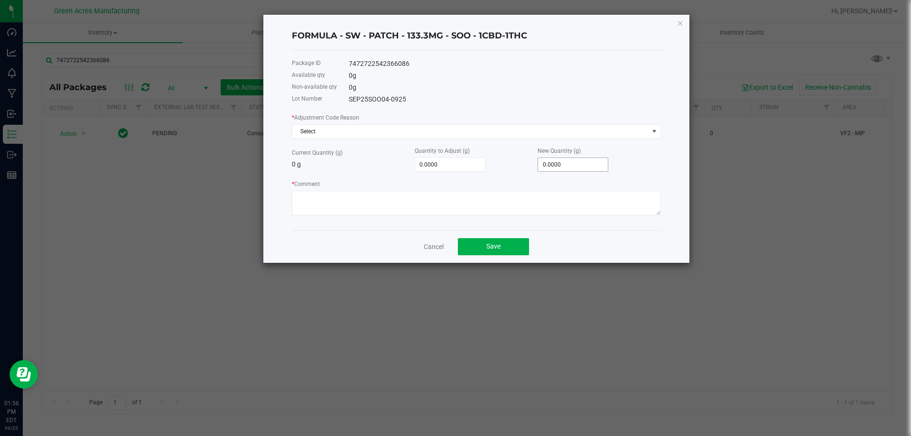
type input "0"
type input "2"
type input "2.0000"
type input "23"
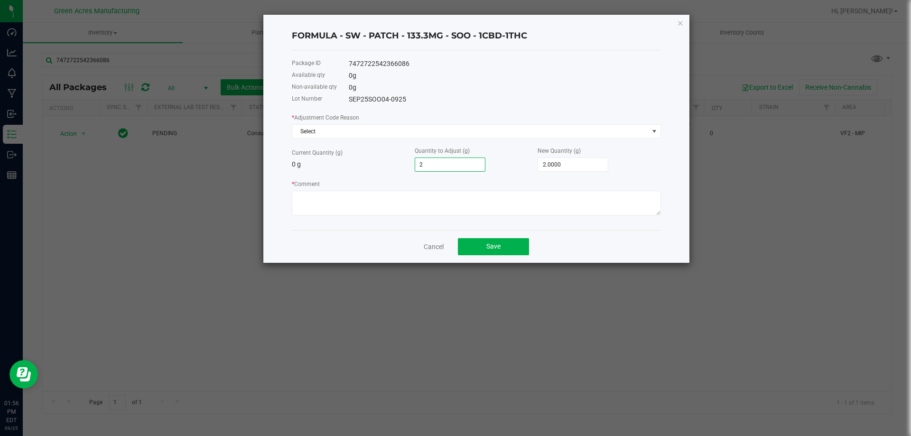
type input "23.0000"
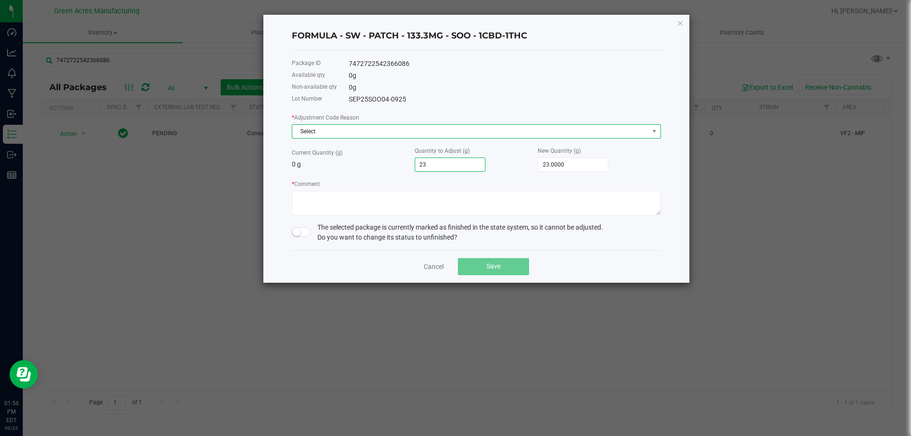
type input "23.0000"
click at [372, 129] on span "Select" at bounding box center [470, 131] width 356 height 13
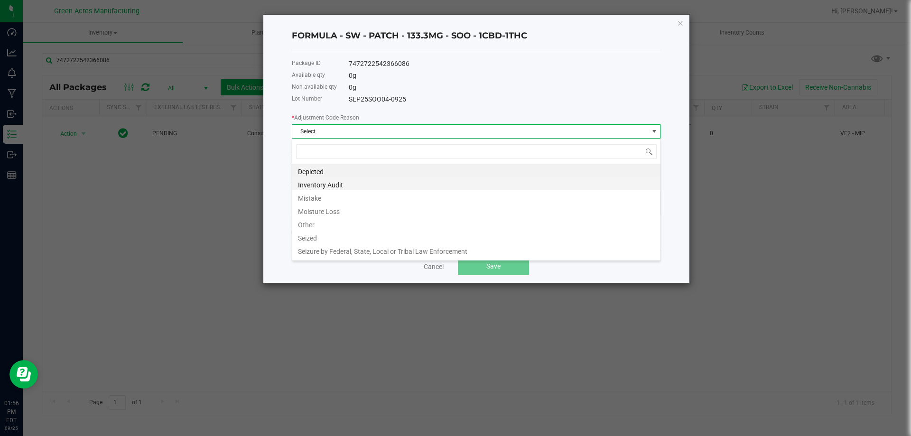
scroll to position [14, 369]
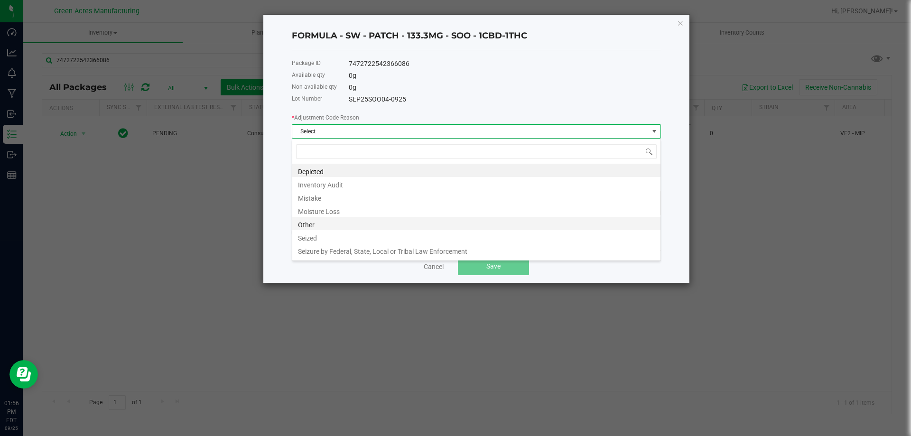
click at [322, 222] on li "Other" at bounding box center [476, 223] width 368 height 13
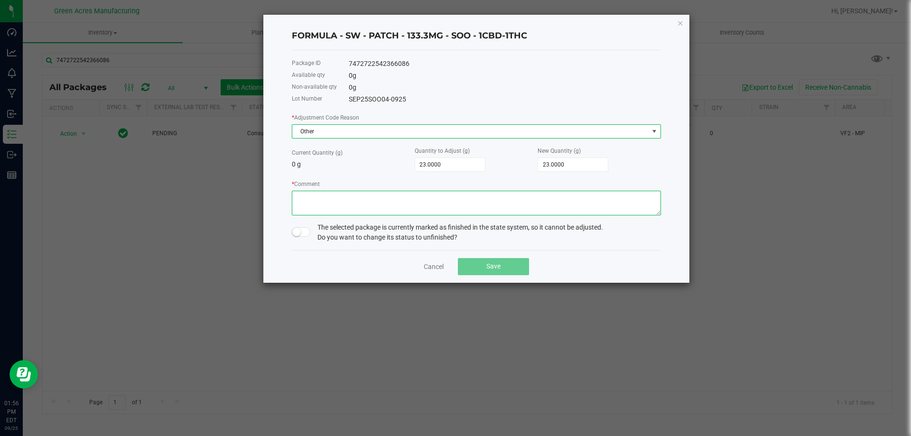
click at [323, 211] on textarea "* Comment" at bounding box center [476, 203] width 369 height 25
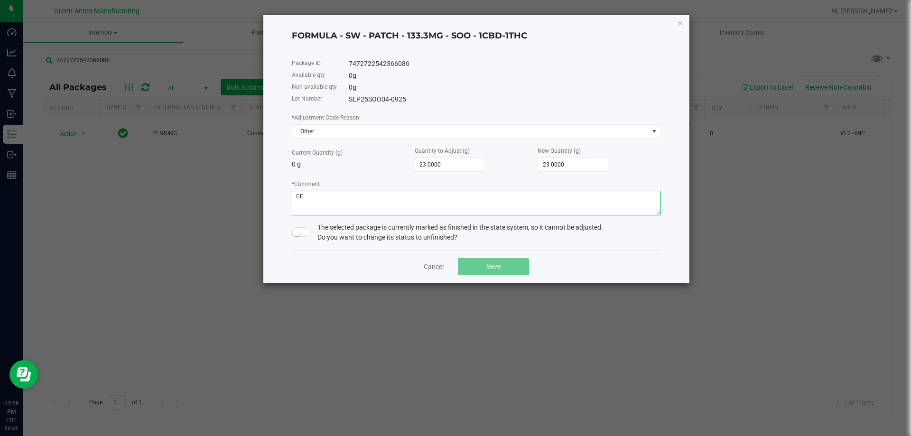
click at [381, 212] on textarea "* Comment" at bounding box center [476, 203] width 369 height 25
type textarea "CE MMV"
click at [295, 232] on small at bounding box center [296, 232] width 9 height 9
click at [520, 267] on button "Save" at bounding box center [493, 266] width 71 height 17
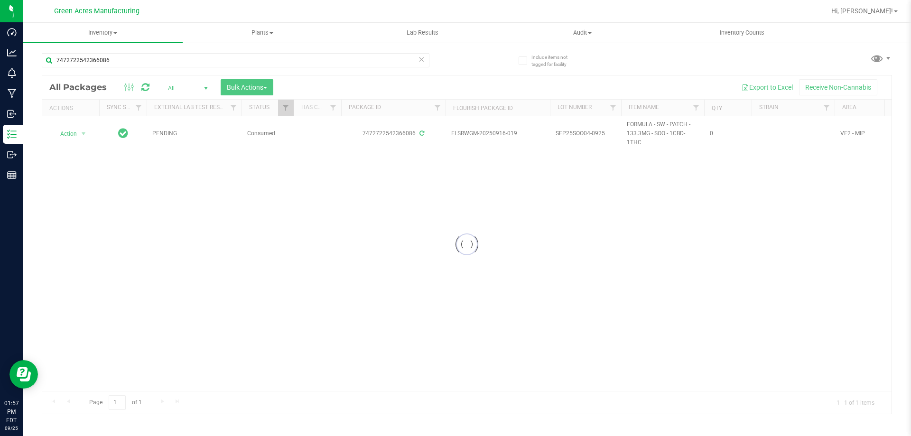
click at [293, 284] on div at bounding box center [466, 244] width 849 height 338
click at [451, 272] on div at bounding box center [466, 244] width 849 height 338
drag, startPoint x: 231, startPoint y: 179, endPoint x: 92, endPoint y: 176, distance: 139.9
click at [231, 180] on div "Action Action Edit attributes Global inventory Lock package Package audit log P…" at bounding box center [466, 253] width 849 height 275
click at [150, 84] on div at bounding box center [137, 87] width 32 height 11
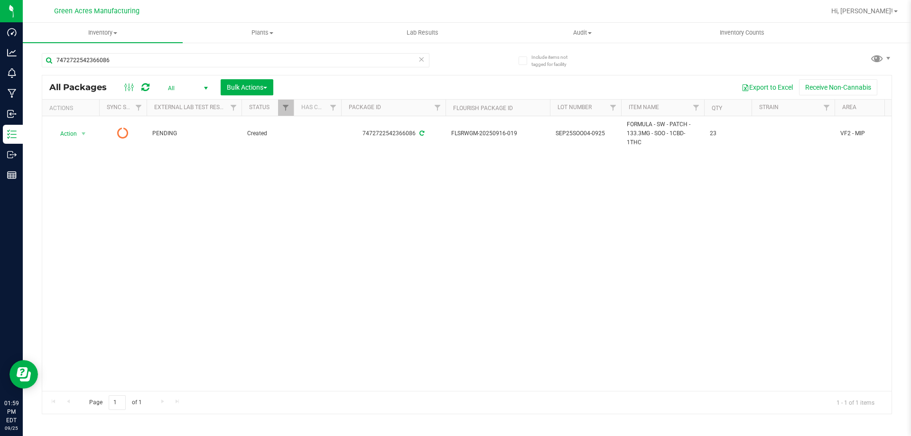
click at [242, 191] on div "Action Action Edit attributes Global inventory Lock package Package audit log P…" at bounding box center [466, 253] width 849 height 275
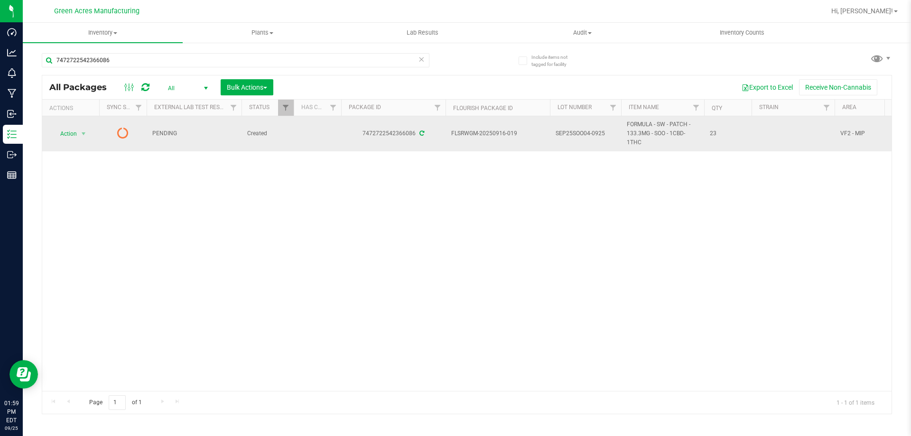
click at [84, 126] on td "Action Action Edit attributes Global inventory Lock package Package audit log P…" at bounding box center [70, 133] width 57 height 35
click at [78, 136] on span "select" at bounding box center [84, 133] width 12 height 13
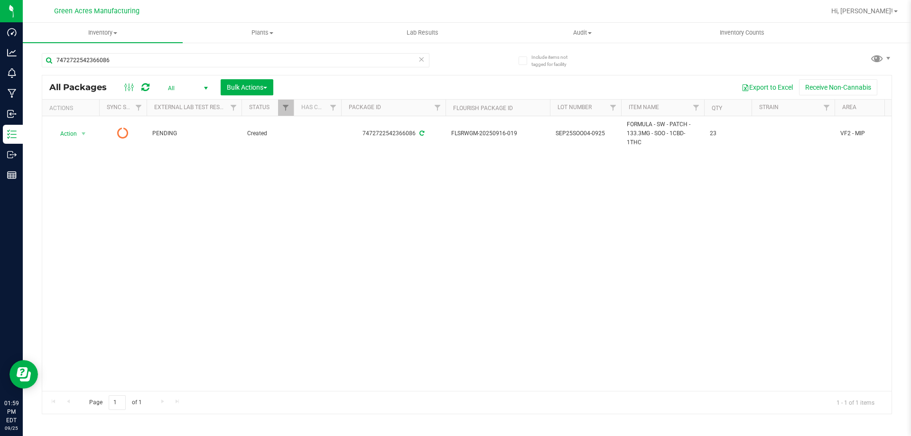
click at [145, 85] on icon at bounding box center [145, 87] width 8 height 9
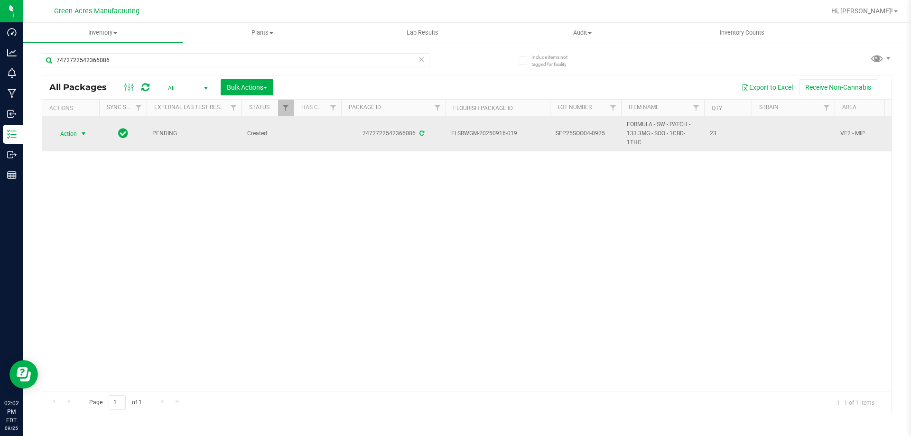
click at [66, 136] on span "Action" at bounding box center [65, 133] width 26 height 13
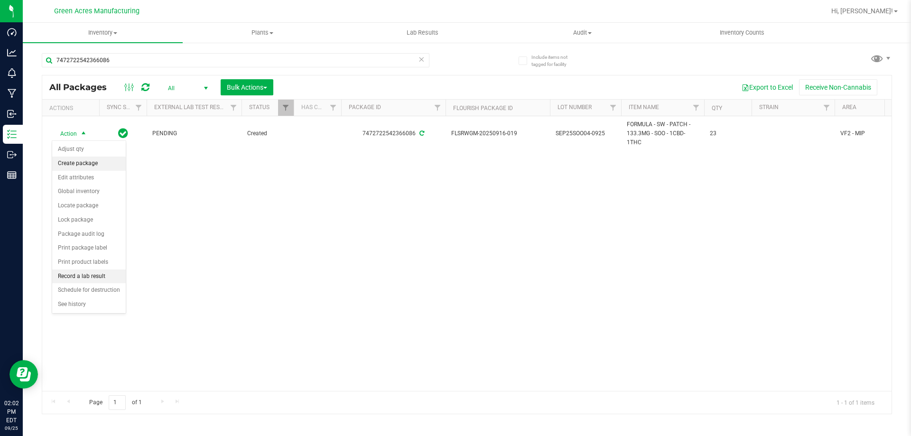
click at [80, 164] on li "Create package" at bounding box center [89, 164] width 74 height 14
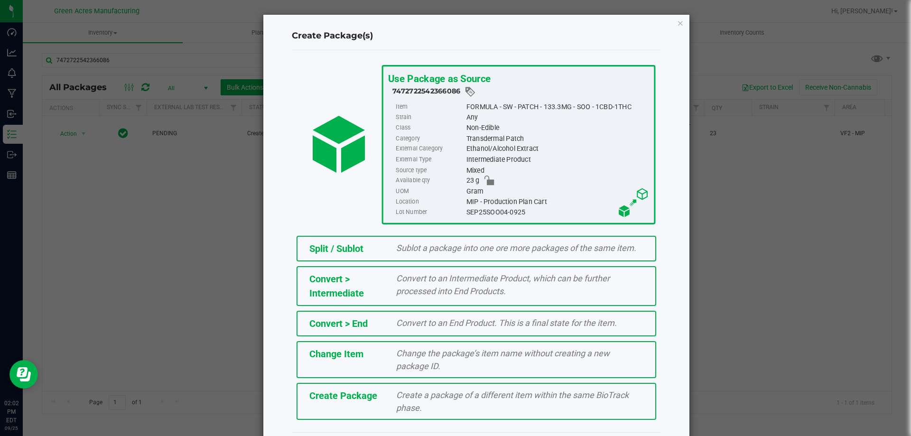
click at [344, 394] on span "Create Package" at bounding box center [343, 395] width 68 height 11
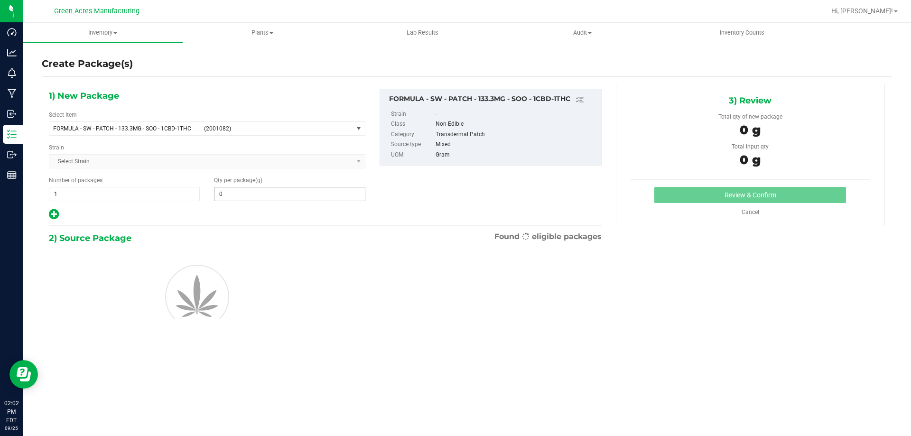
type input "0.0000"
click at [239, 129] on span "(2001082)" at bounding box center [276, 128] width 145 height 7
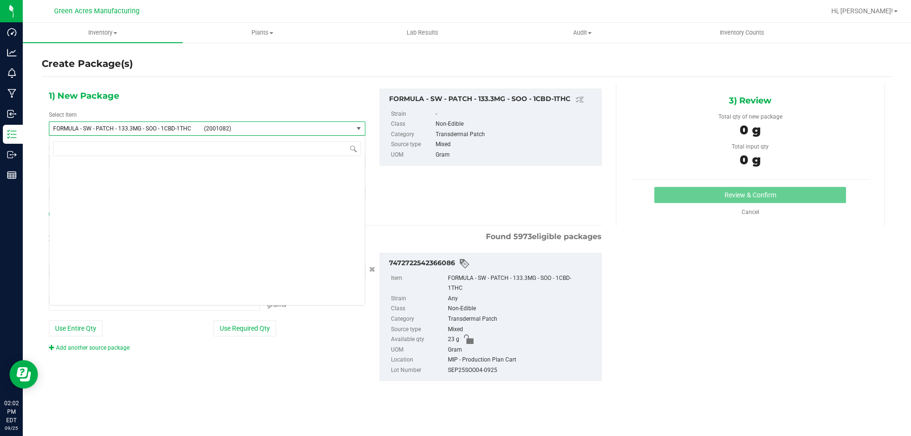
type input "0.0000 g"
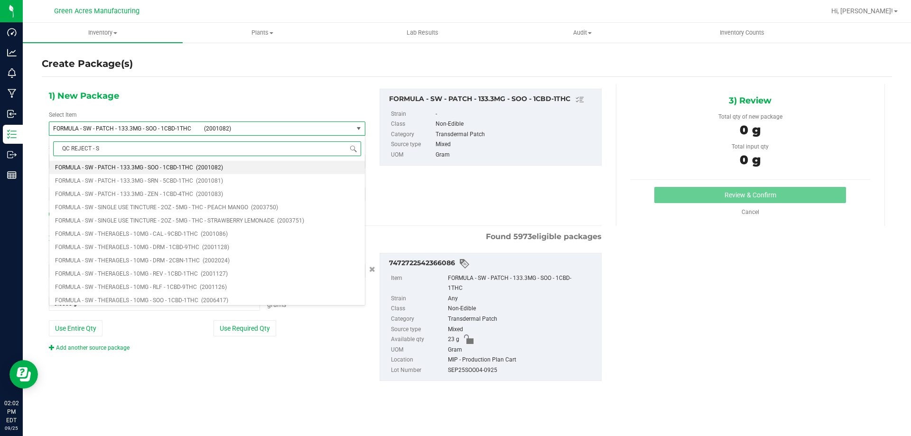
type input "QC REJECT - SW"
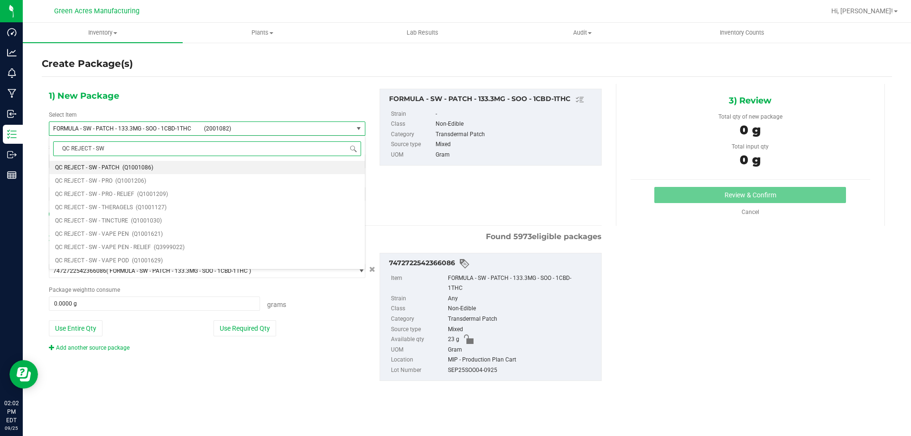
scroll to position [0, 0]
click at [113, 161] on li "QC REJECT - SW - PATCH (Q1001086)" at bounding box center [206, 167] width 315 height 13
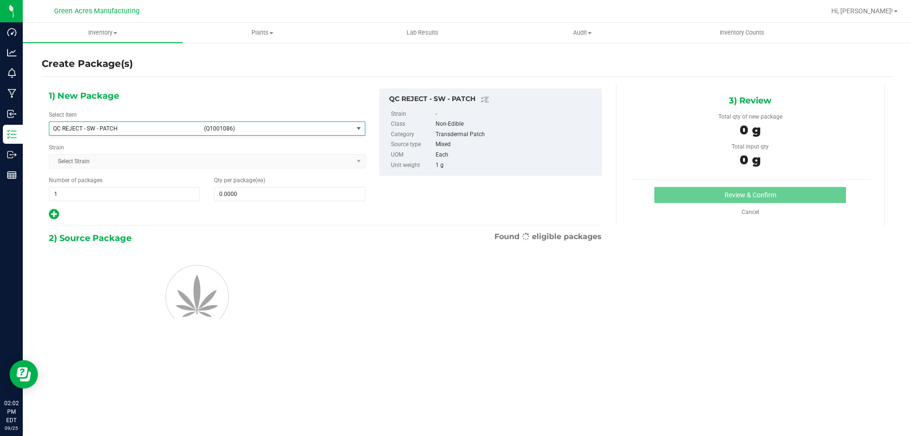
type input "0"
click at [289, 192] on span at bounding box center [289, 194] width 151 height 14
type input "23"
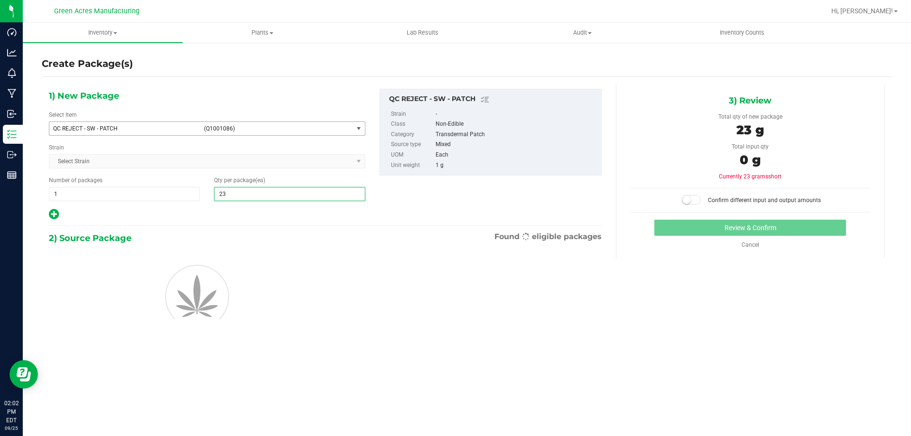
type input "23"
click at [349, 238] on div "2) Source Package Found eligible packages" at bounding box center [325, 238] width 553 height 14
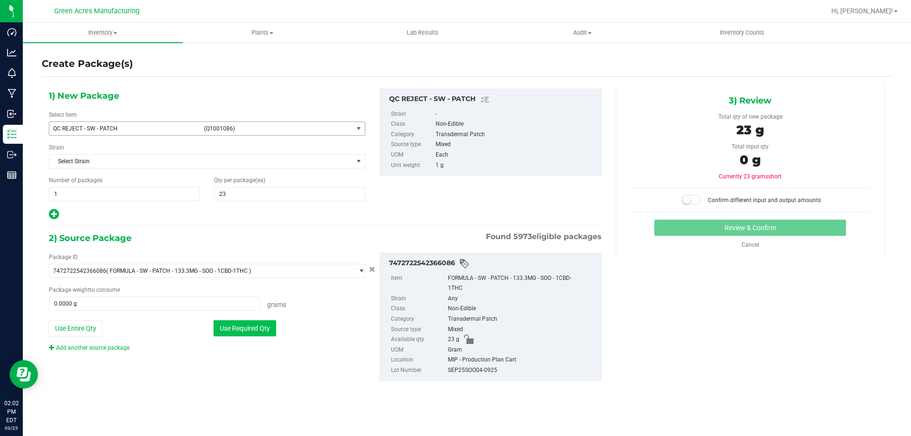
click at [268, 326] on button "Use Required Qty" at bounding box center [244, 328] width 63 height 16
type input "23.0000 g"
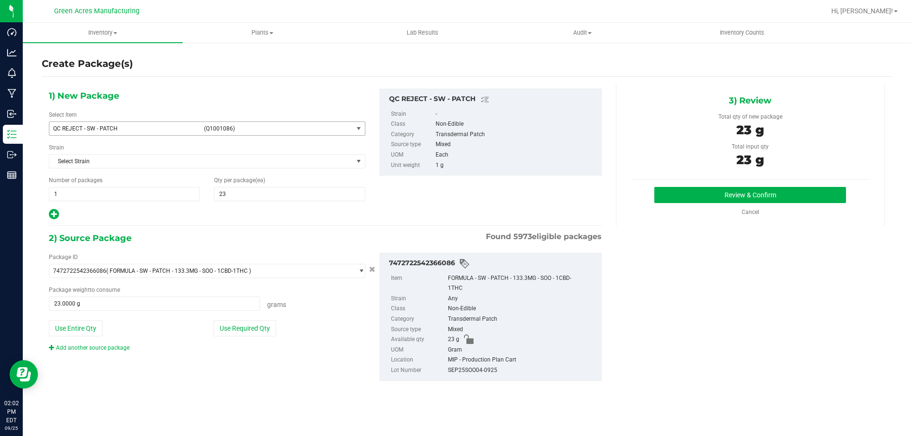
click at [756, 185] on div "3) Review Total qty of new package 23 g Total input qty 23 g Review & Confirm" at bounding box center [750, 155] width 269 height 142
click at [755, 191] on button "Review & Confirm" at bounding box center [750, 195] width 192 height 16
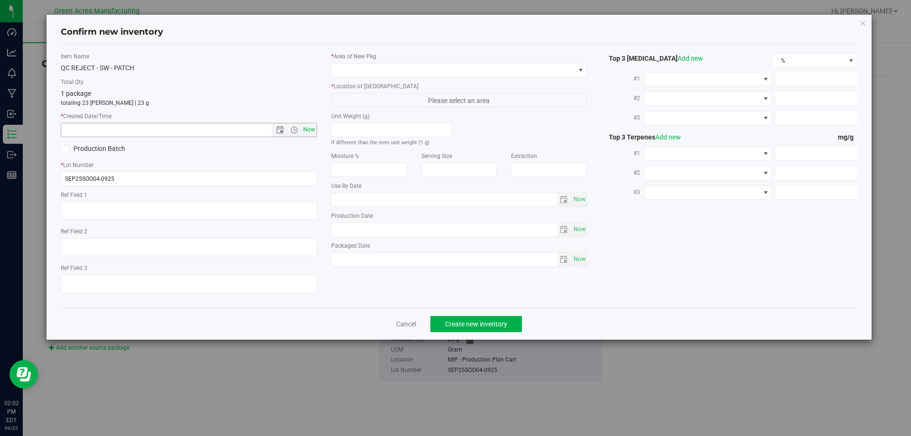
click at [306, 128] on span "Now" at bounding box center [309, 130] width 16 height 14
type input "9/25/2025 2:02 PM"
click at [352, 69] on span at bounding box center [453, 70] width 243 height 13
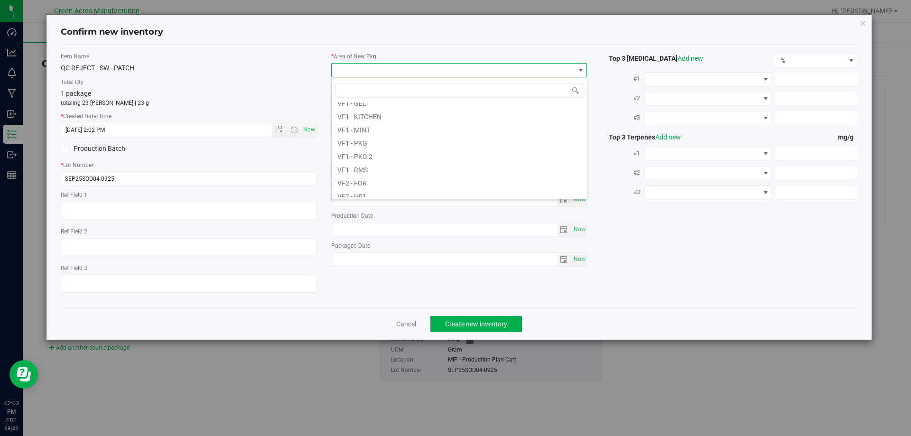
scroll to position [476, 0]
click at [363, 140] on li "VF2 - MIP" at bounding box center [459, 137] width 255 height 13
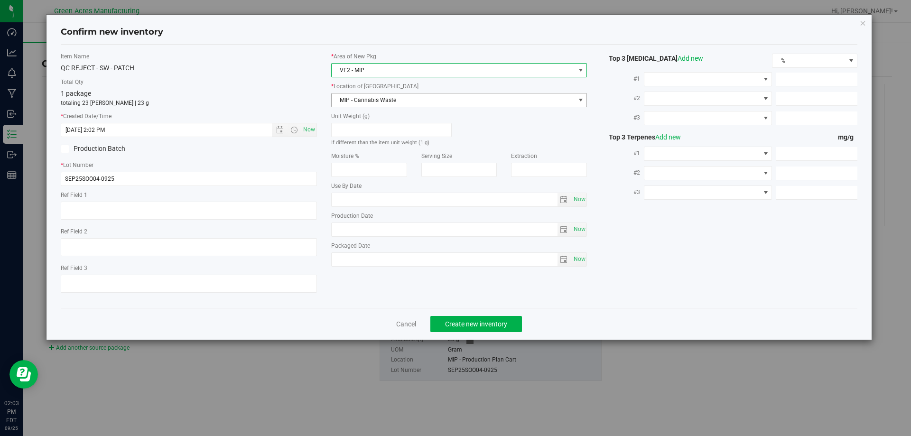
click at [359, 96] on span "MIP - Cannabis Waste" at bounding box center [453, 99] width 243 height 13
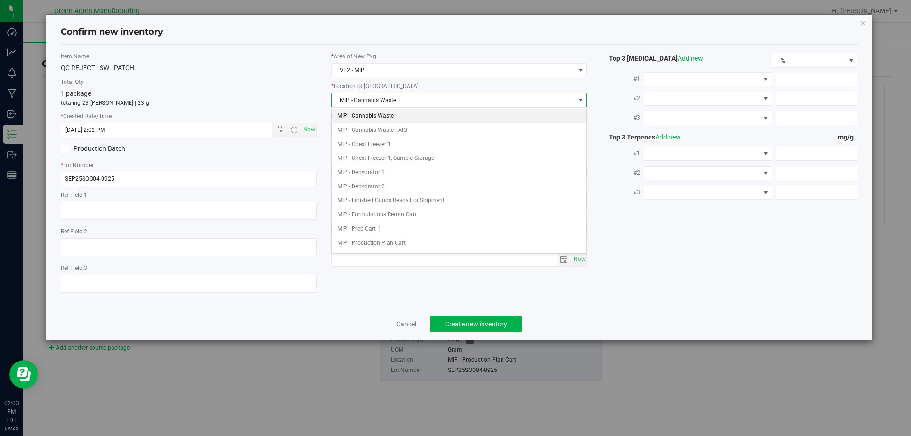
click at [369, 115] on li "MIP - Cannabis Waste" at bounding box center [459, 116] width 255 height 14
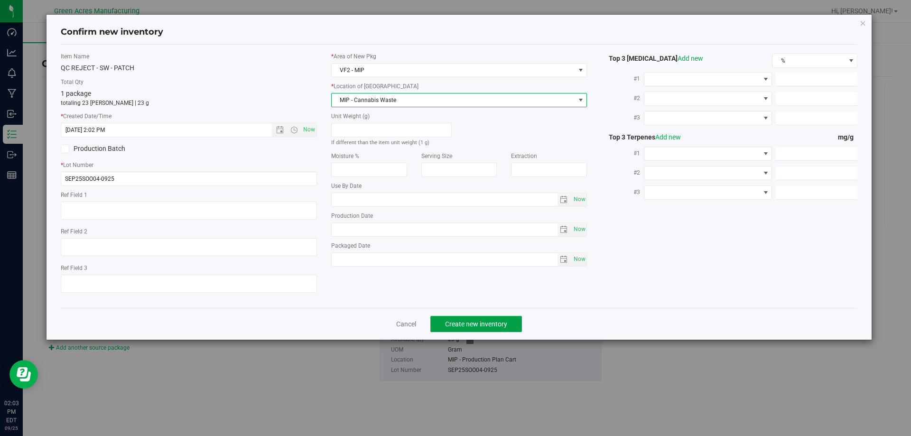
click at [463, 323] on span "Create new inventory" at bounding box center [476, 324] width 62 height 8
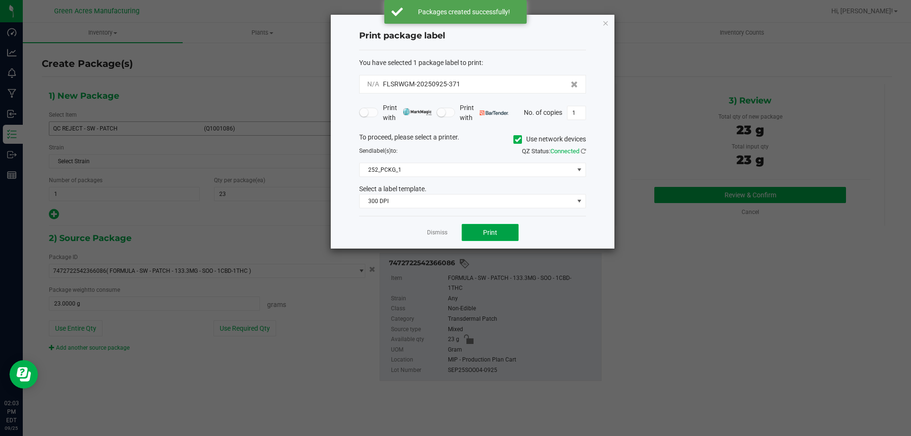
click at [506, 234] on button "Print" at bounding box center [489, 232] width 57 height 17
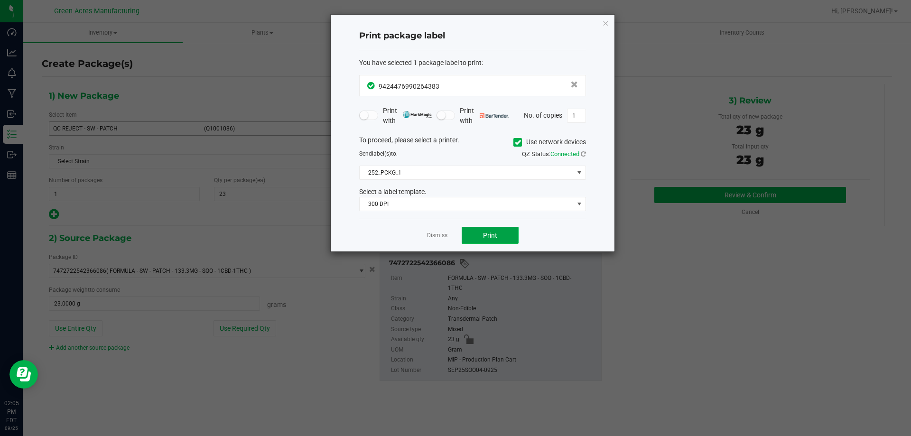
click at [489, 228] on button "Print" at bounding box center [489, 235] width 57 height 17
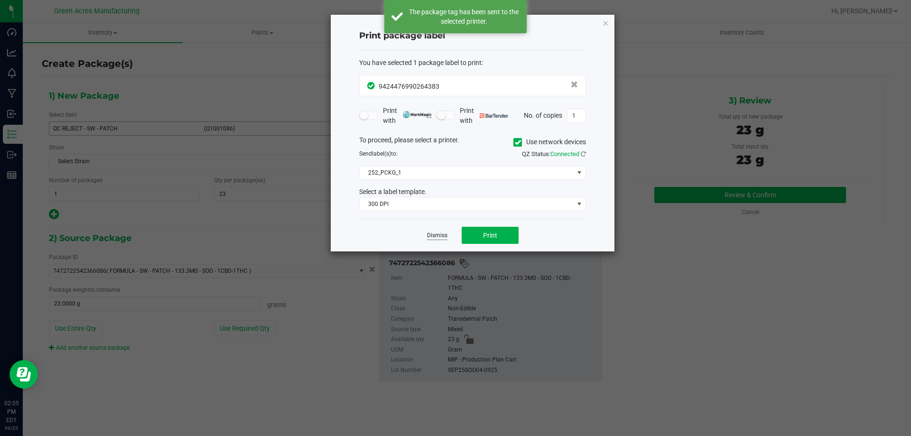
click at [435, 234] on link "Dismiss" at bounding box center [437, 235] width 20 height 8
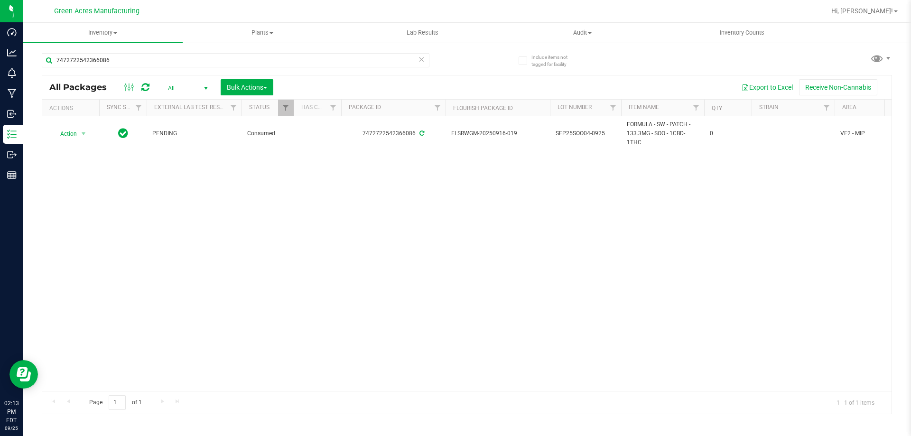
click at [528, 307] on div "Action Action Adjust qty Edit attributes Global inventory Locate package Packag…" at bounding box center [466, 253] width 849 height 275
